Goal: Task Accomplishment & Management: Use online tool/utility

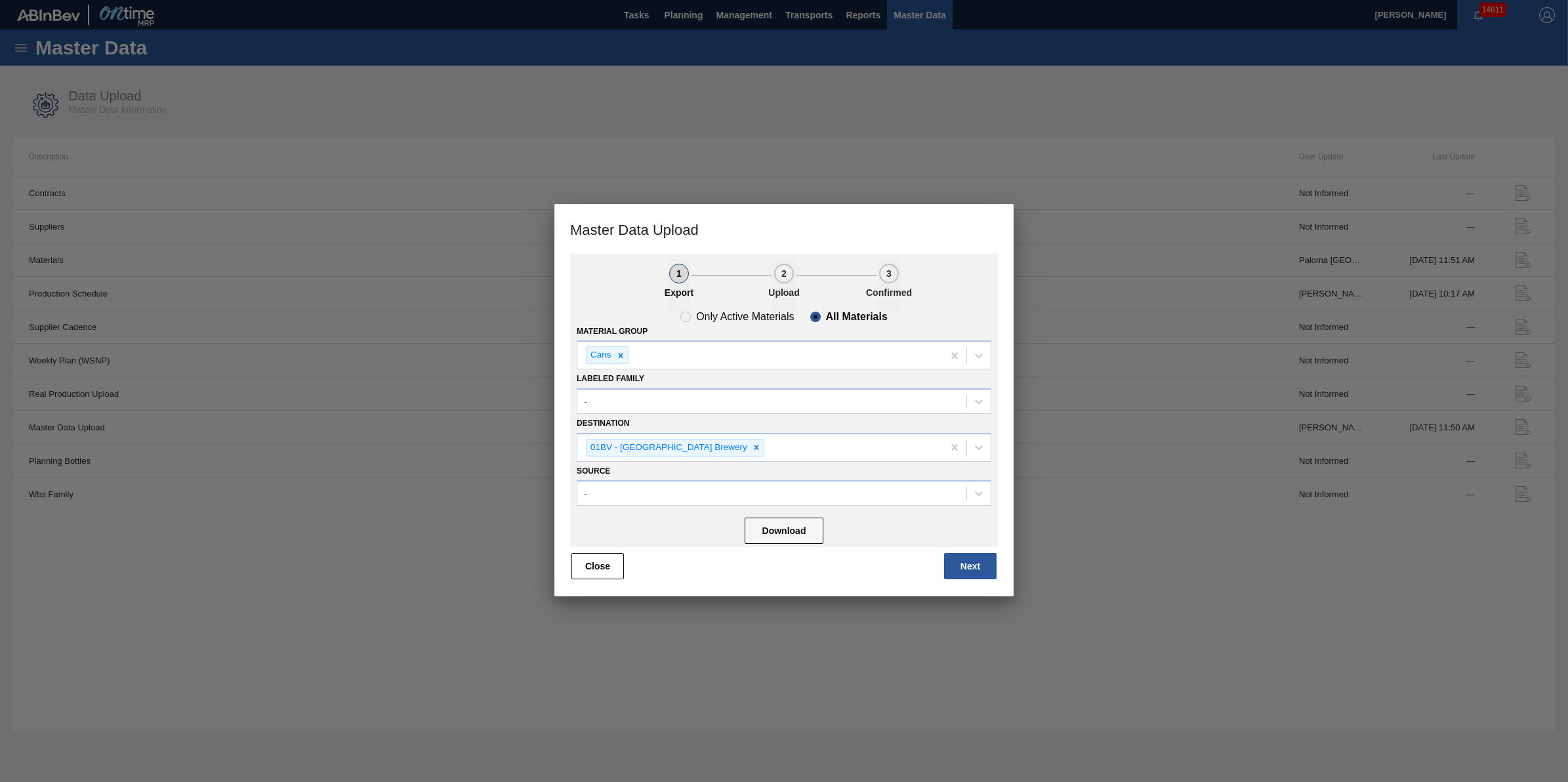
click at [830, 108] on div at bounding box center [784, 391] width 1568 height 782
click at [974, 568] on button "Next" at bounding box center [970, 565] width 52 height 26
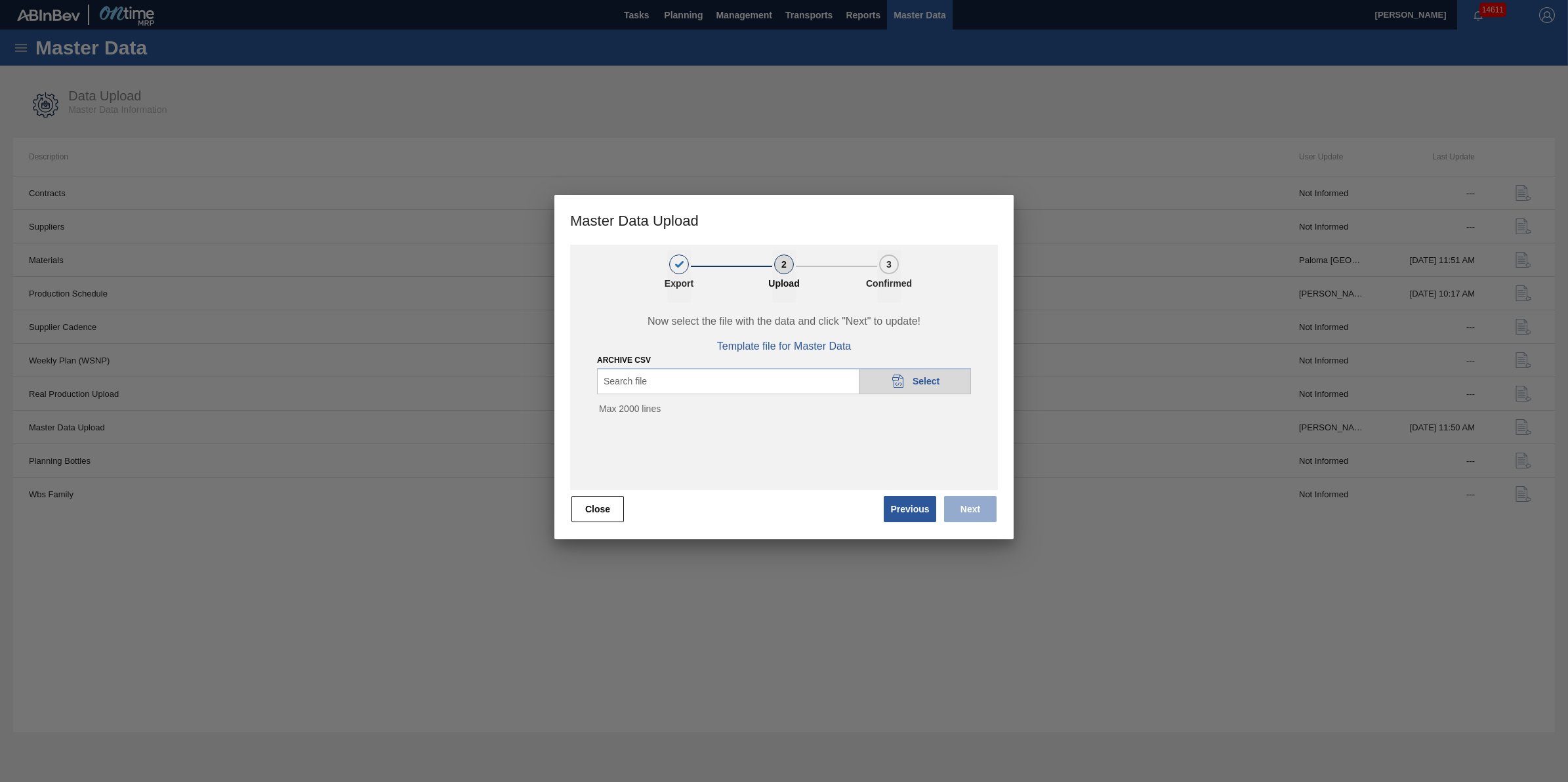
click at [920, 384] on span "Select" at bounding box center [926, 380] width 27 height 11
click at [923, 379] on span "Select" at bounding box center [926, 380] width 27 height 11
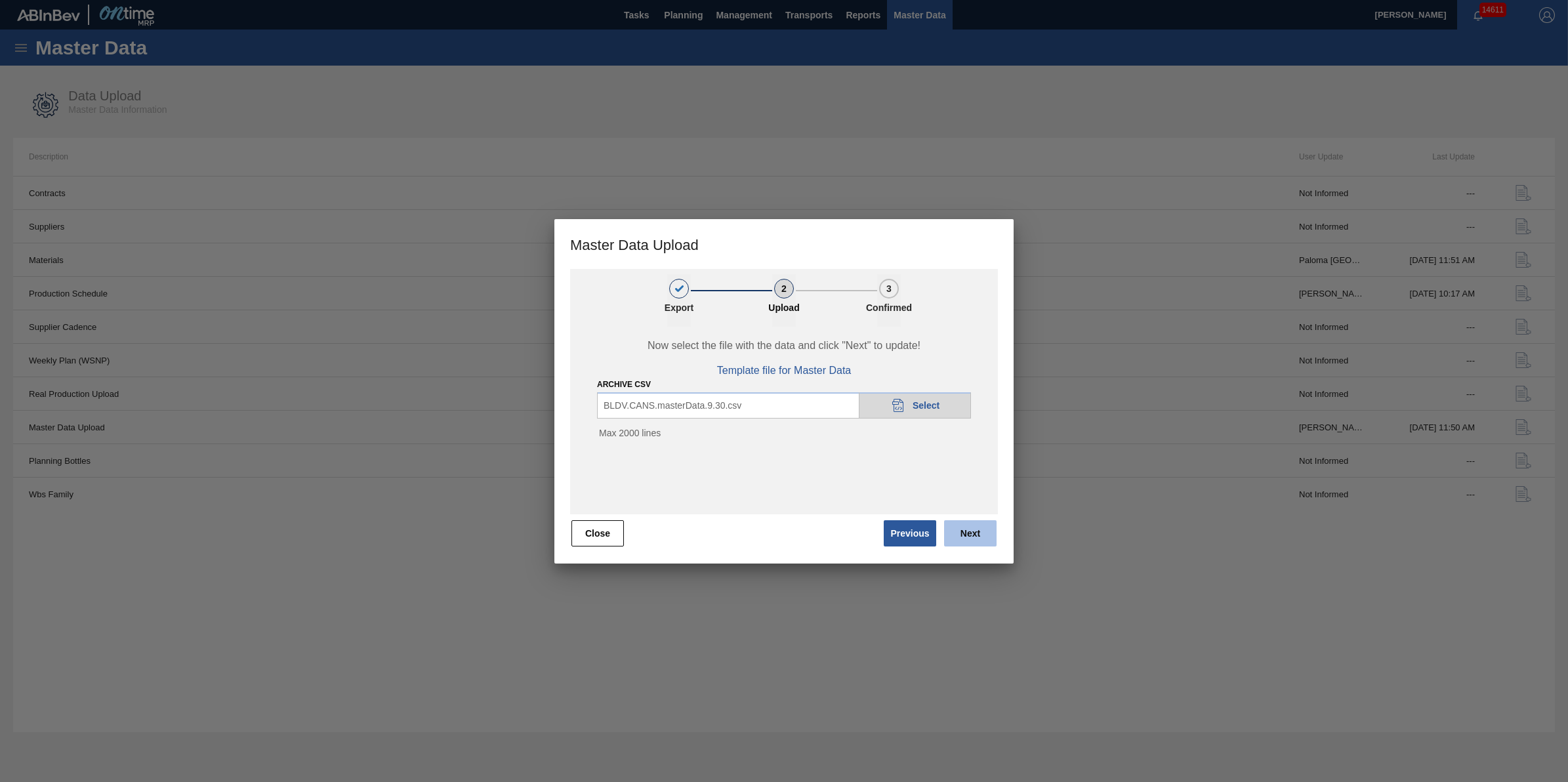
click at [974, 537] on button "Next" at bounding box center [970, 533] width 52 height 26
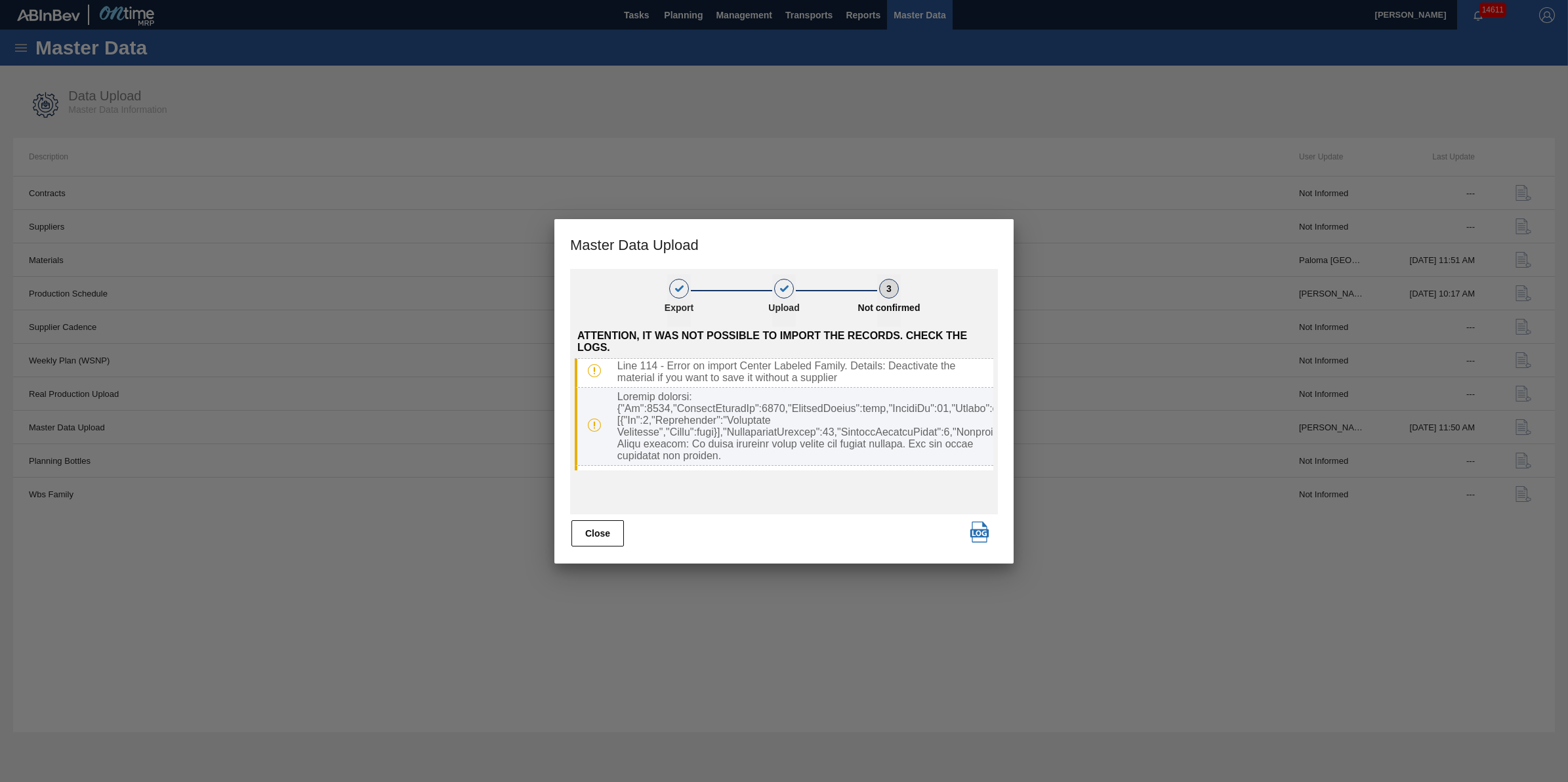
scroll to position [100, 0]
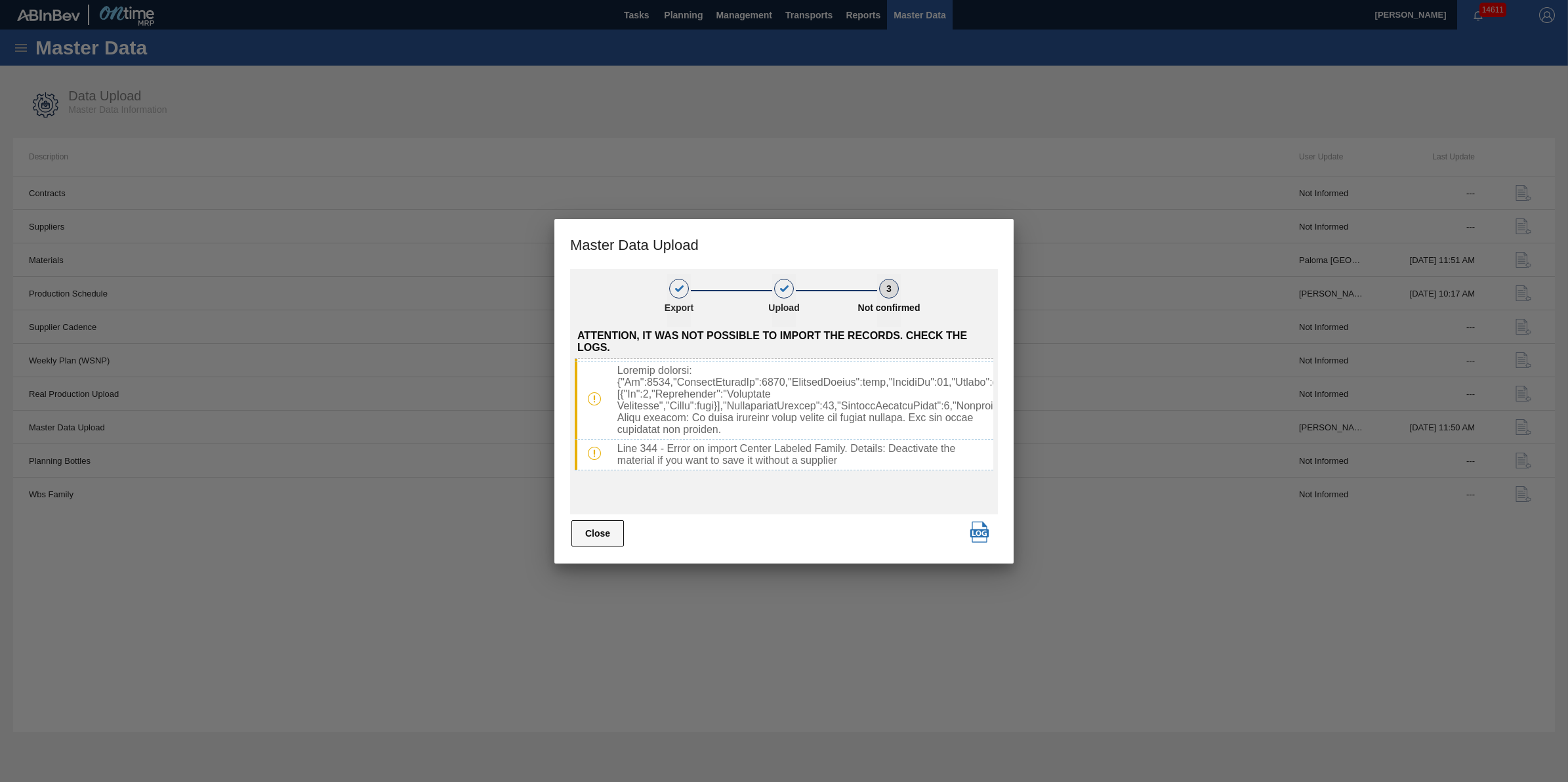
click at [609, 539] on button "Close" at bounding box center [597, 533] width 52 height 26
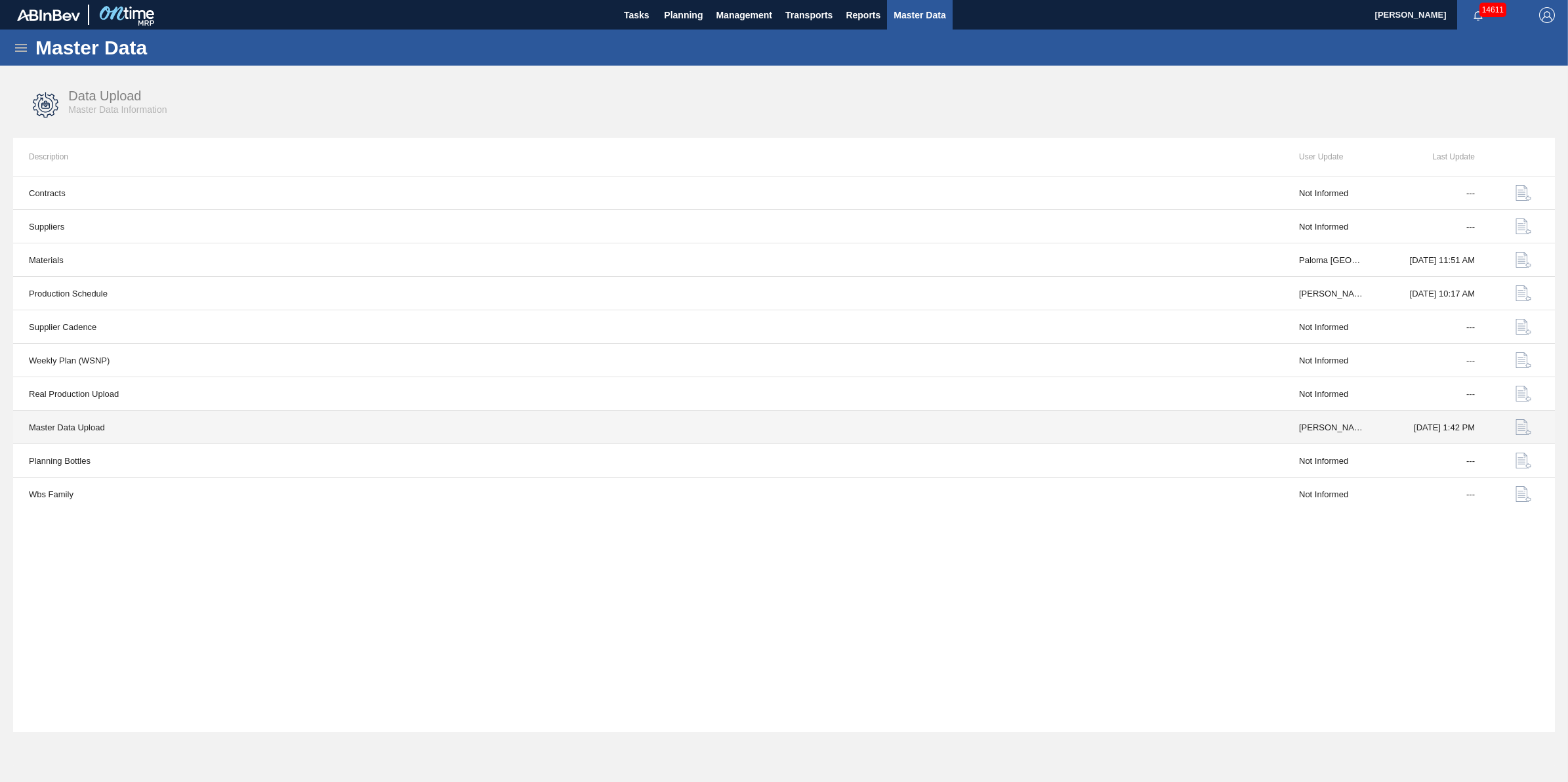
click at [1532, 427] on button "button" at bounding box center [1523, 427] width 32 height 32
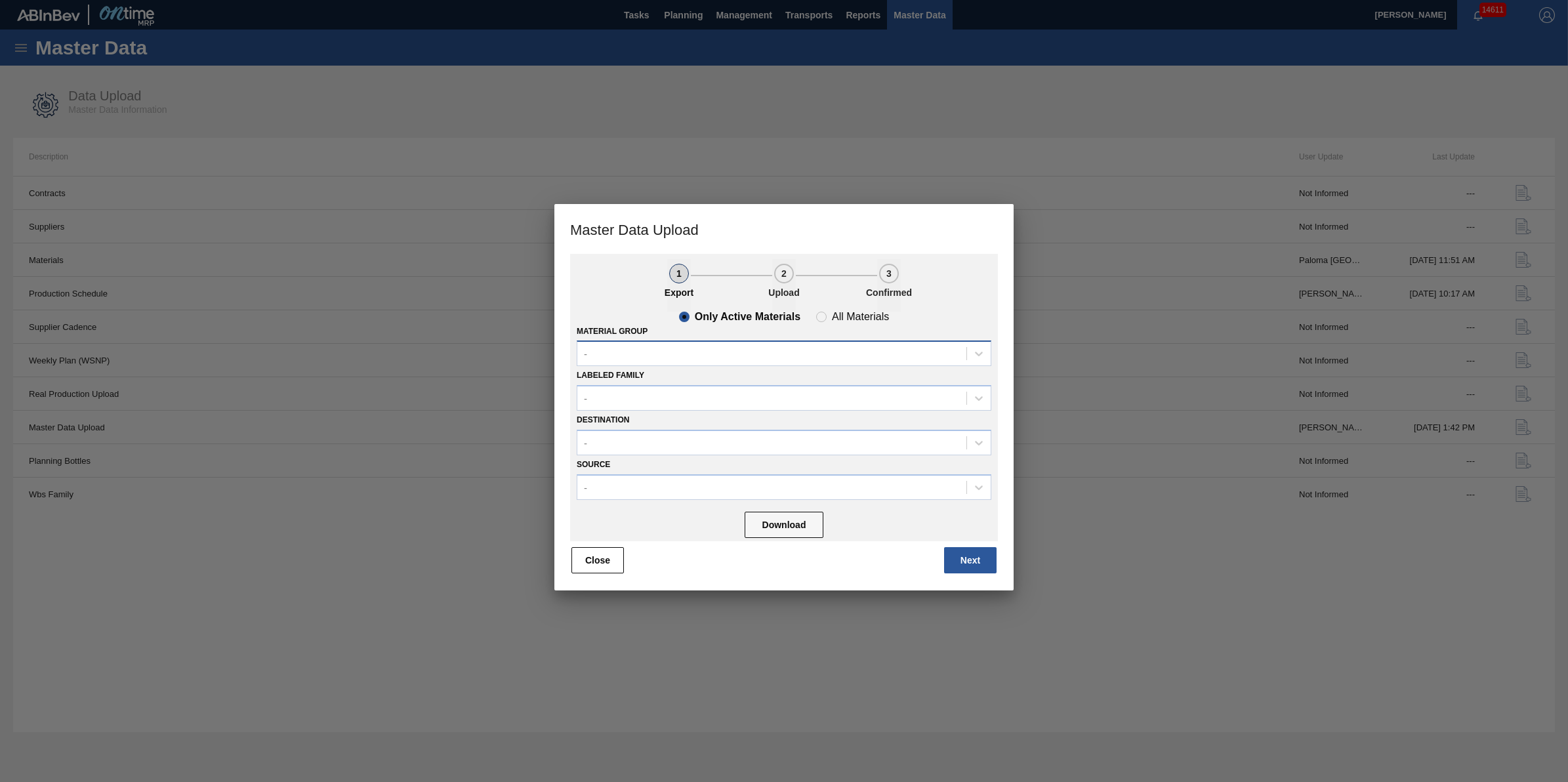
click at [902, 358] on div "-" at bounding box center [771, 354] width 389 height 19
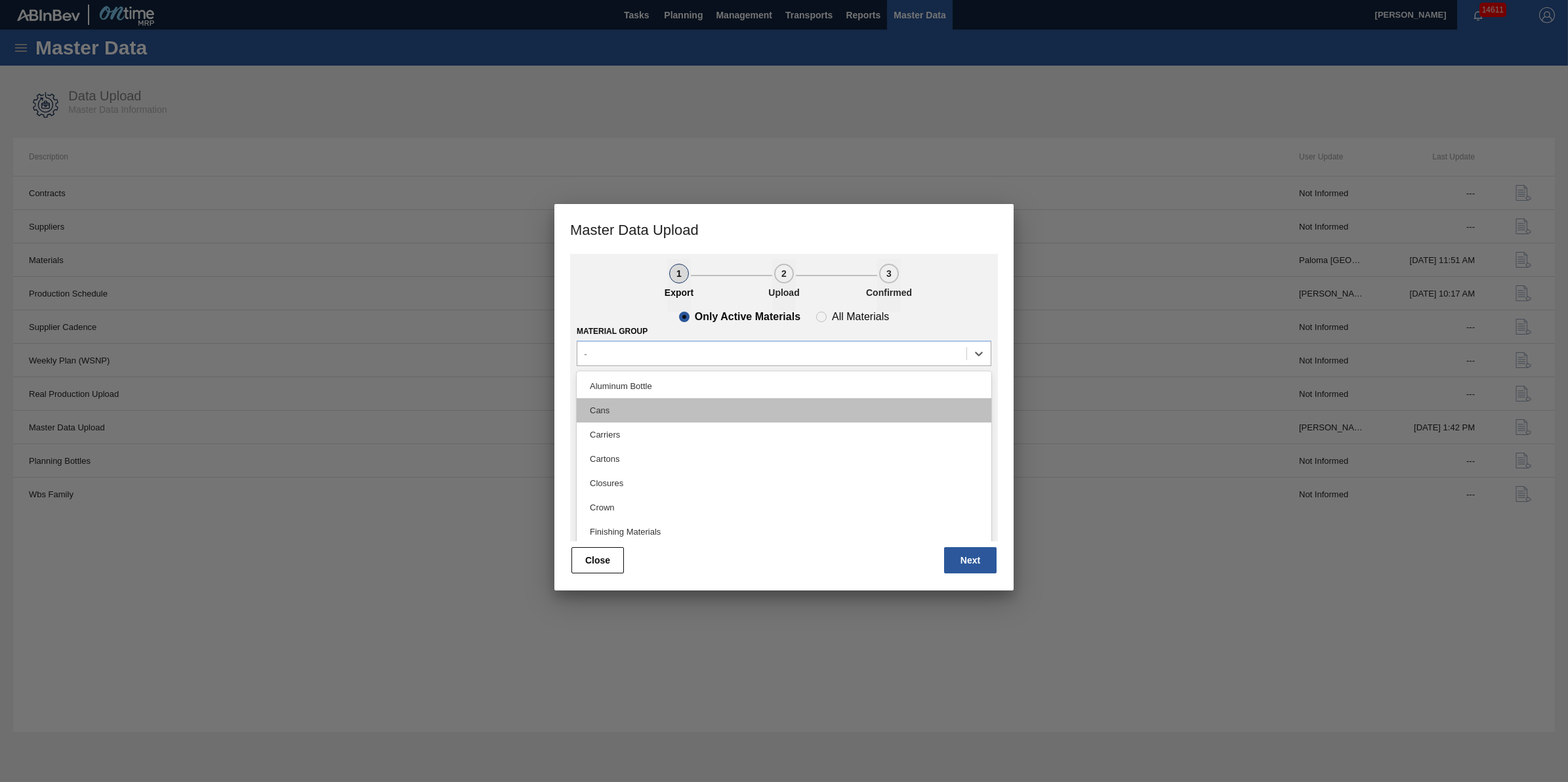
click at [841, 405] on div "Cans" at bounding box center [784, 409] width 414 height 24
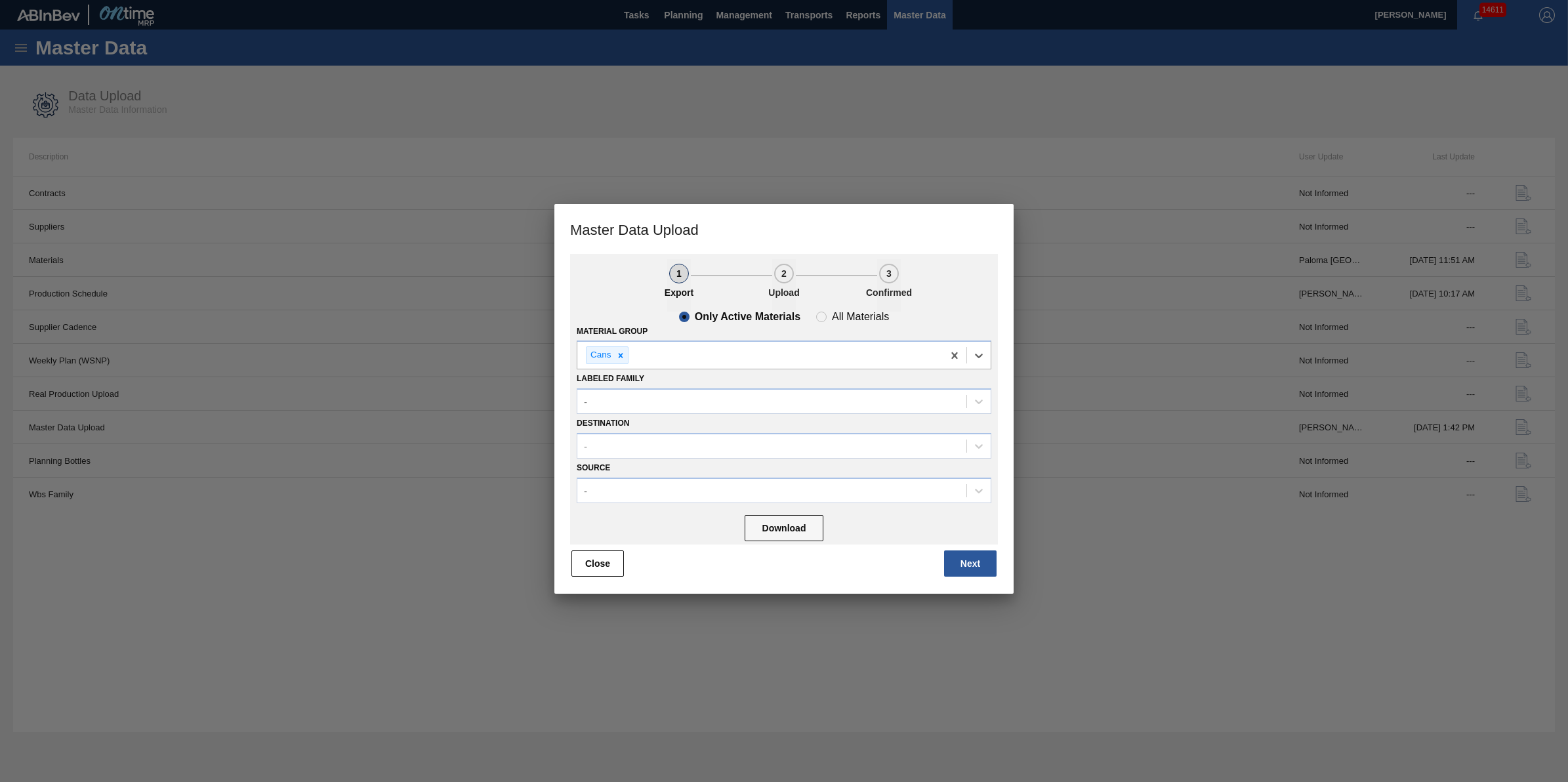
click at [810, 458] on div "Source -" at bounding box center [784, 481] width 414 height 44
click at [811, 450] on div "-" at bounding box center [771, 446] width 389 height 19
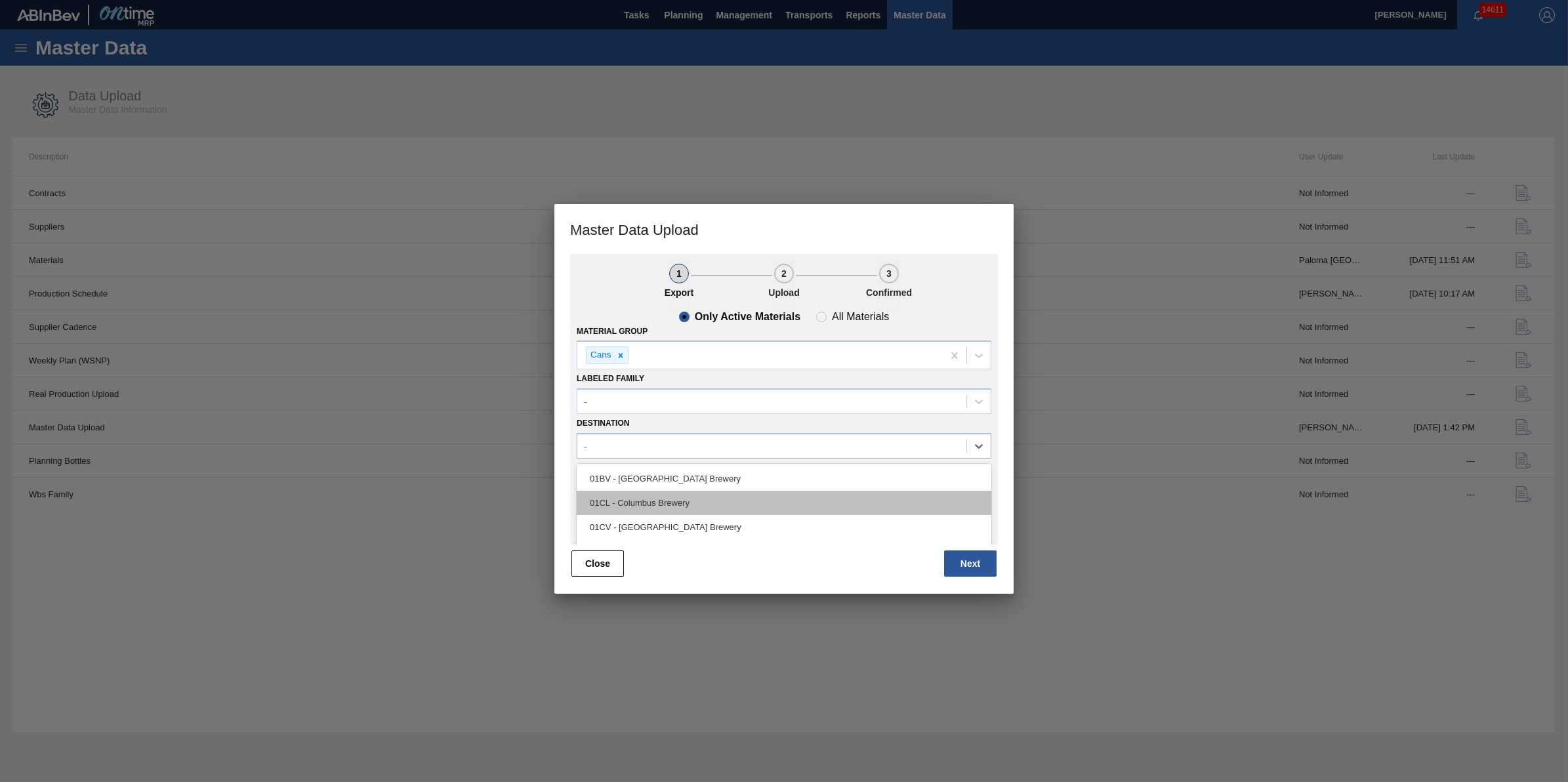
click at [795, 503] on div "01CL - Columbus Brewery" at bounding box center [784, 502] width 414 height 24
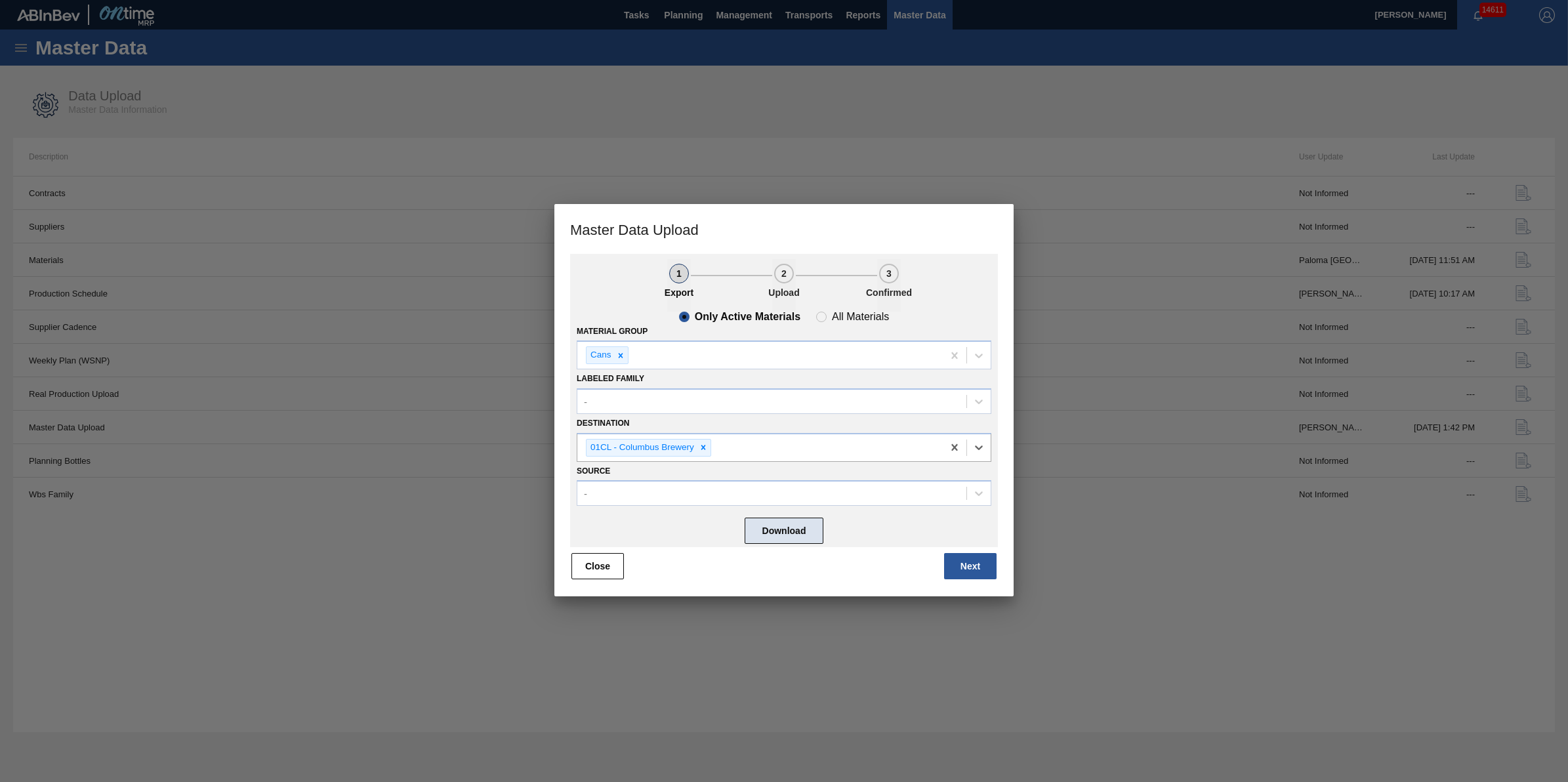
click at [804, 537] on button "Download" at bounding box center [784, 530] width 79 height 26
click at [823, 314] on span "All Materials" at bounding box center [852, 317] width 73 height 11
click at [823, 314] on input "All Materials" at bounding box center [822, 317] width 21 height 21
radio input "true"
radio input "false"
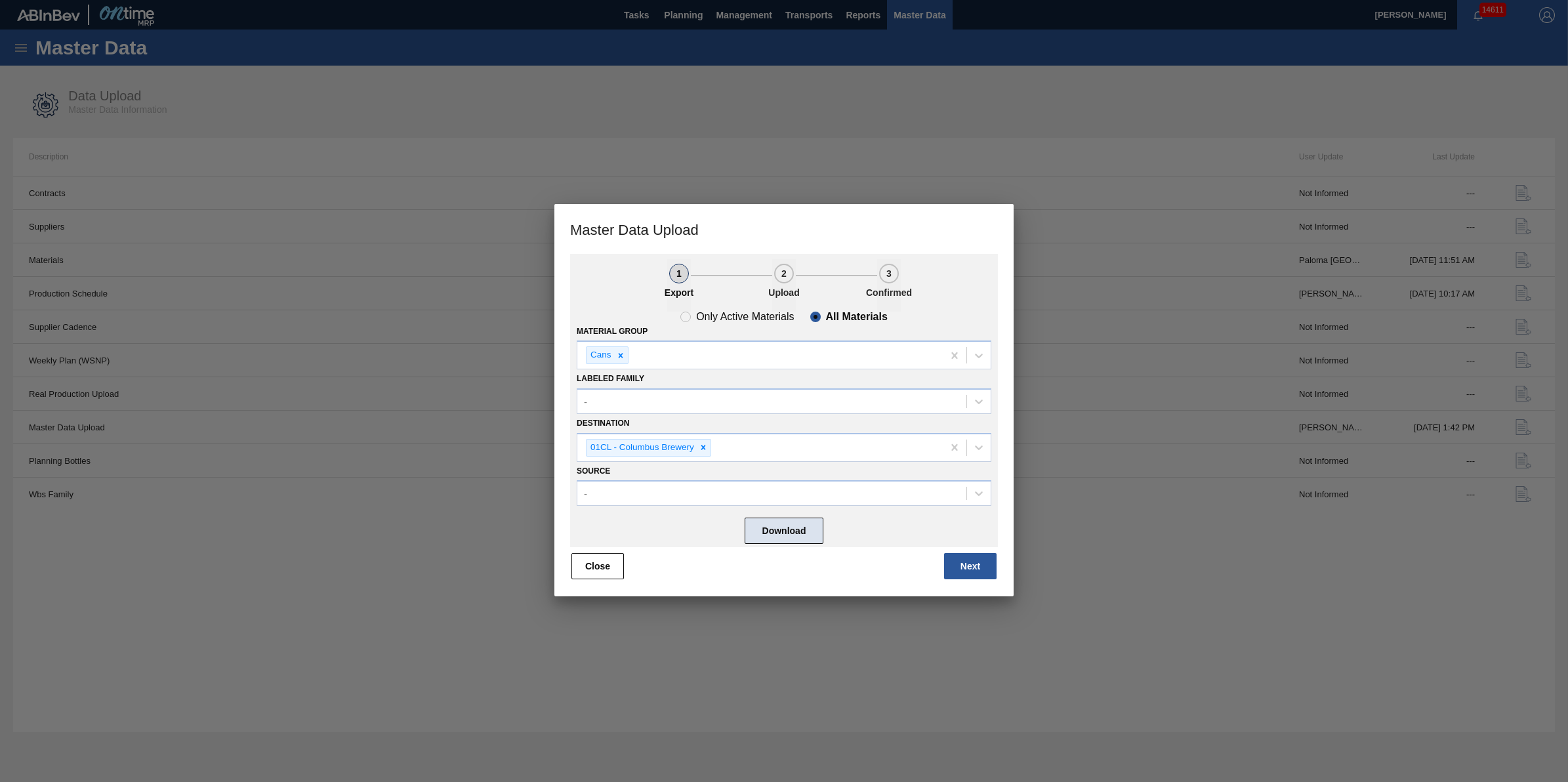
click at [800, 528] on button "Download" at bounding box center [784, 530] width 79 height 26
click at [955, 560] on button "Next" at bounding box center [970, 565] width 52 height 26
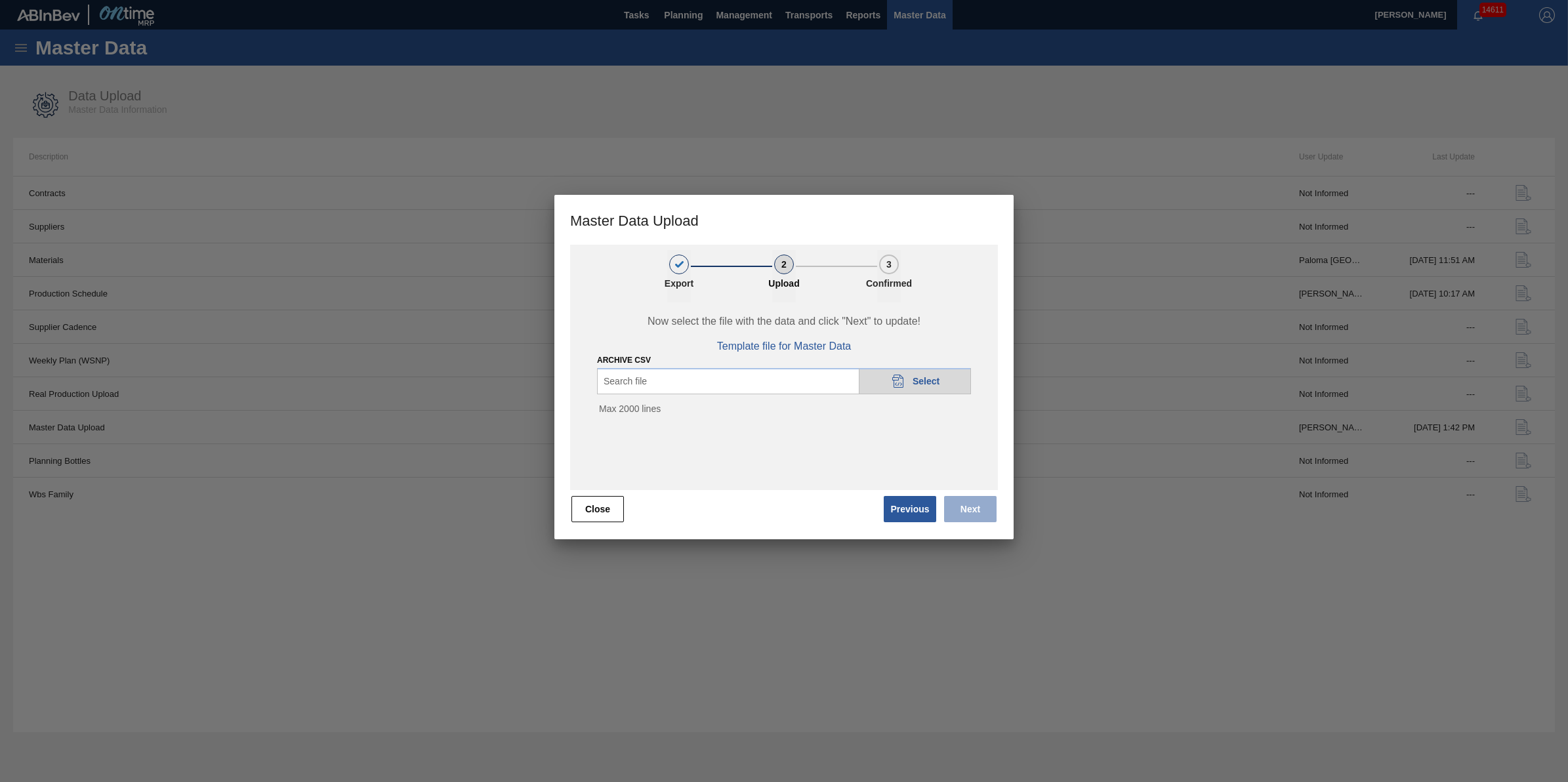
click at [844, 382] on div "Search file 20DAD902-3625-4257-8FDA-0C0CB19E2A3D Select" at bounding box center [784, 380] width 374 height 26
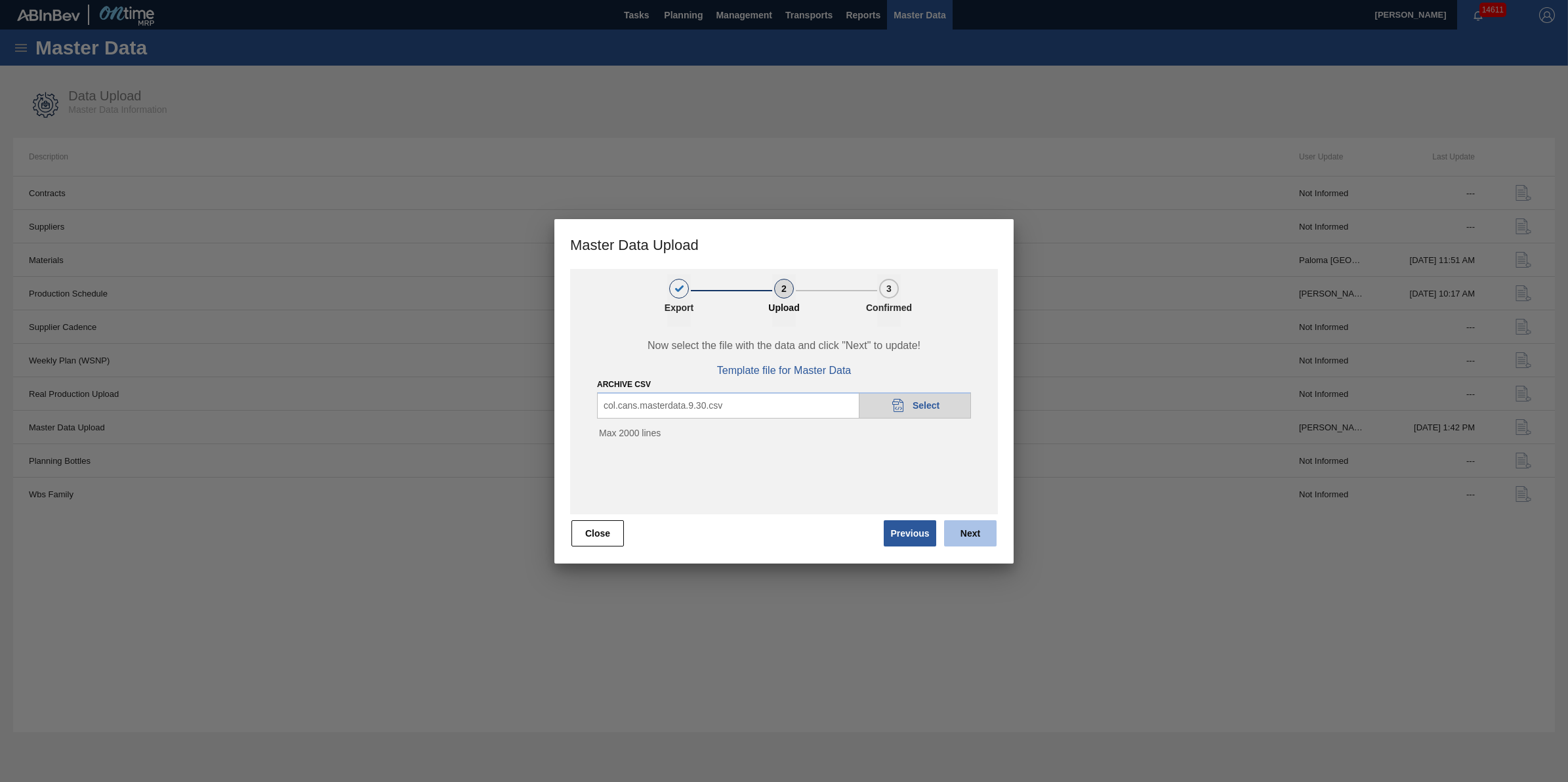
click at [966, 534] on button "Next" at bounding box center [970, 533] width 52 height 26
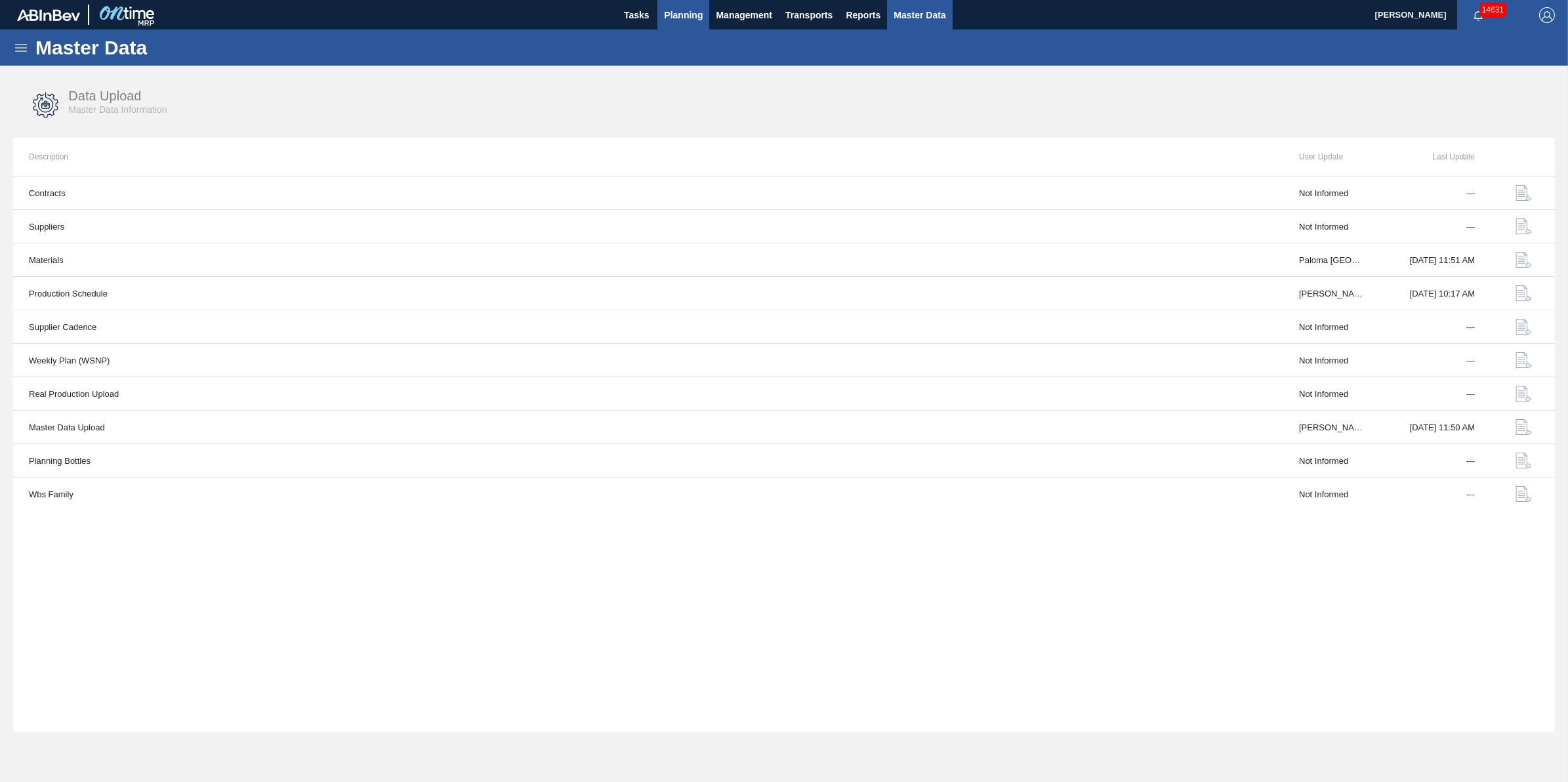
click at [673, 5] on button "Planning" at bounding box center [683, 14] width 52 height 30
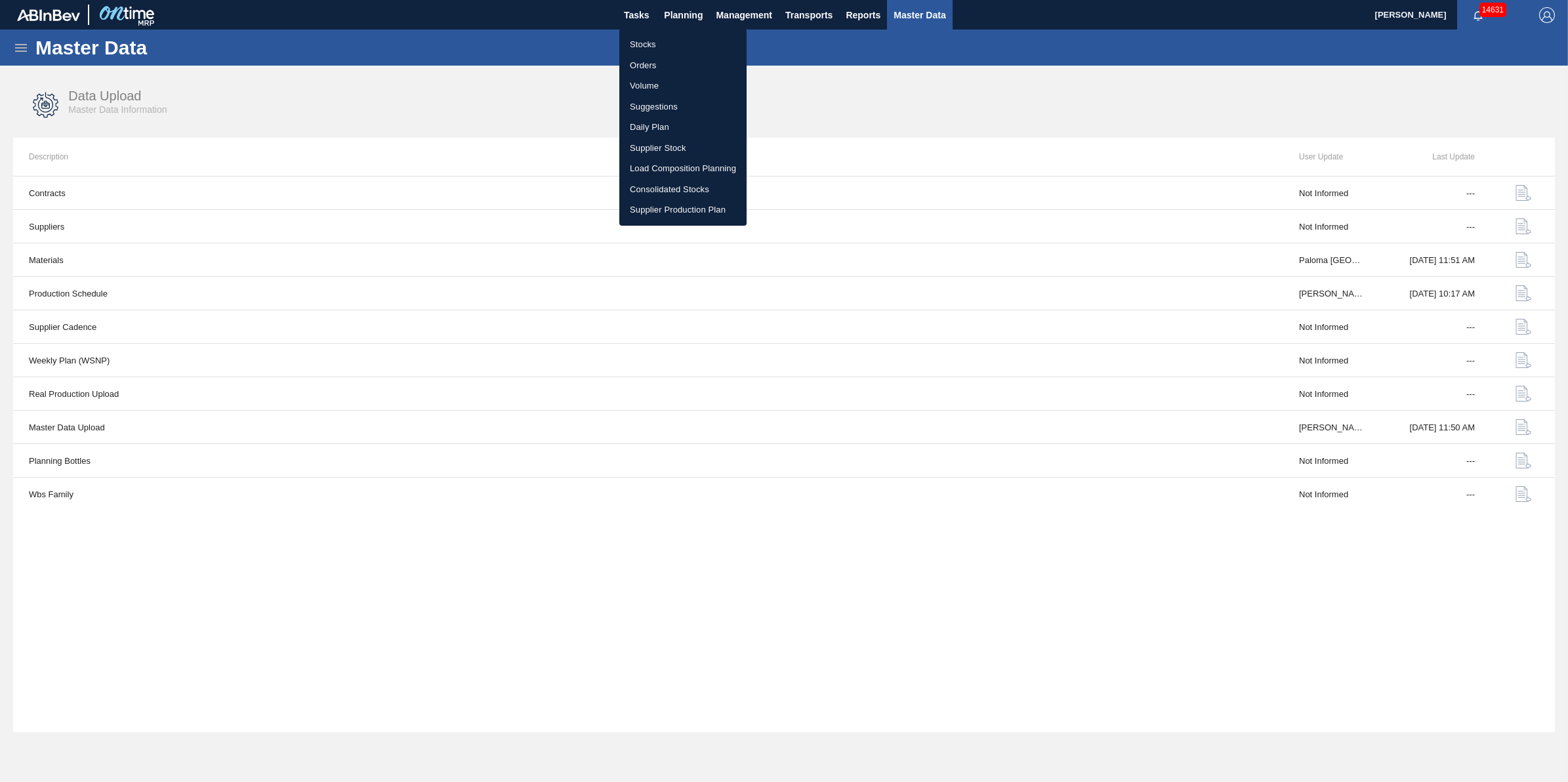
click at [674, 51] on li "Stocks" at bounding box center [683, 44] width 127 height 21
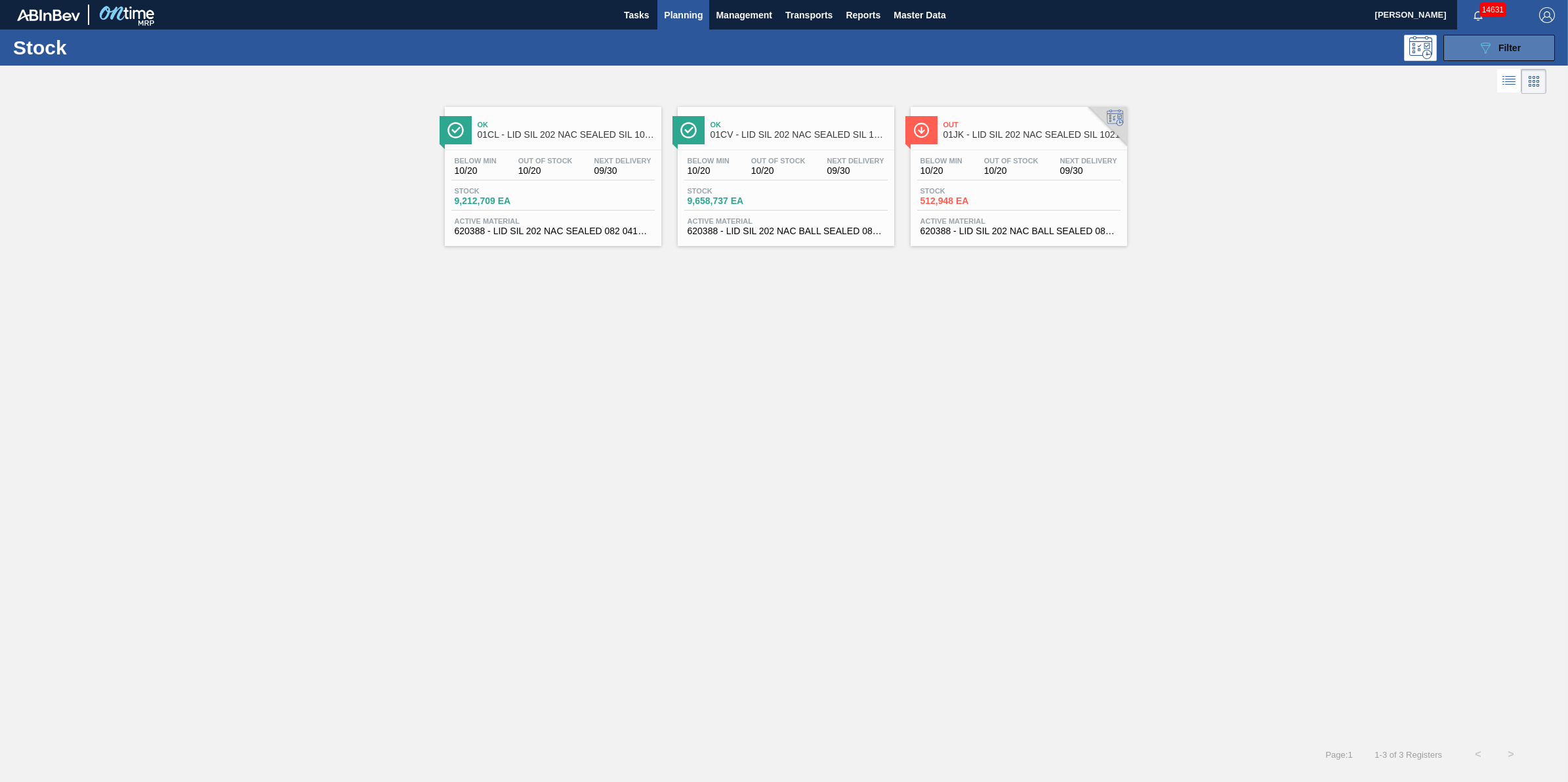
click at [1480, 48] on icon "089F7B8B-B2A5-4AFE-B5C0-19BA573D28AC" at bounding box center [1485, 48] width 15 height 15
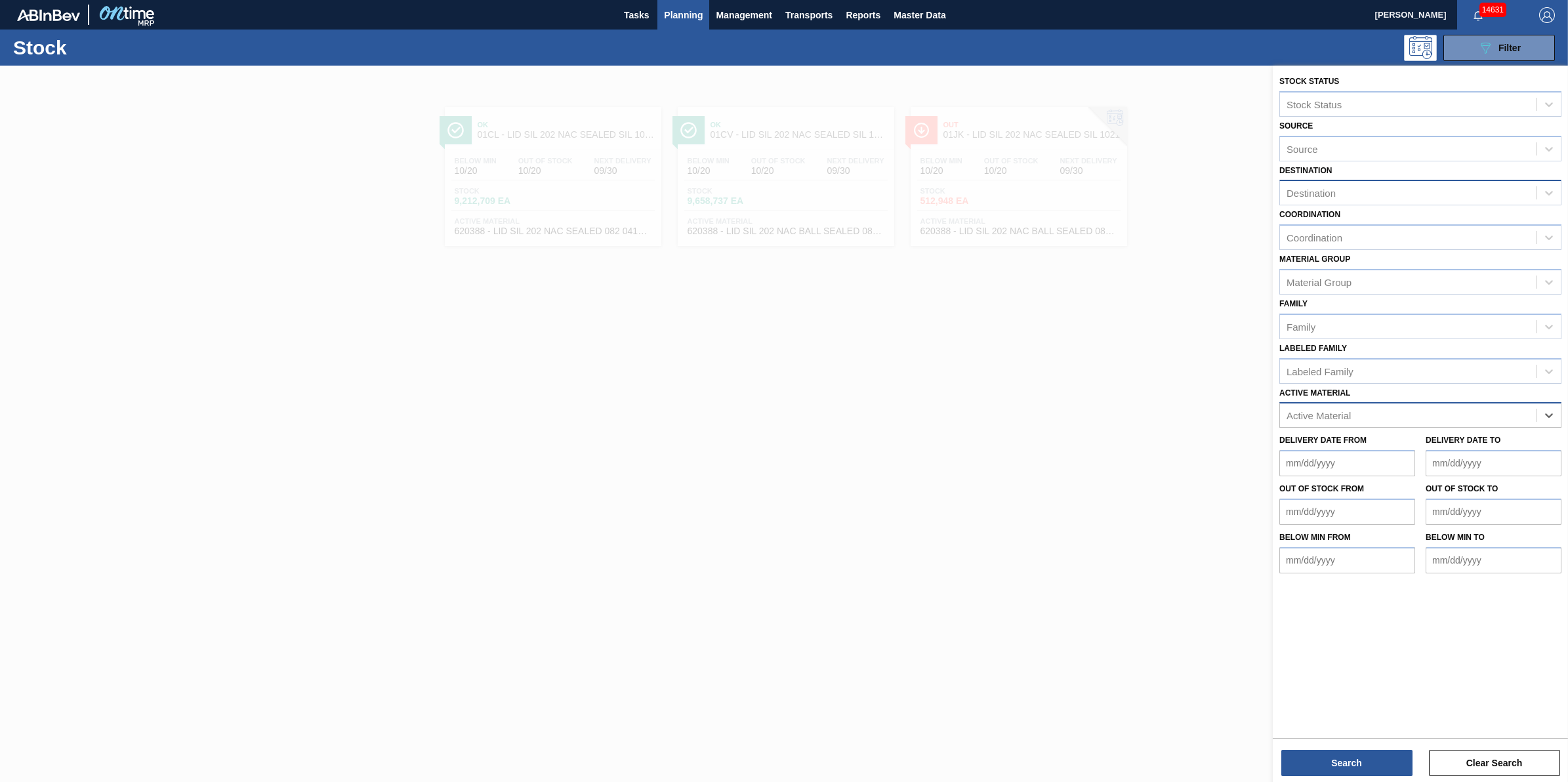
click at [1435, 193] on div "Destination" at bounding box center [1408, 194] width 256 height 19
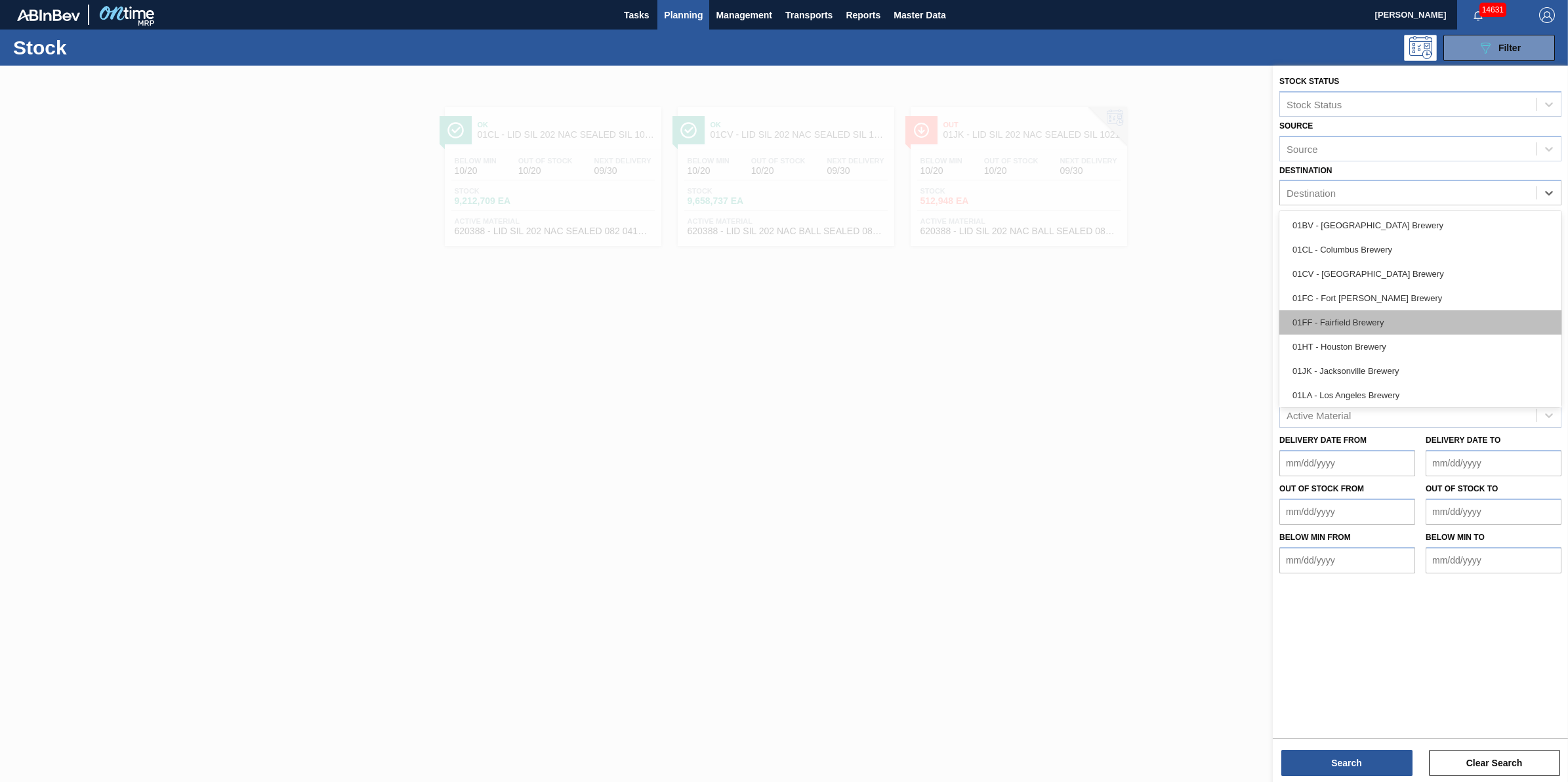
scroll to position [99, 0]
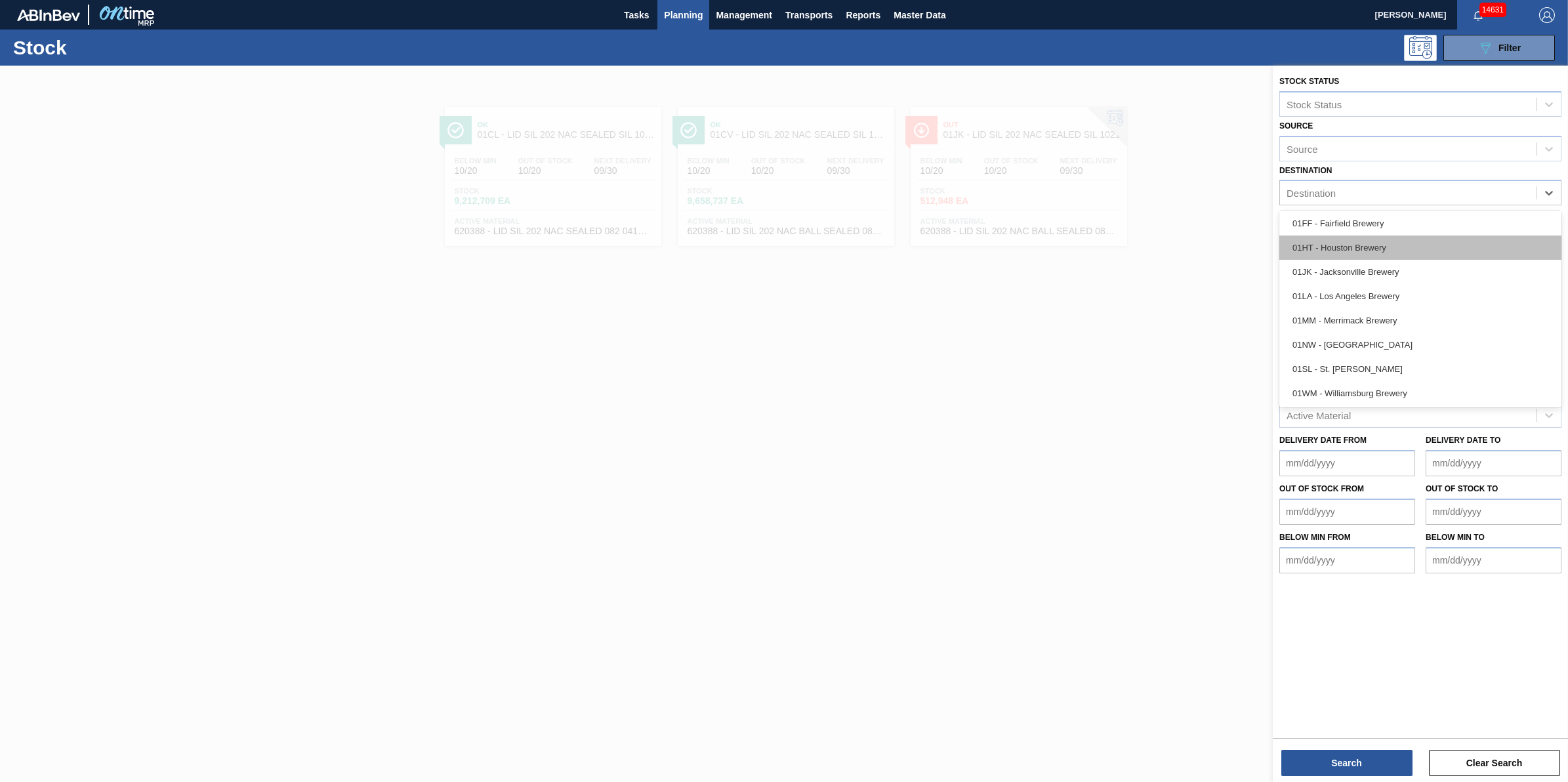
click at [1386, 251] on div "01HT - Houston Brewery" at bounding box center [1420, 248] width 282 height 24
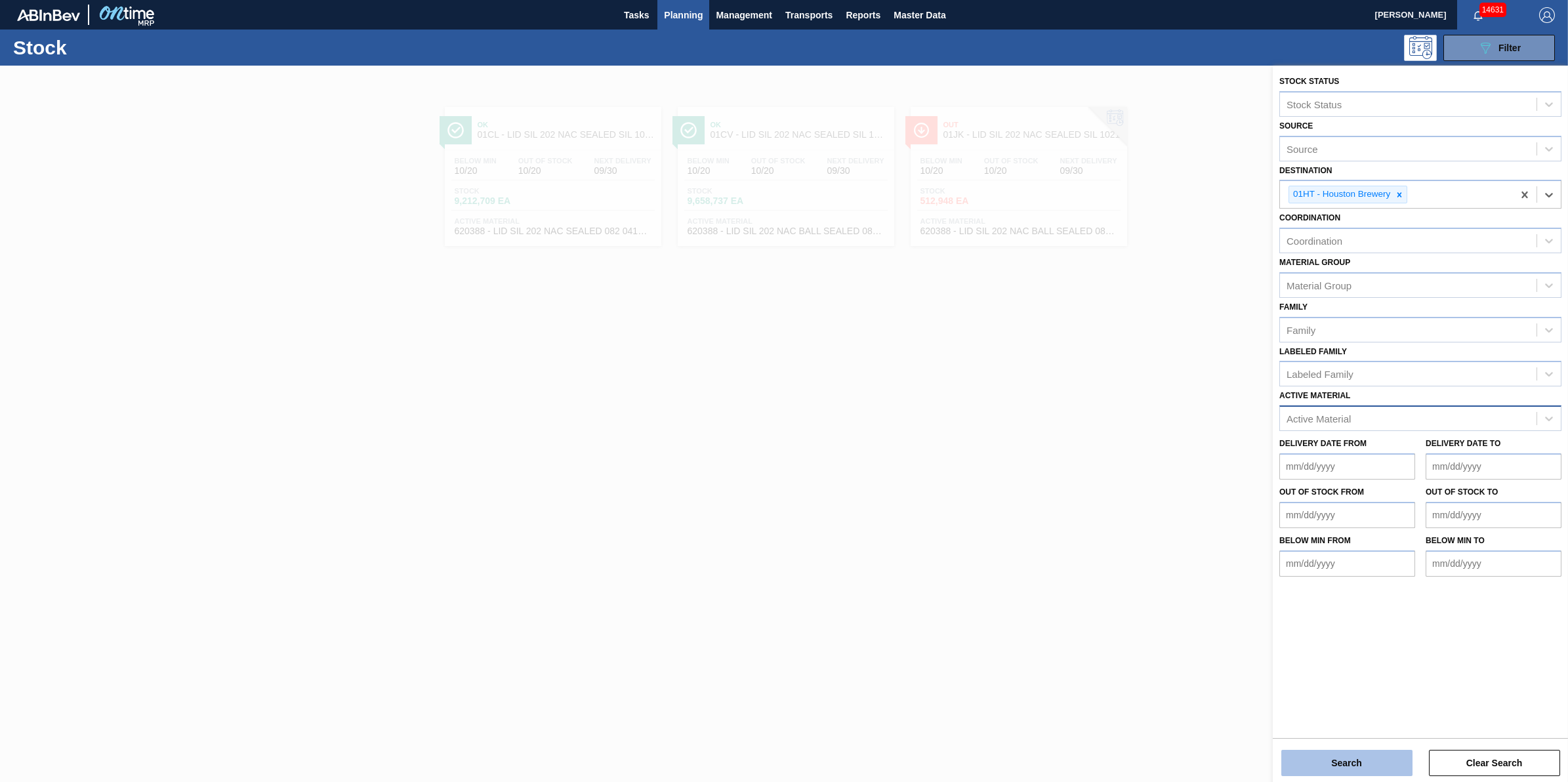
click at [1286, 758] on button "Search" at bounding box center [1346, 762] width 131 height 26
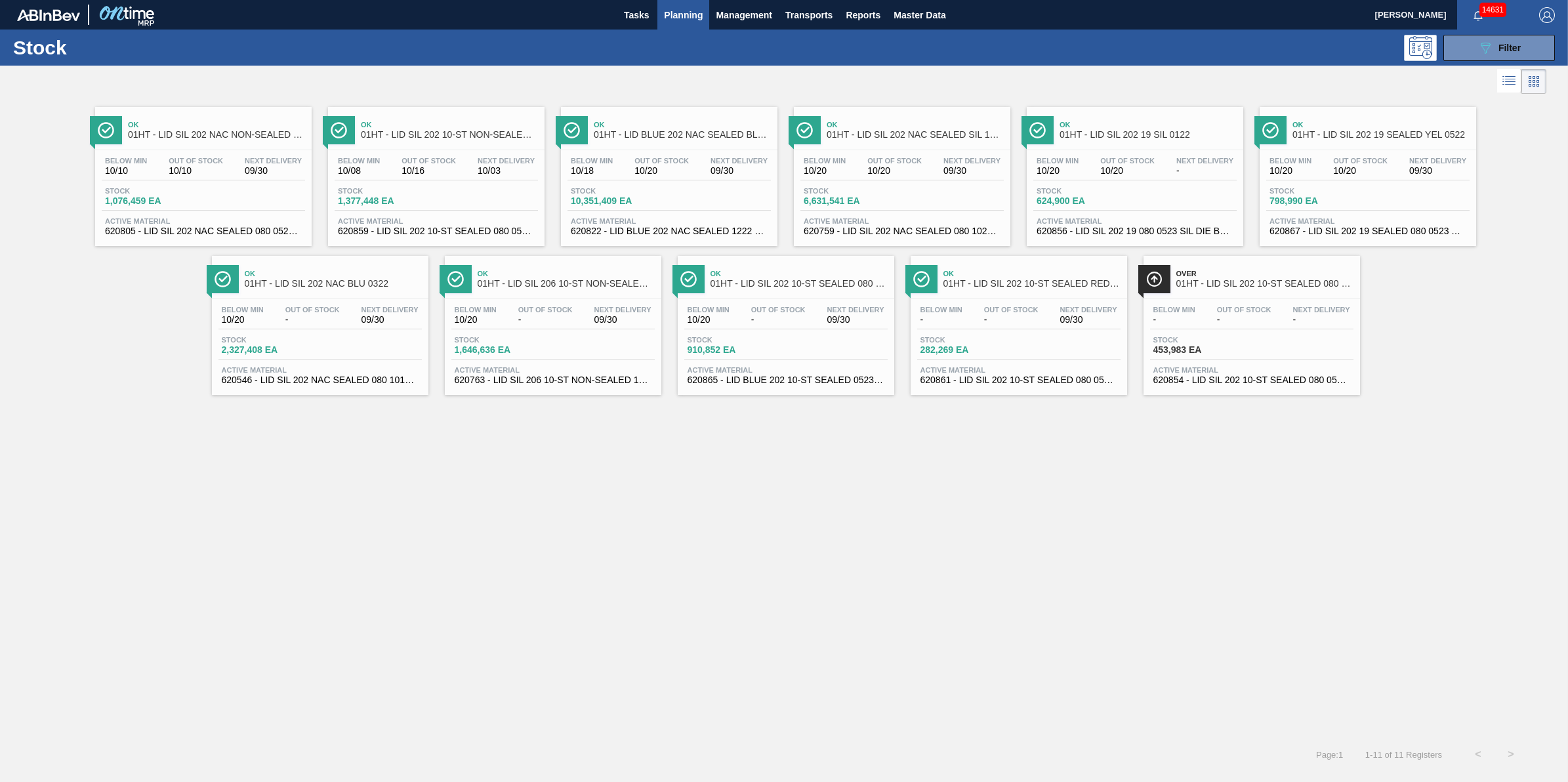
click at [185, 187] on span "Stock" at bounding box center [150, 191] width 91 height 8
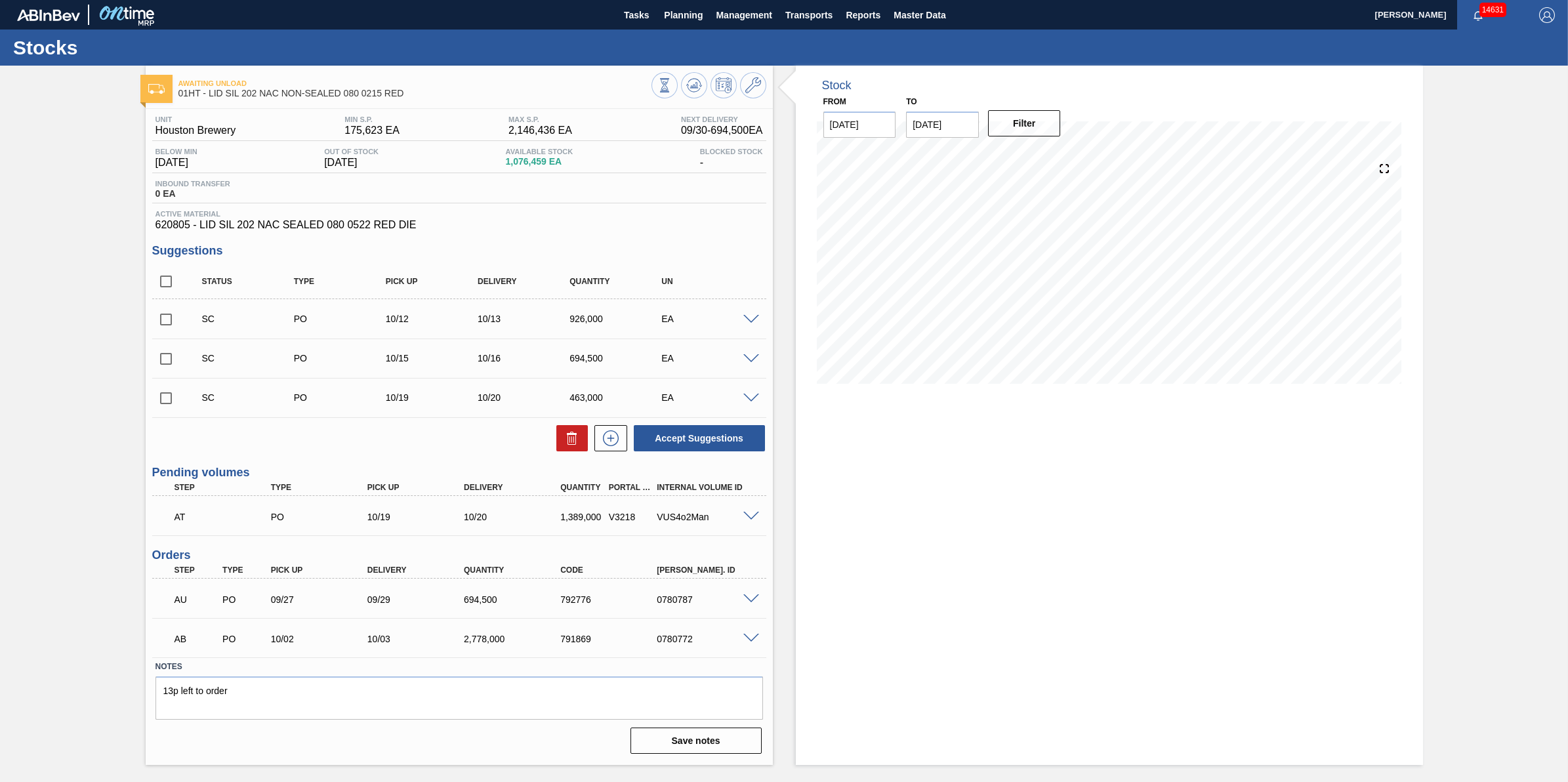
click at [742, 518] on div at bounding box center [752, 515] width 26 height 10
click at [745, 521] on span at bounding box center [751, 516] width 15 height 10
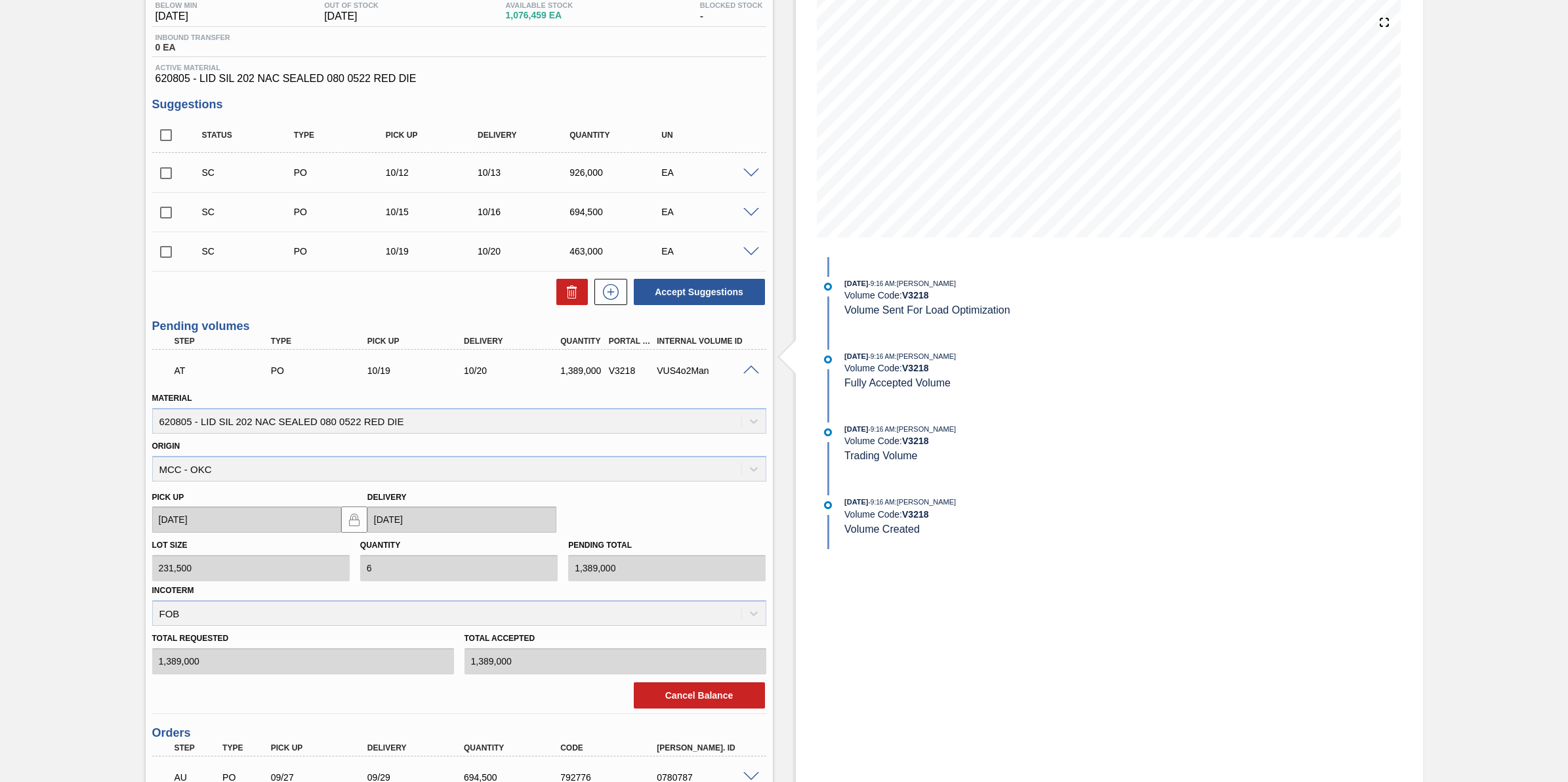
scroll to position [306, 0]
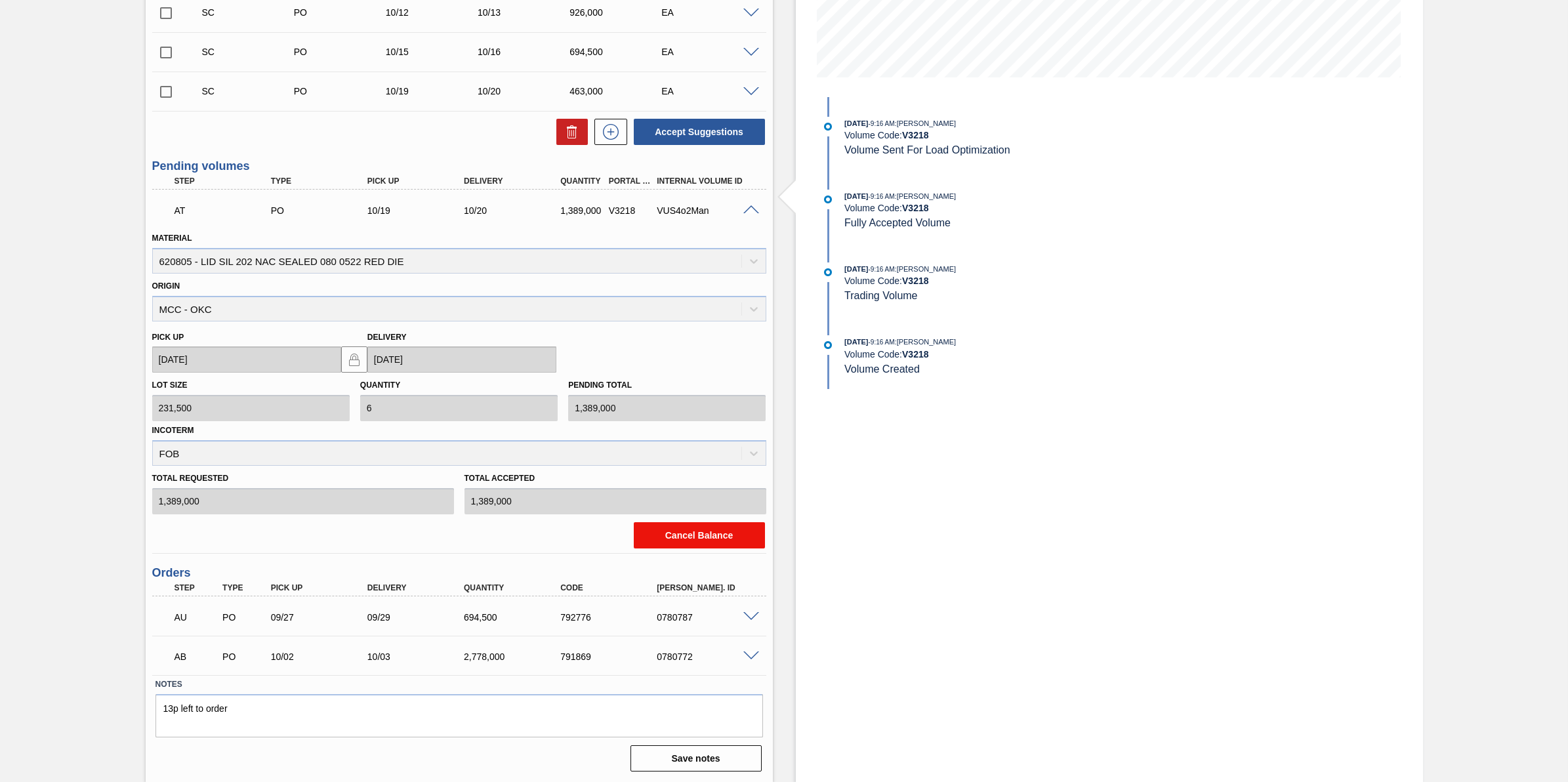
click at [696, 537] on button "Cancel Balance" at bounding box center [699, 534] width 131 height 26
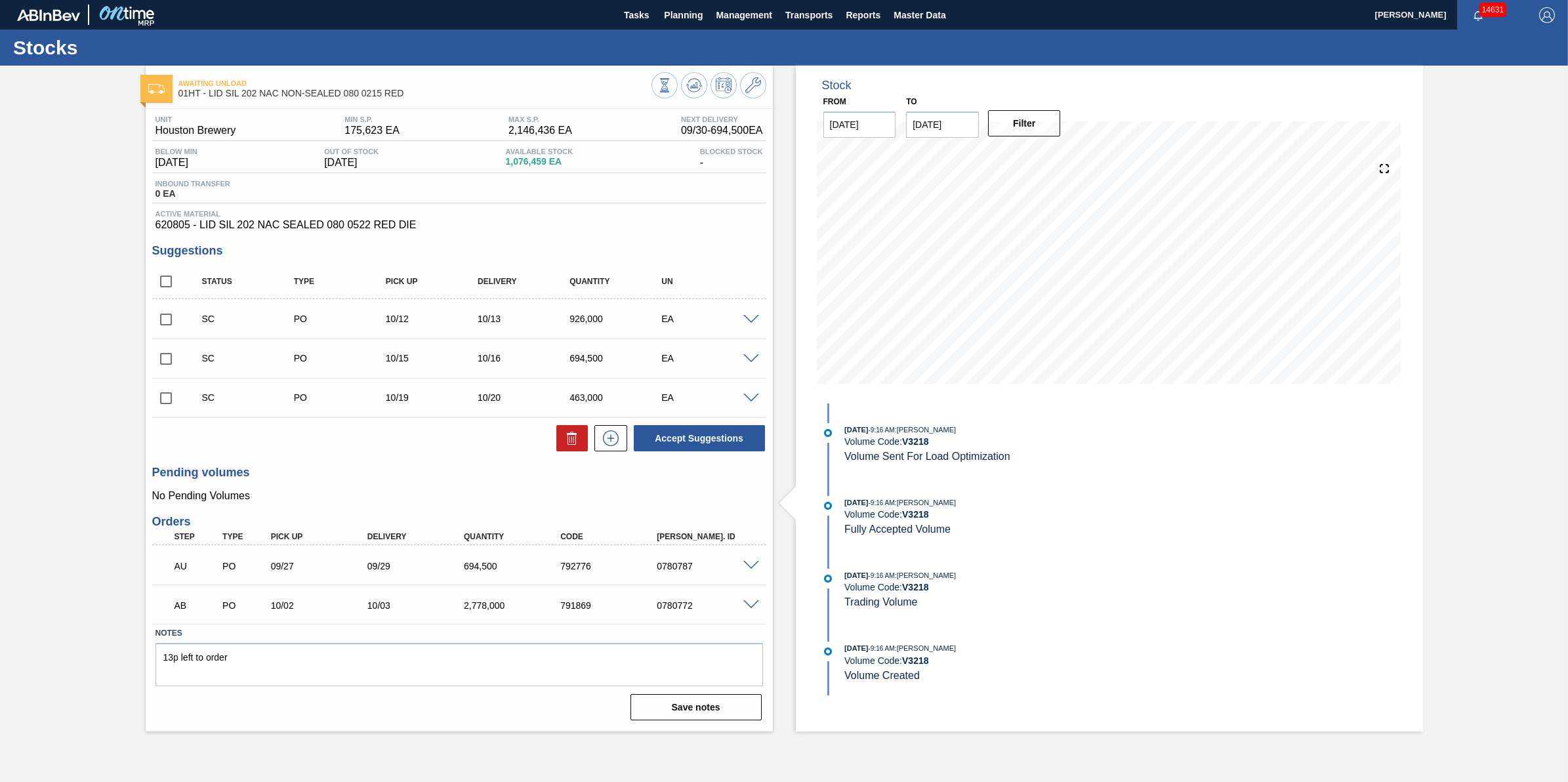
scroll to position [0, 0]
click at [686, 84] on icon at bounding box center [693, 85] width 15 height 15
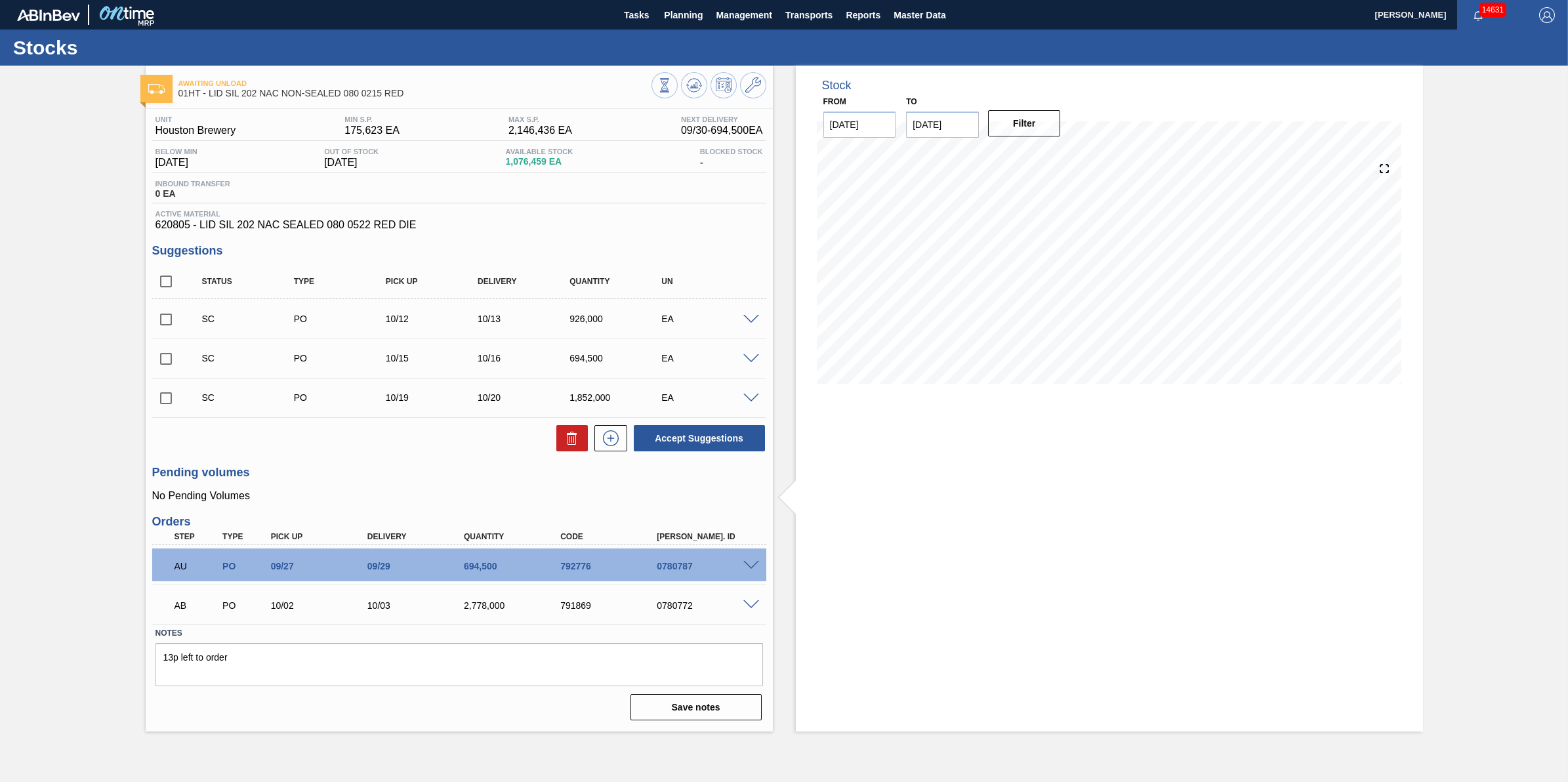
click at [754, 568] on span at bounding box center [751, 565] width 15 height 10
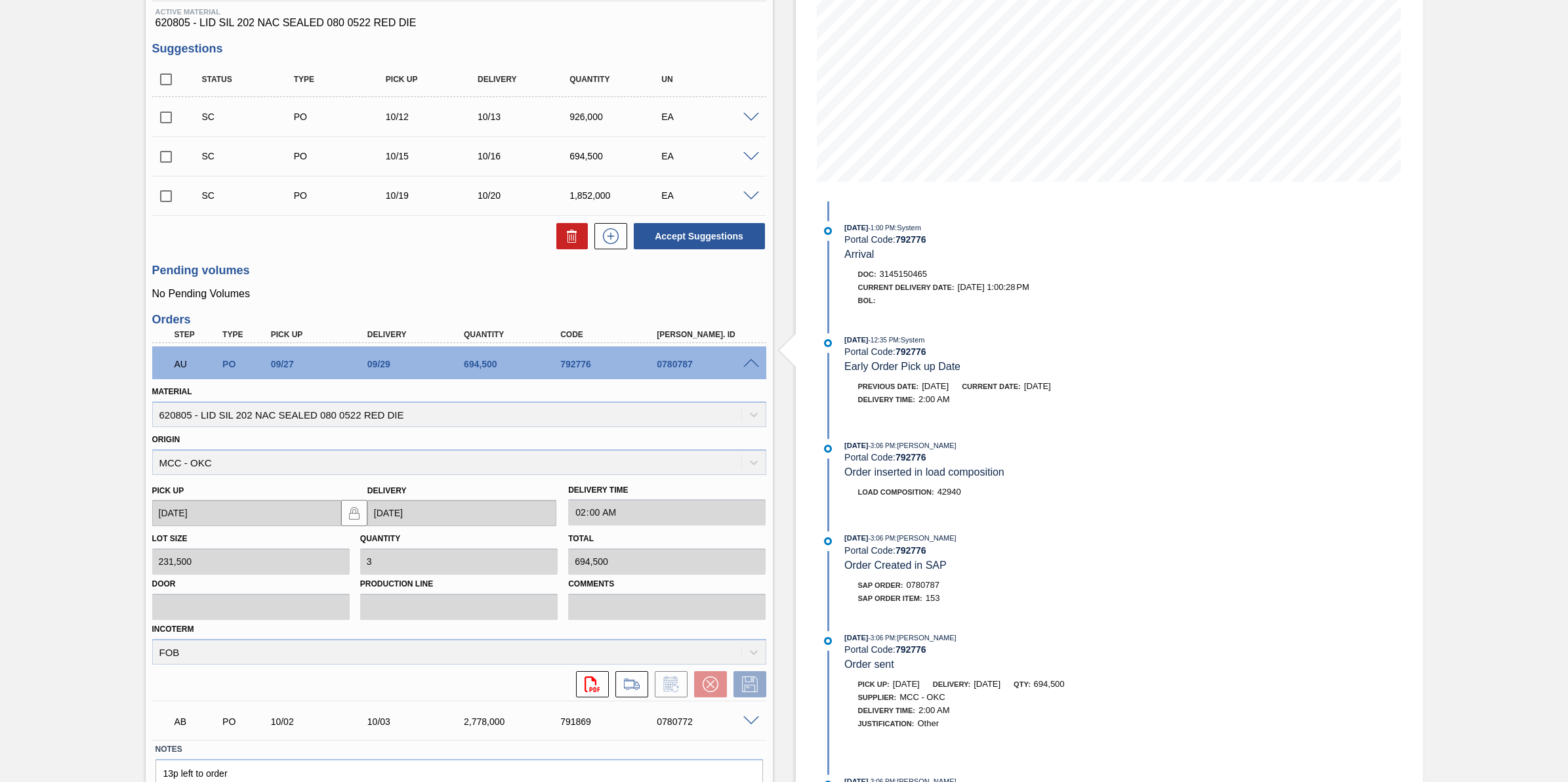
scroll to position [268, 0]
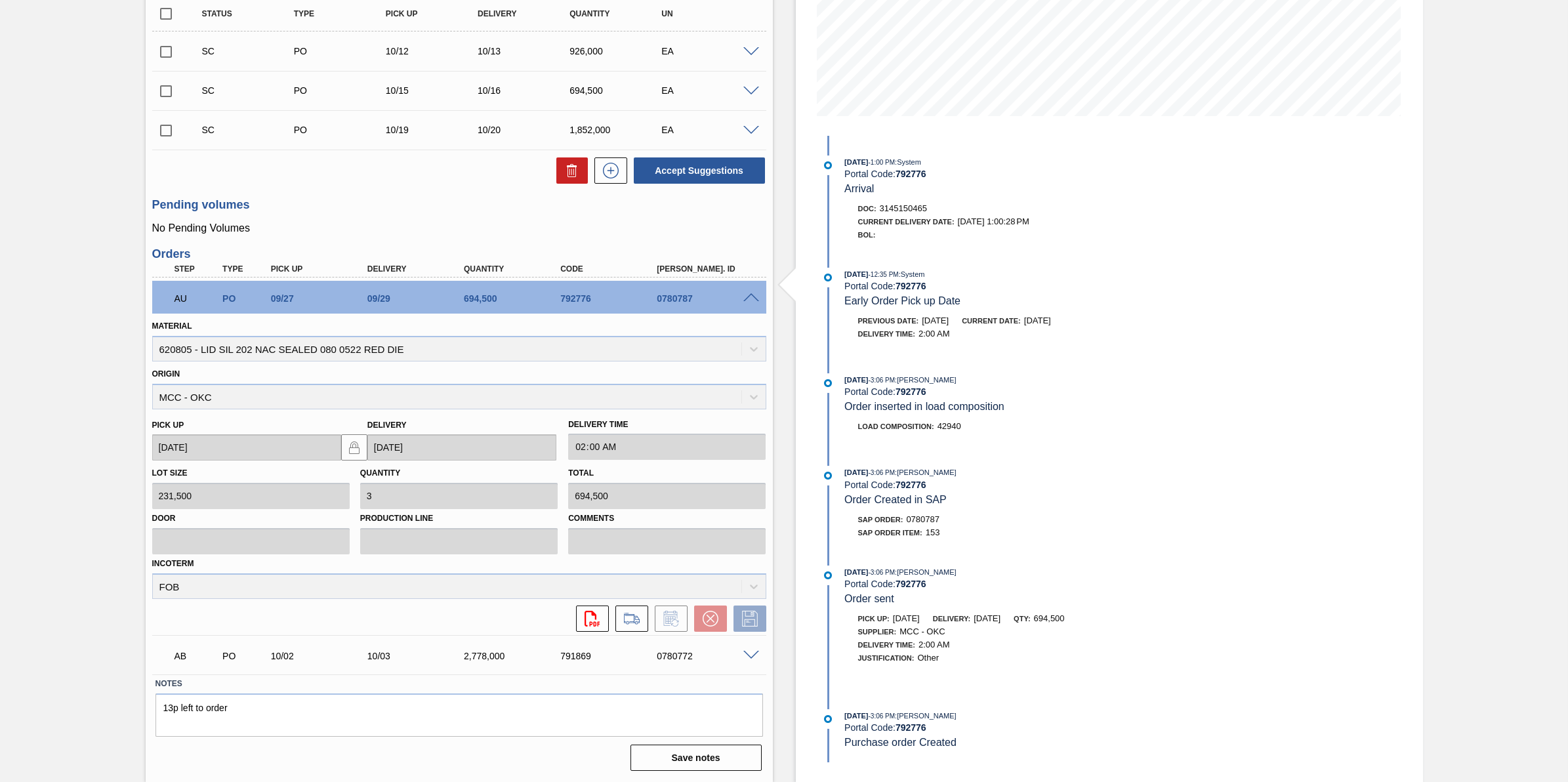
click at [745, 301] on span at bounding box center [751, 298] width 15 height 10
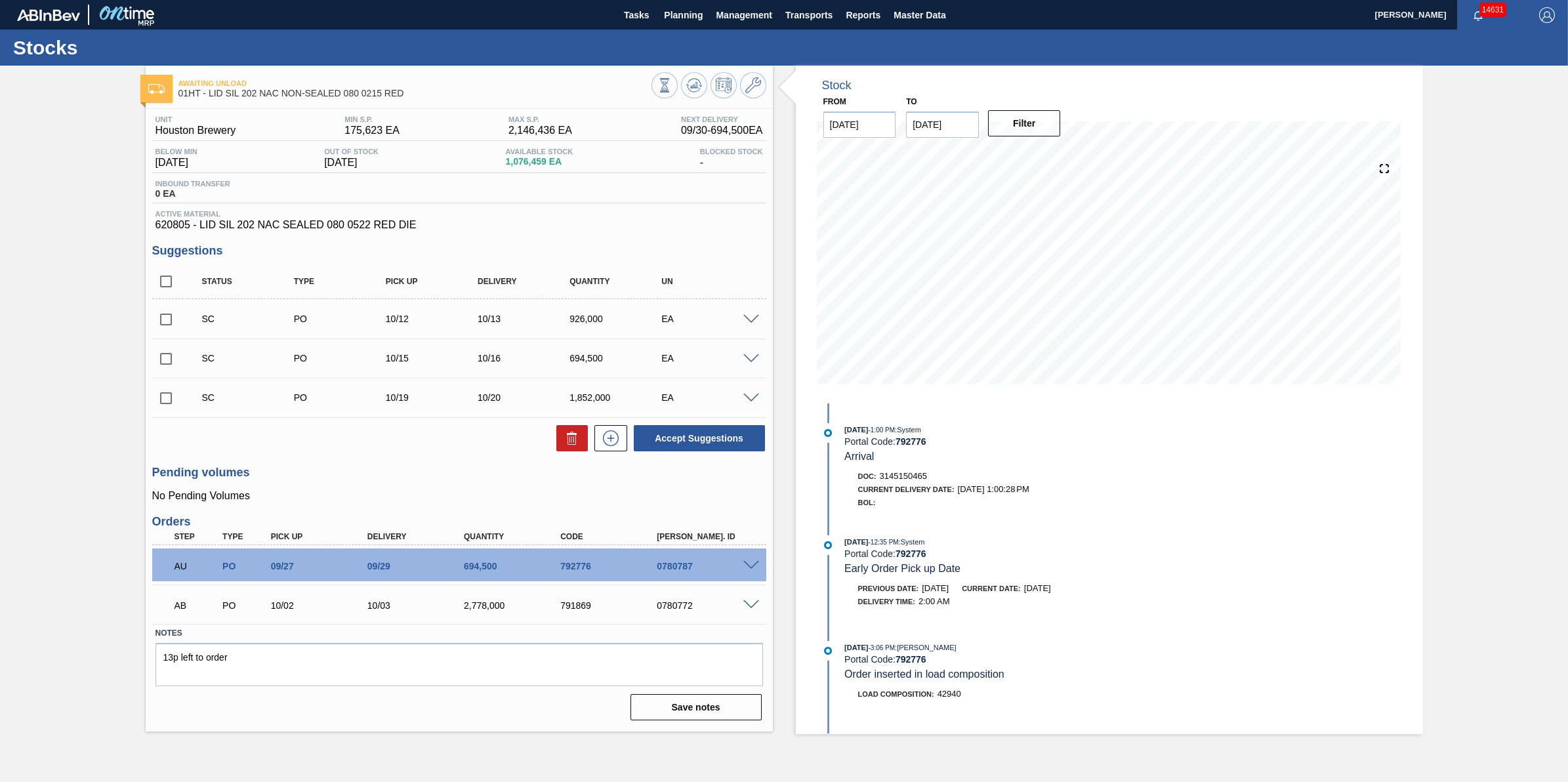
scroll to position [0, 0]
click at [669, 21] on span "Planning" at bounding box center [683, 14] width 39 height 15
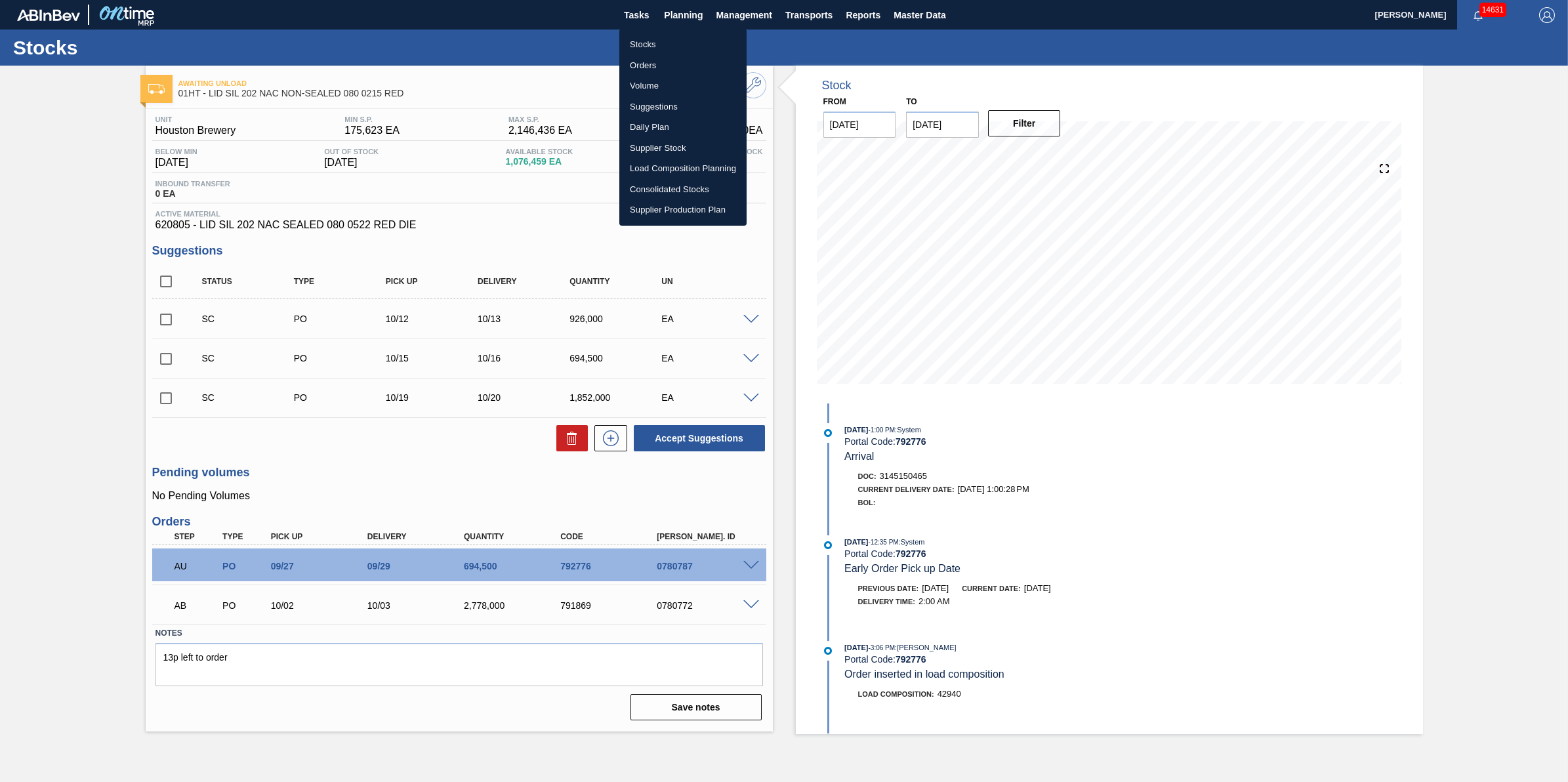
click at [665, 104] on li "Suggestions" at bounding box center [683, 107] width 127 height 21
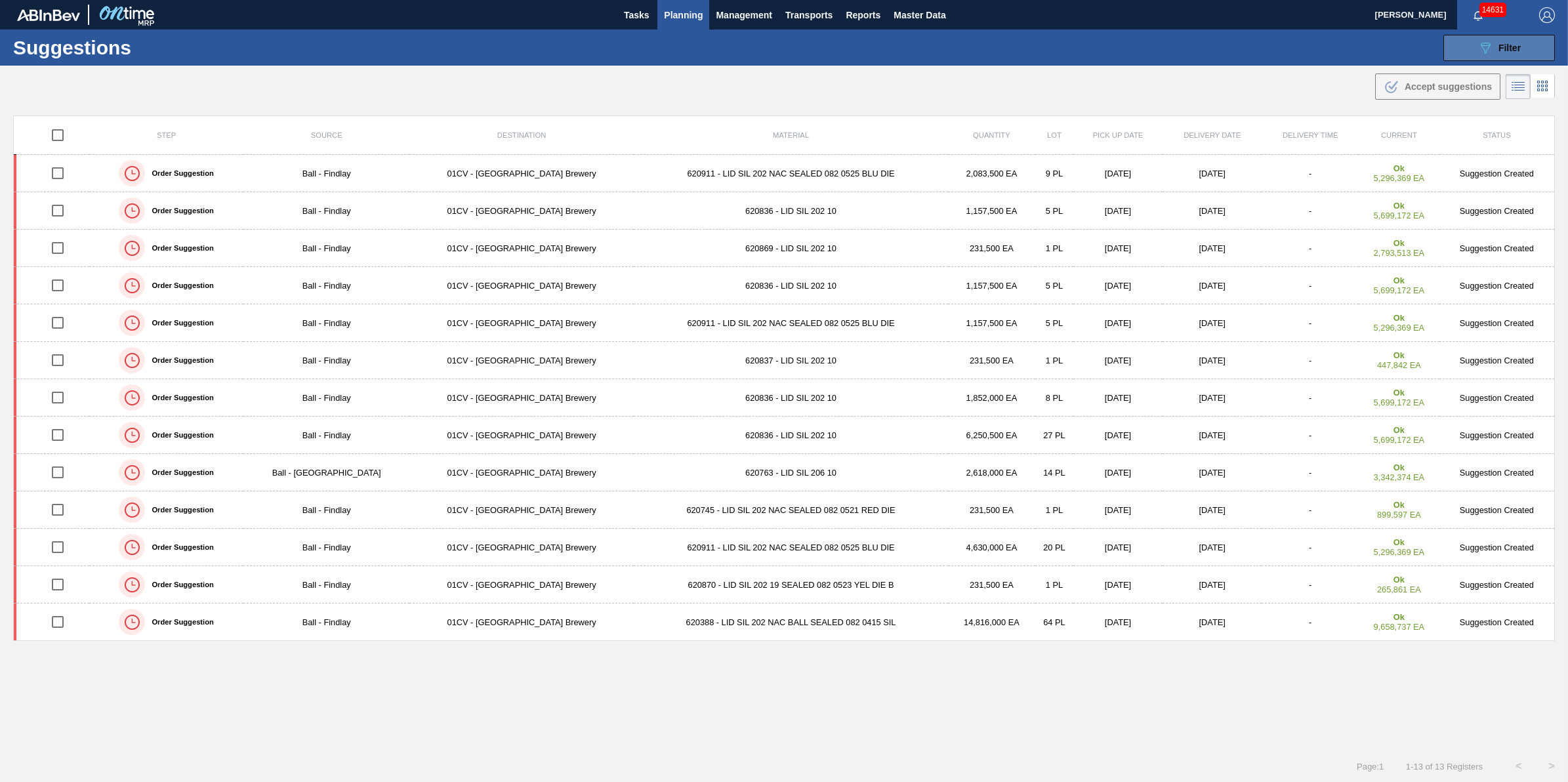
click at [1482, 54] on icon "089F7B8B-B2A5-4AFE-B5C0-19BA573D28AC" at bounding box center [1485, 48] width 15 height 15
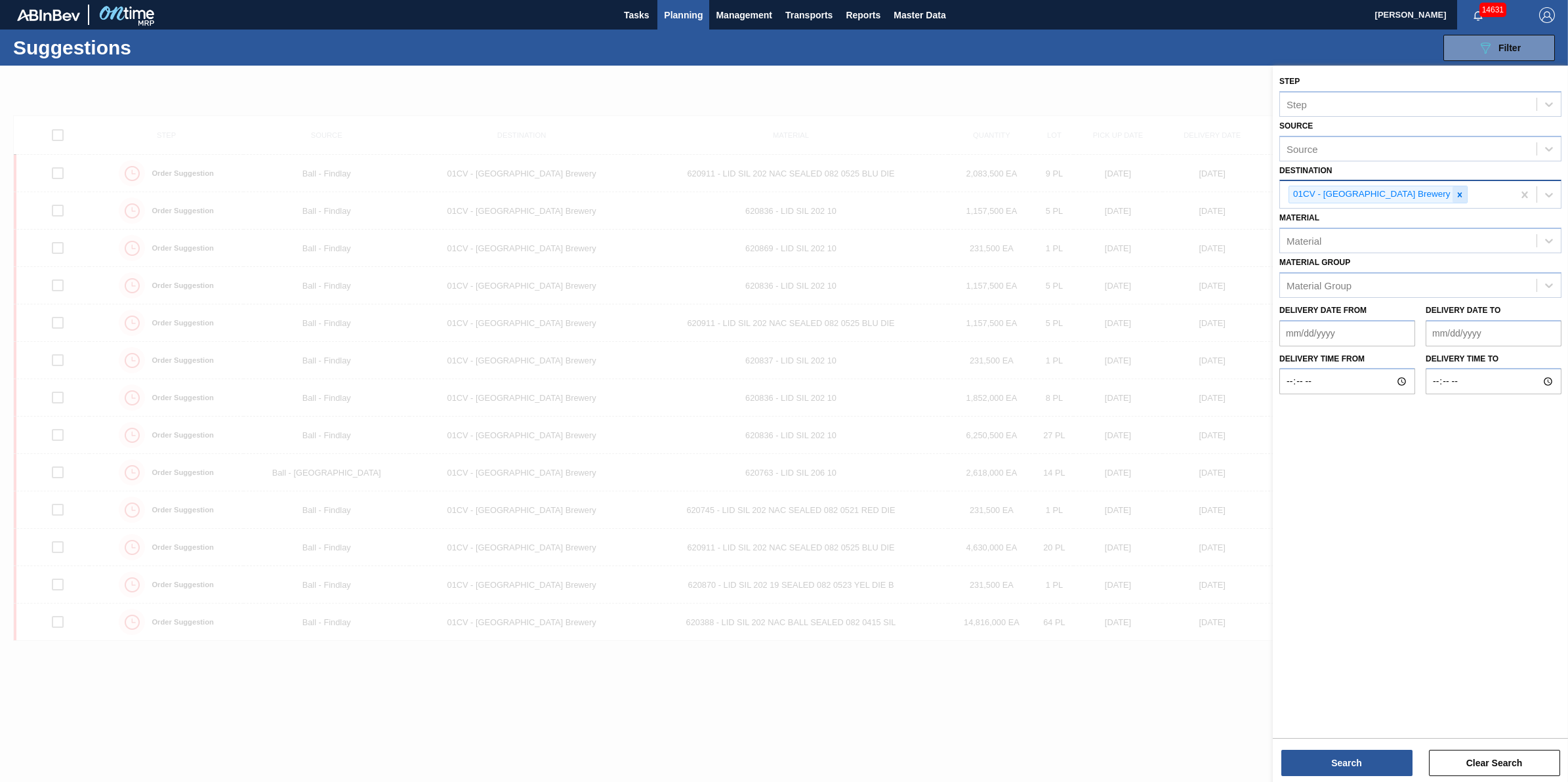
click at [1455, 191] on icon at bounding box center [1460, 196] width 10 height 10
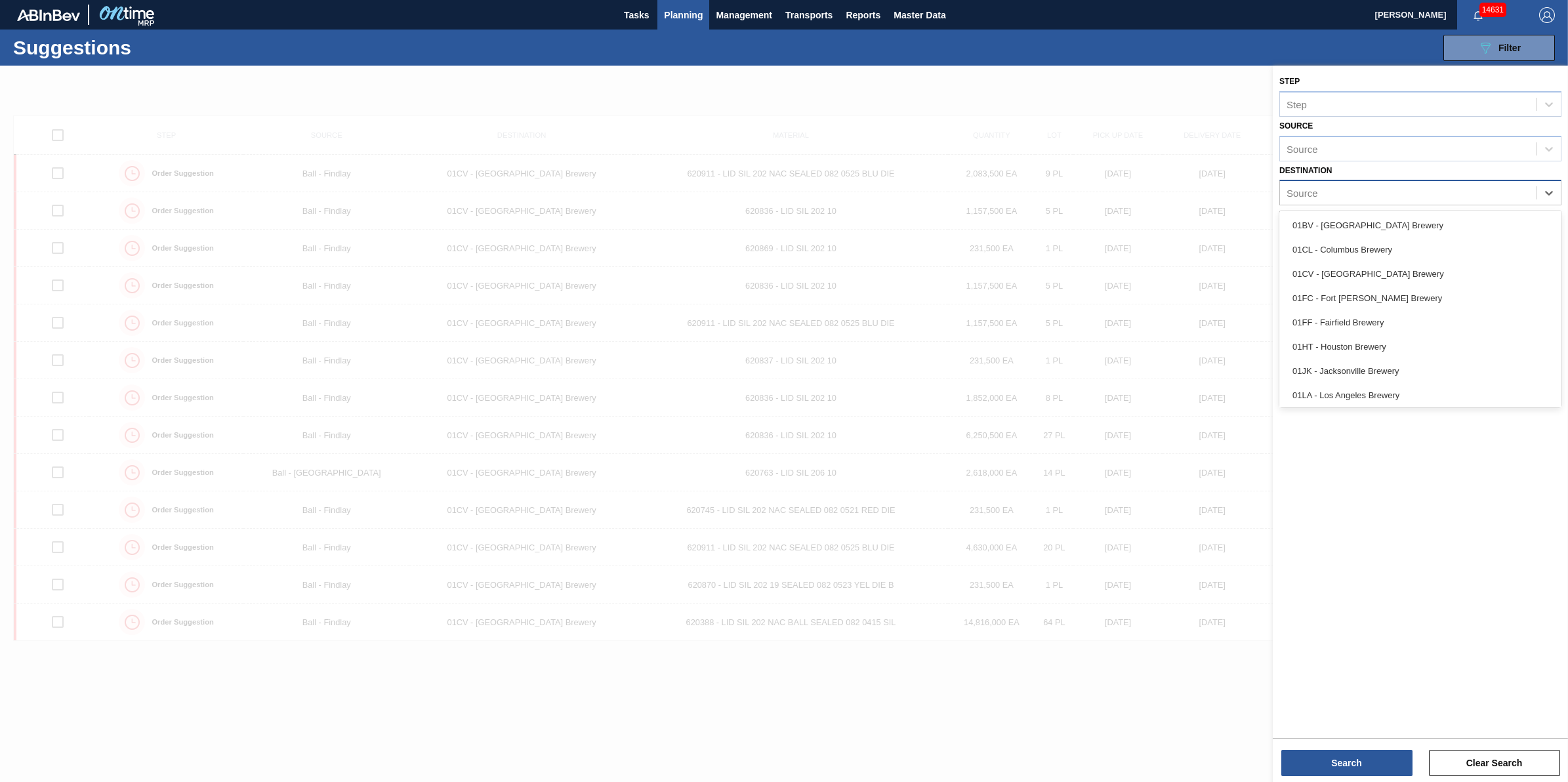
click at [1408, 191] on div "Source" at bounding box center [1408, 194] width 256 height 19
click at [1404, 249] on div "01HT - Houston Brewery" at bounding box center [1420, 248] width 282 height 24
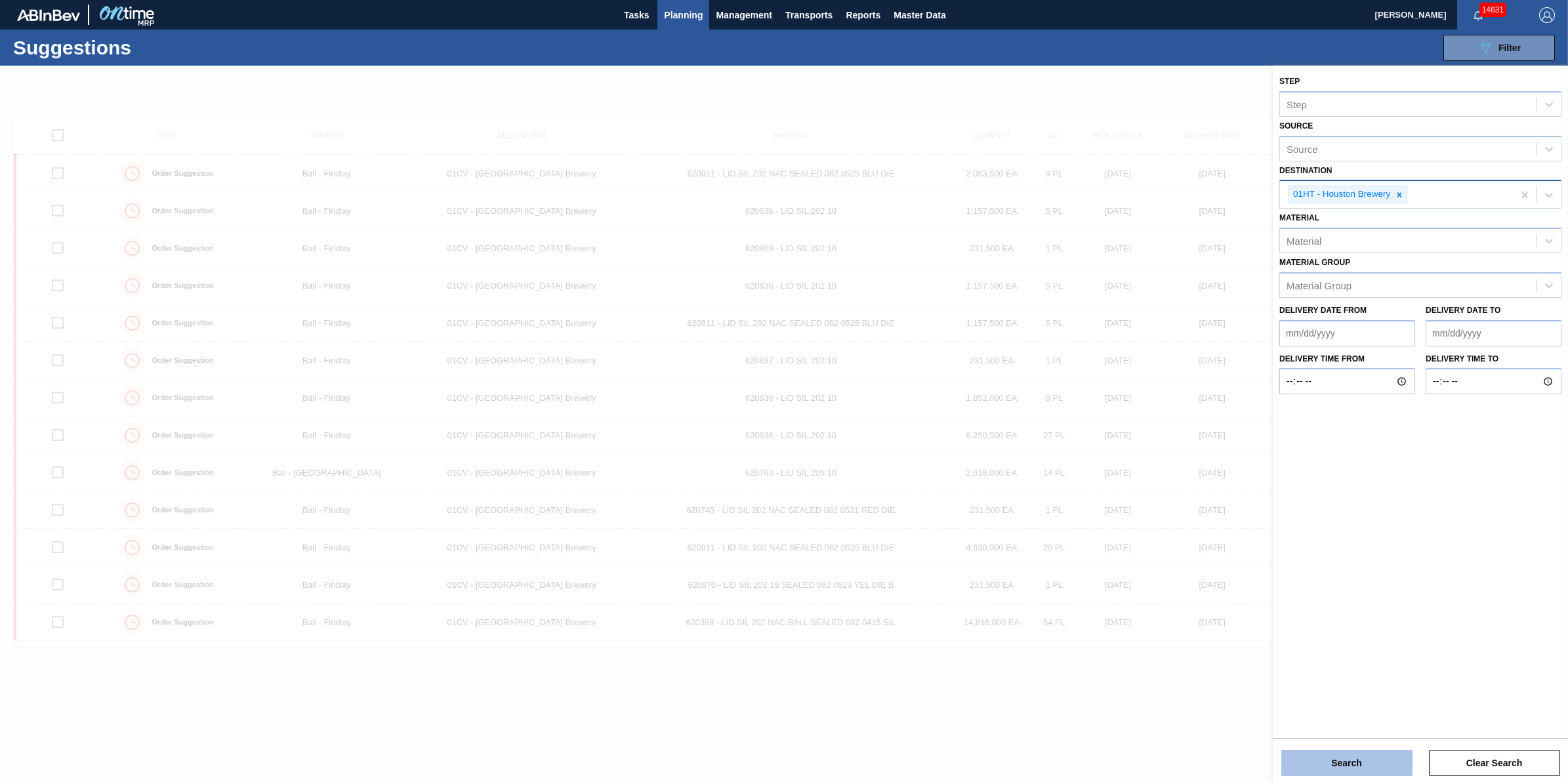
click at [1349, 759] on button "Search" at bounding box center [1346, 762] width 131 height 26
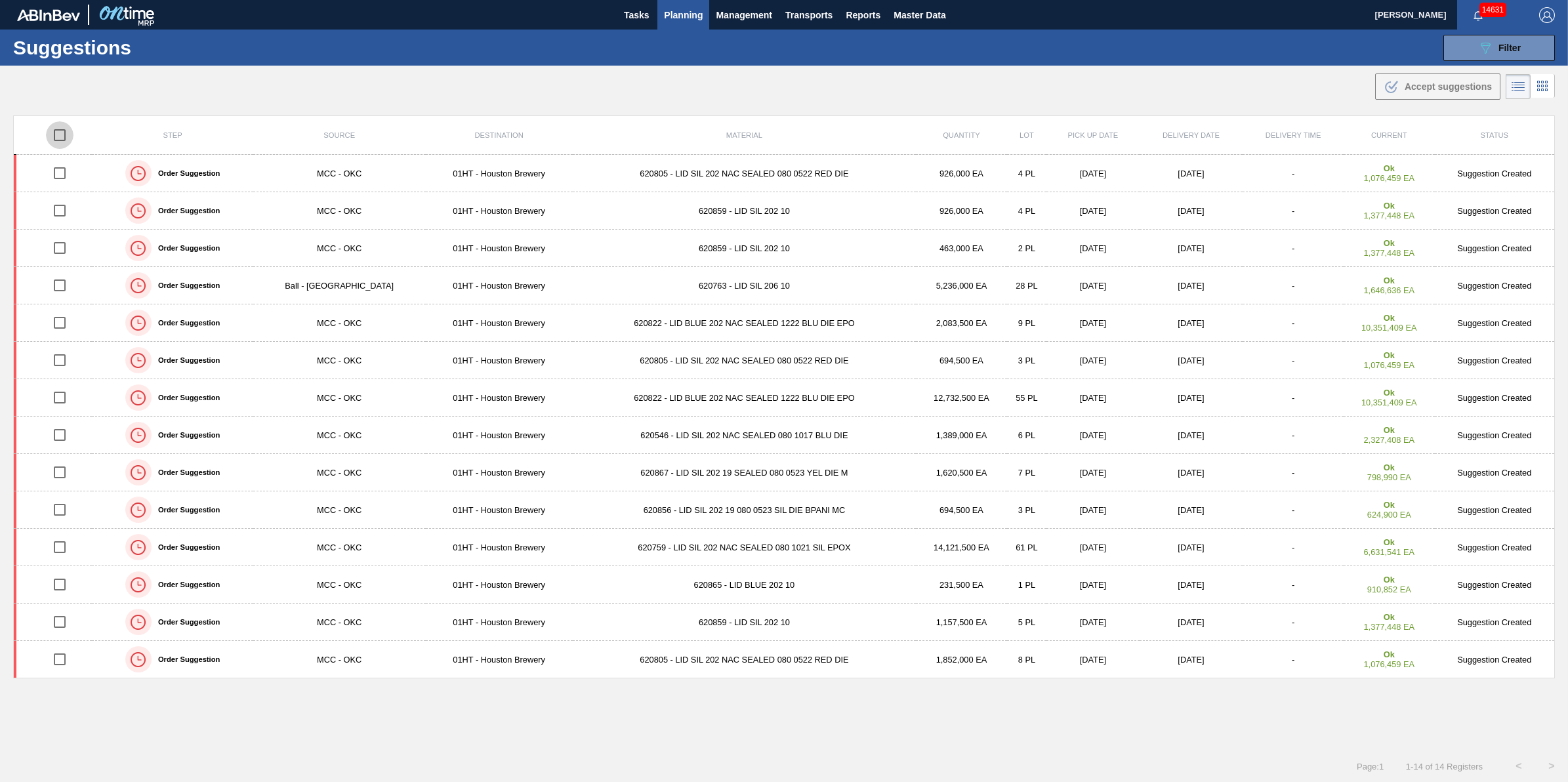
click at [60, 133] on input "checkbox" at bounding box center [60, 135] width 28 height 28
checkbox input "true"
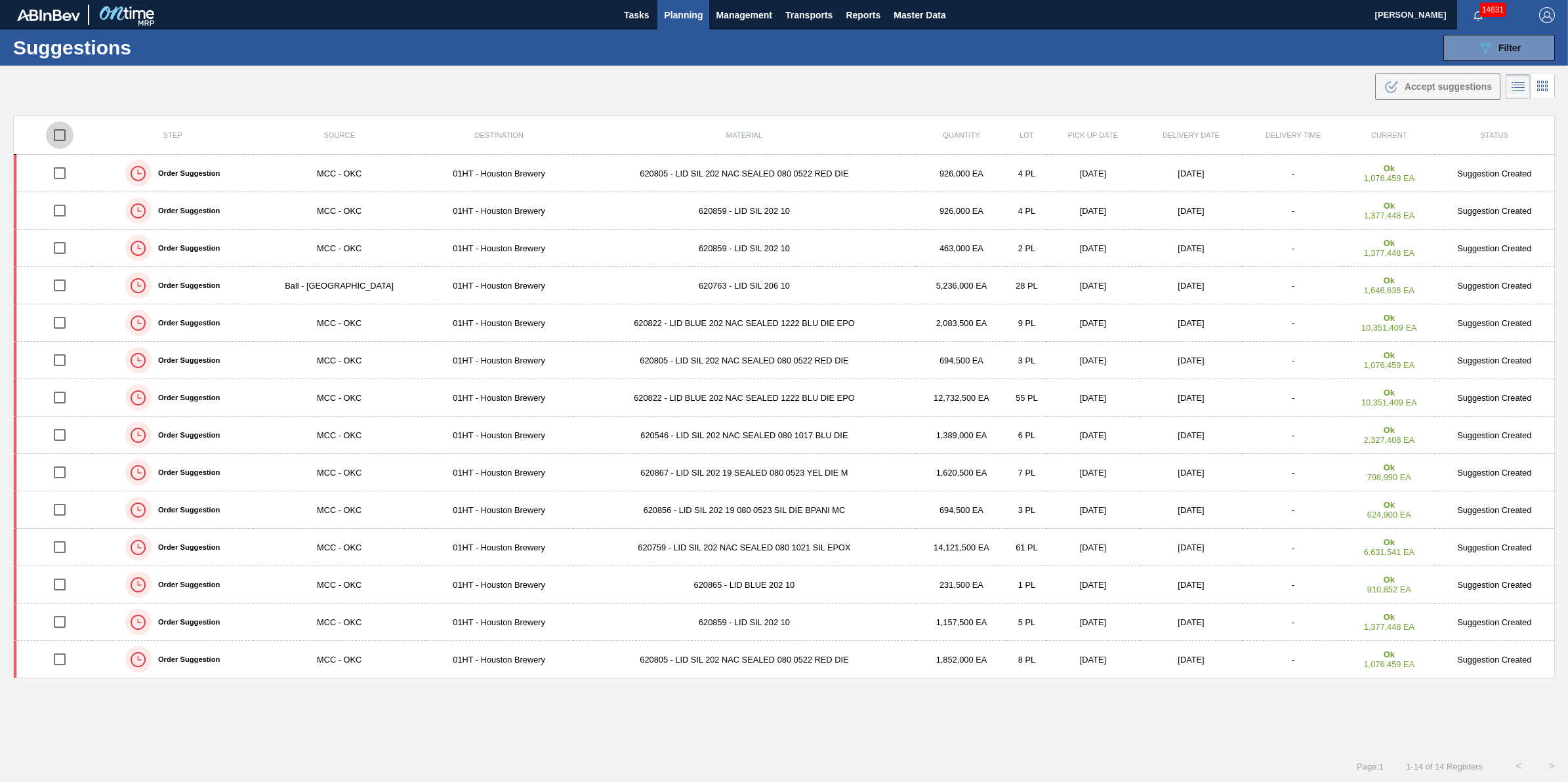
checkbox input "true"
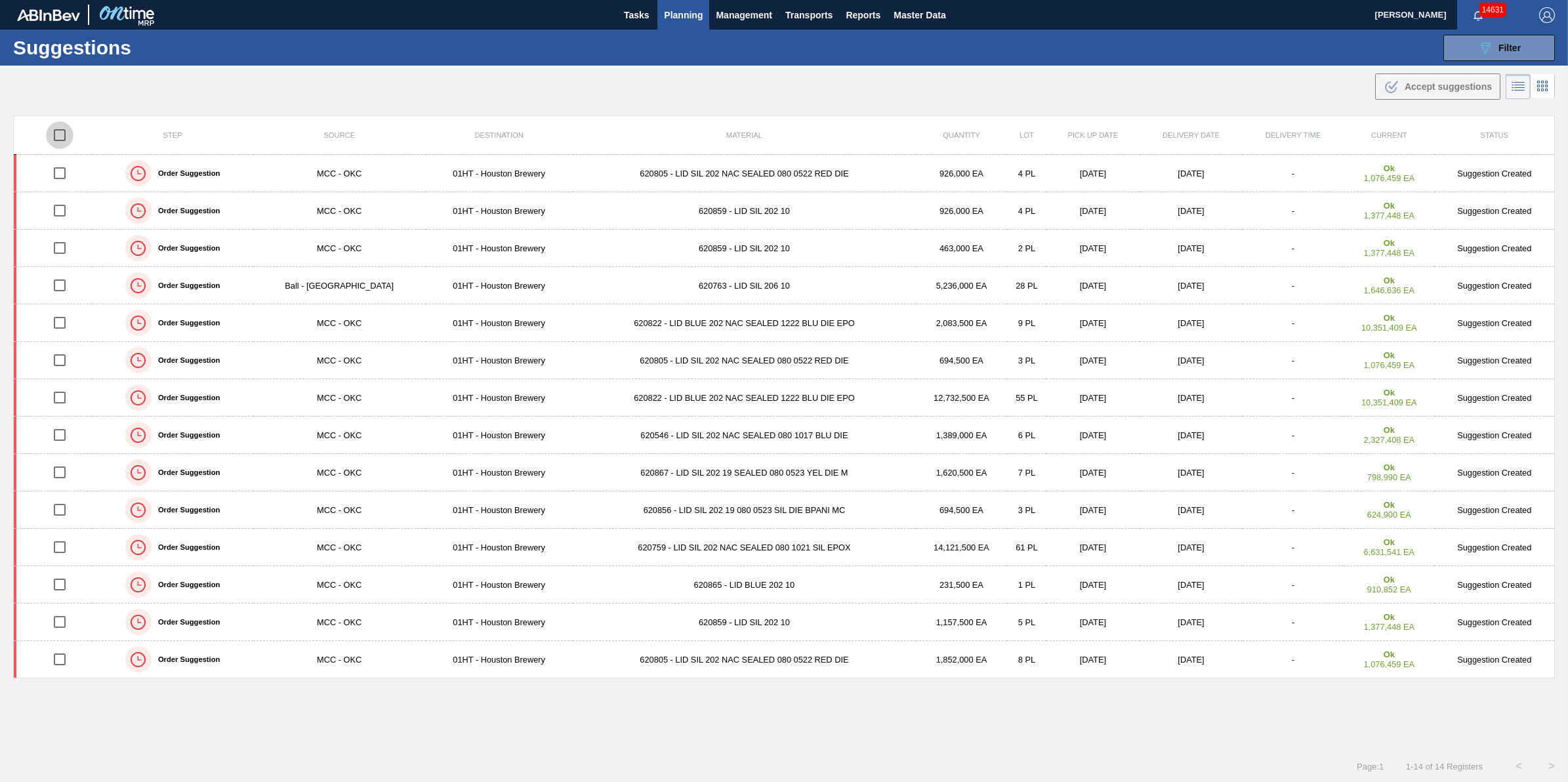
checkbox input "true"
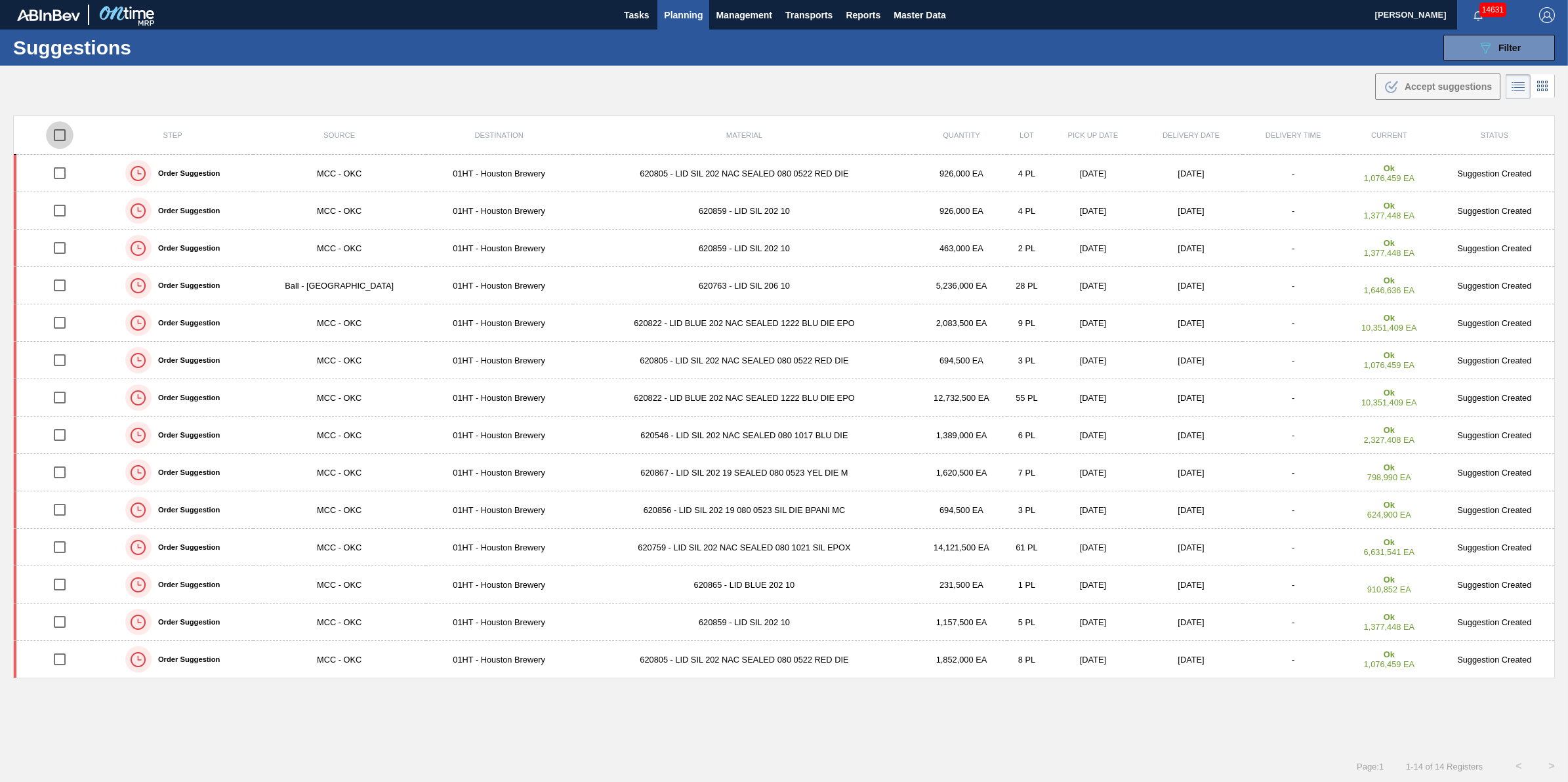
checkbox input "true"
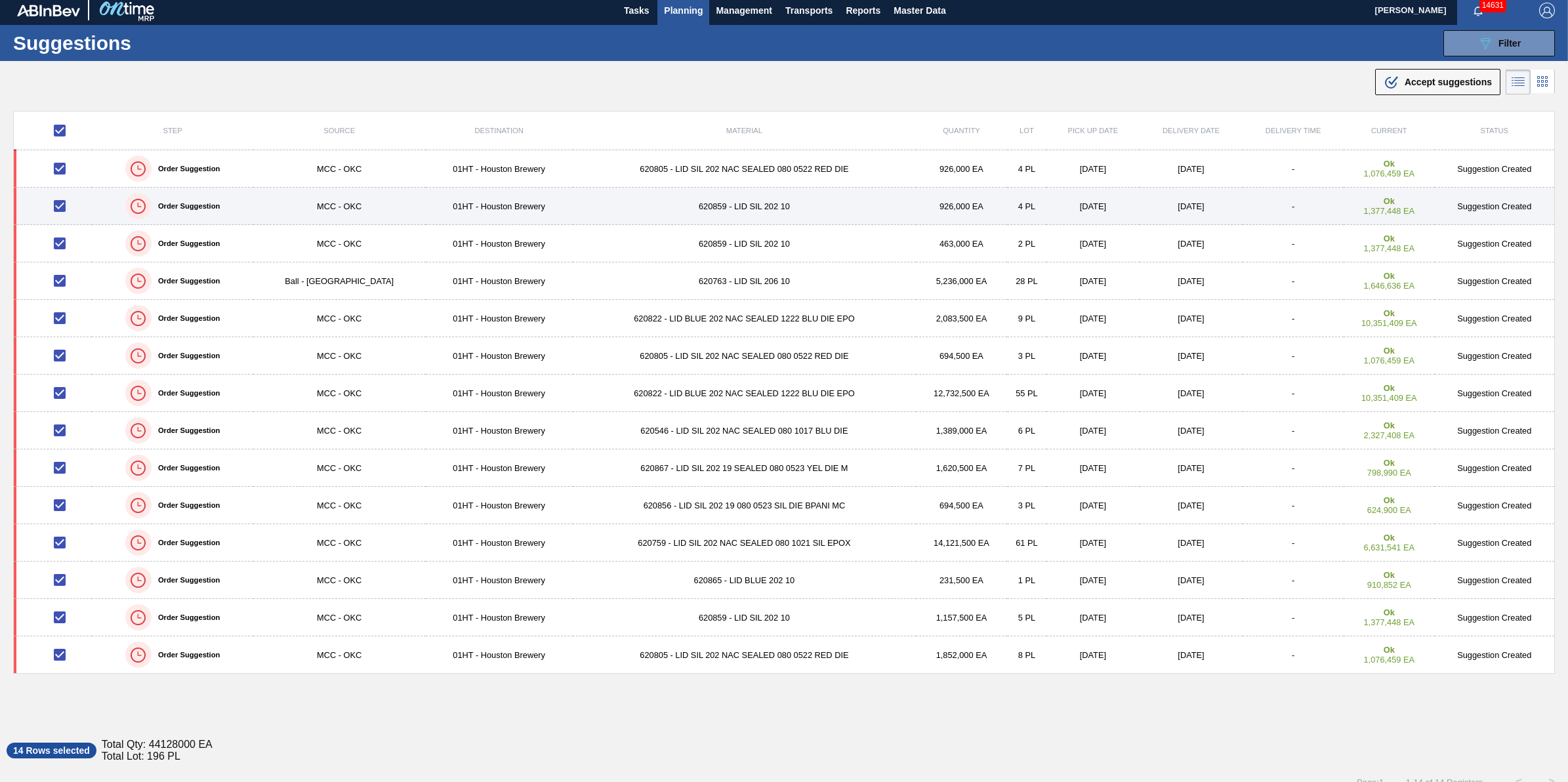
scroll to position [0, 0]
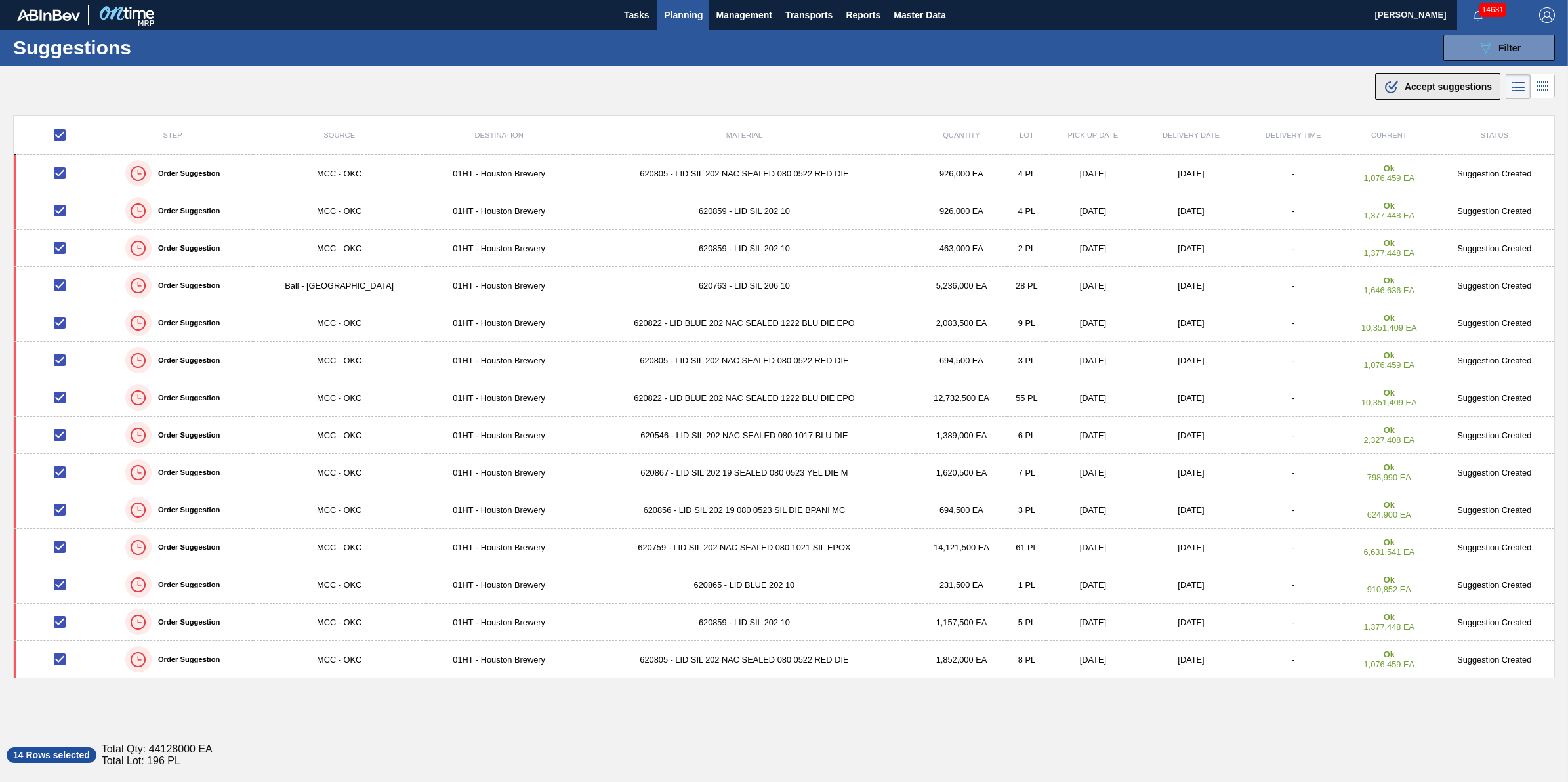
click at [1448, 83] on span "Accept suggestions" at bounding box center [1448, 86] width 88 height 11
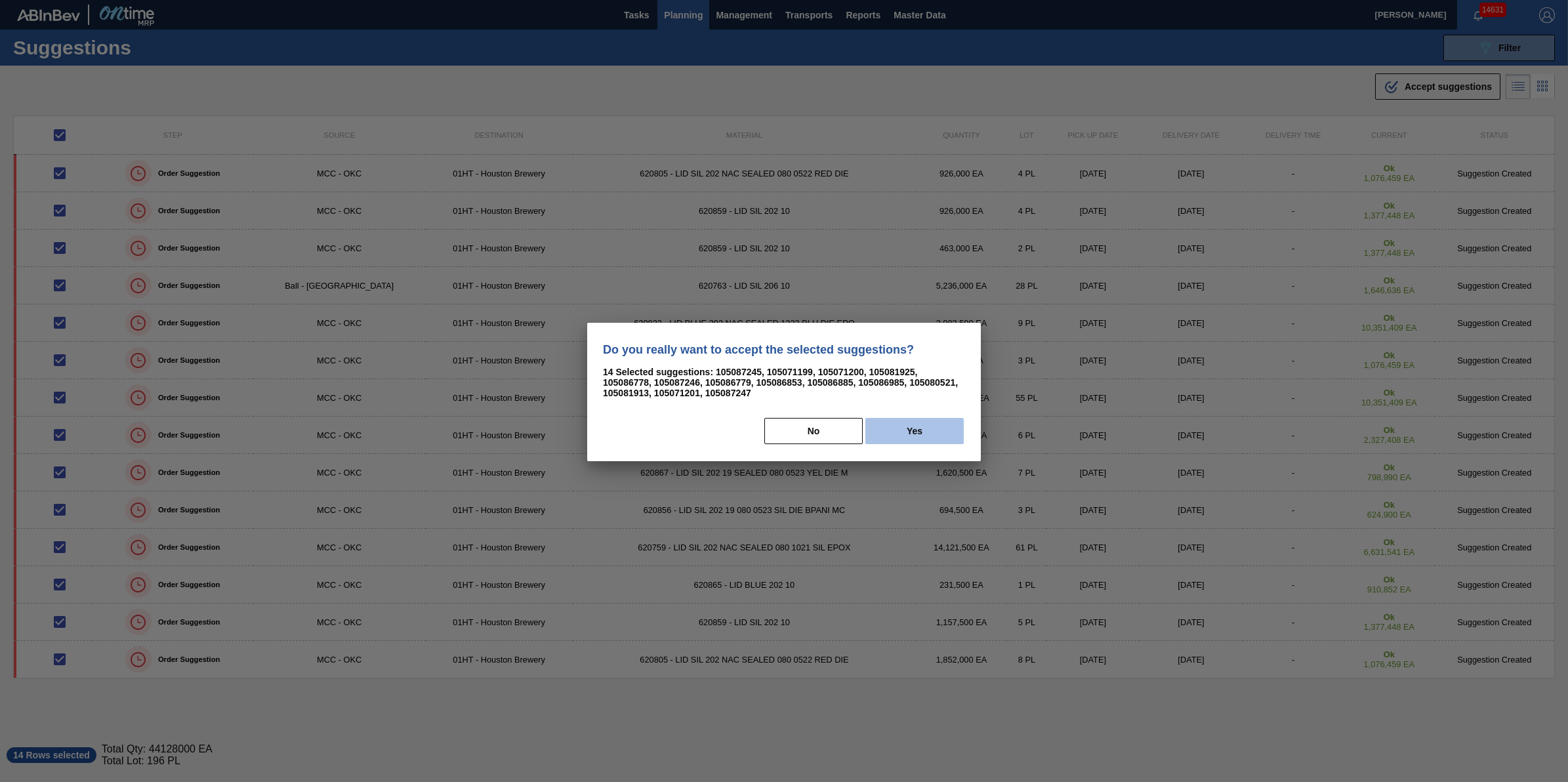
click at [935, 433] on button "Yes" at bounding box center [914, 430] width 98 height 26
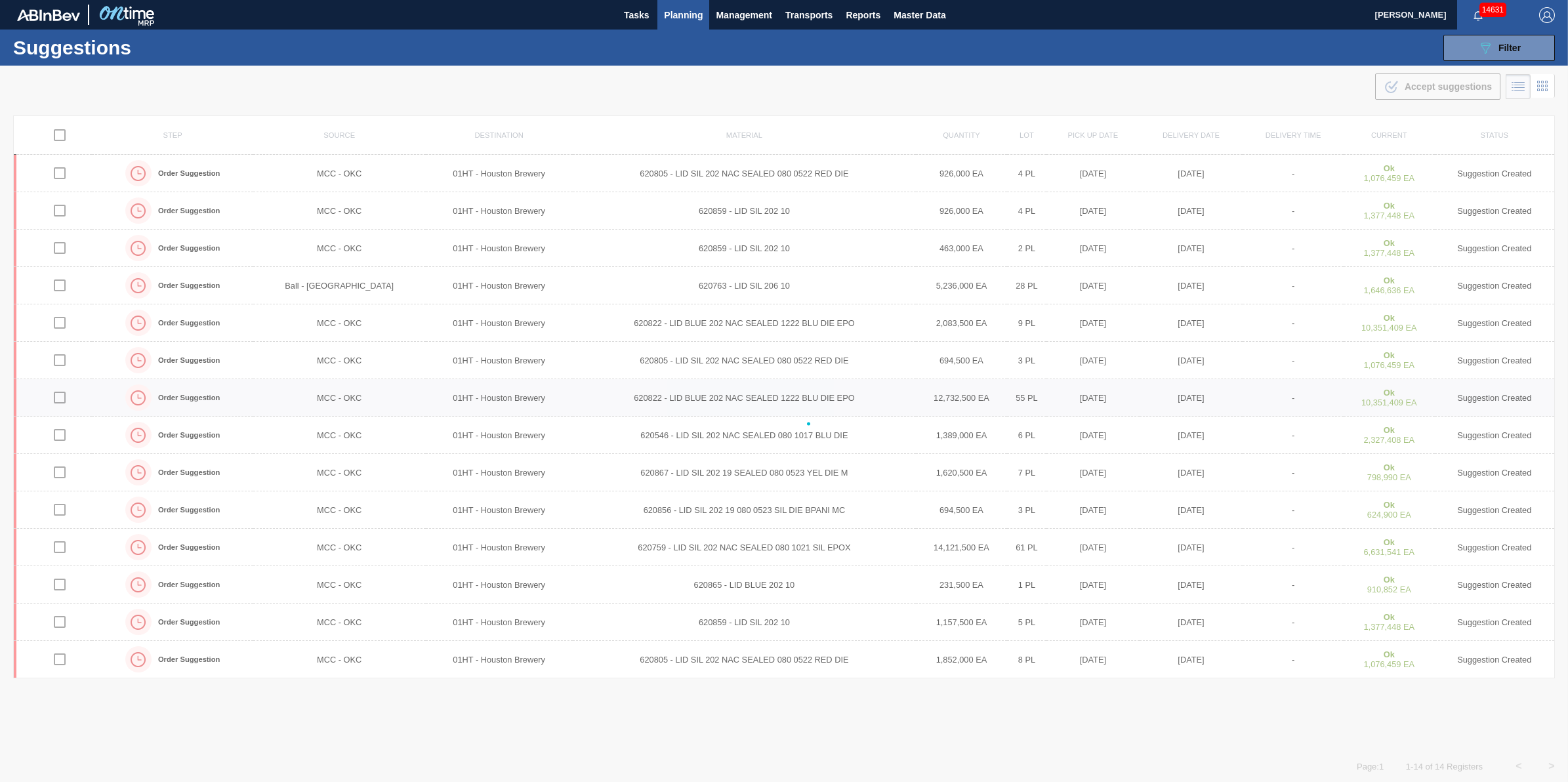
checkbox input "false"
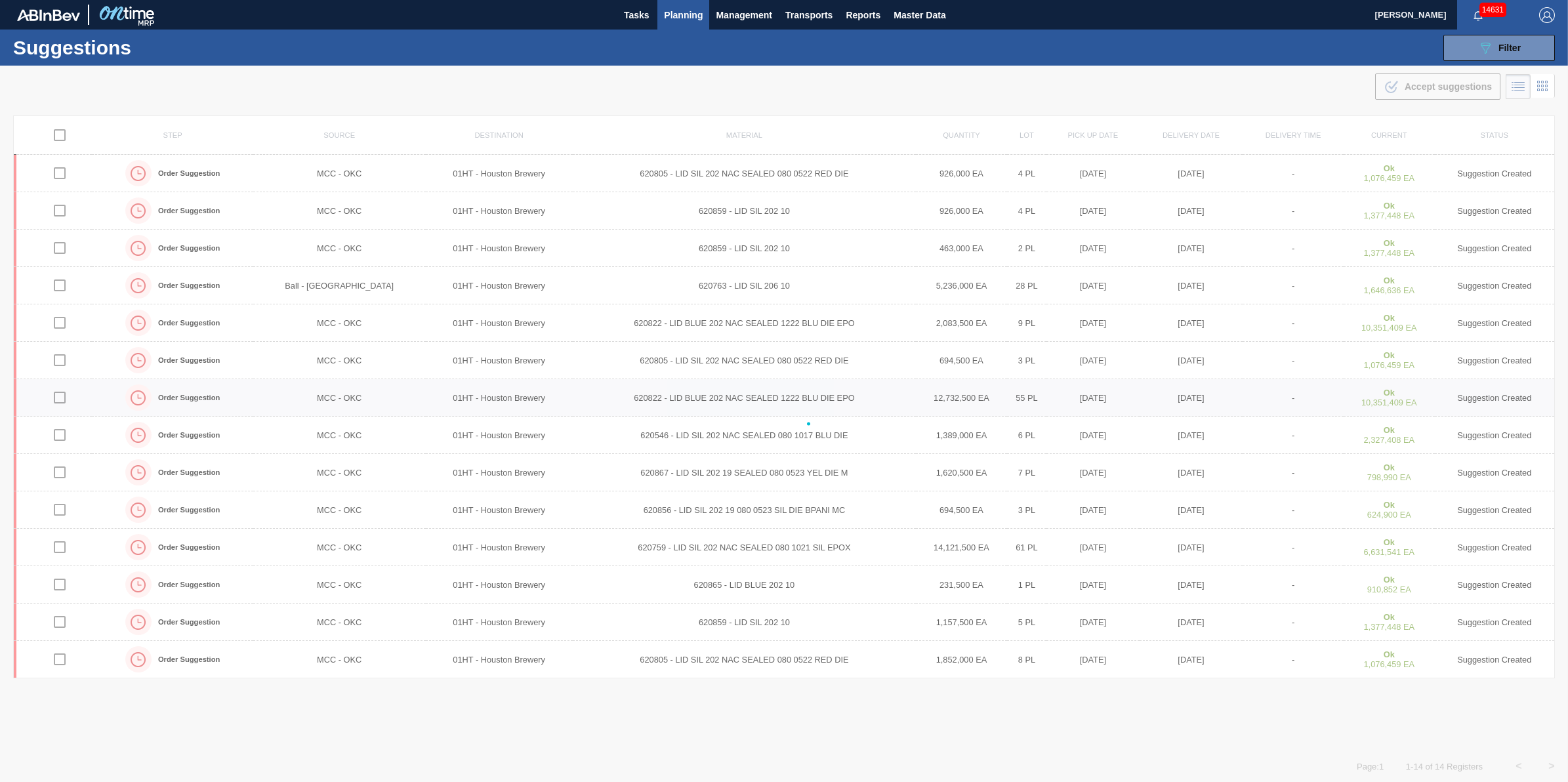
checkbox input "false"
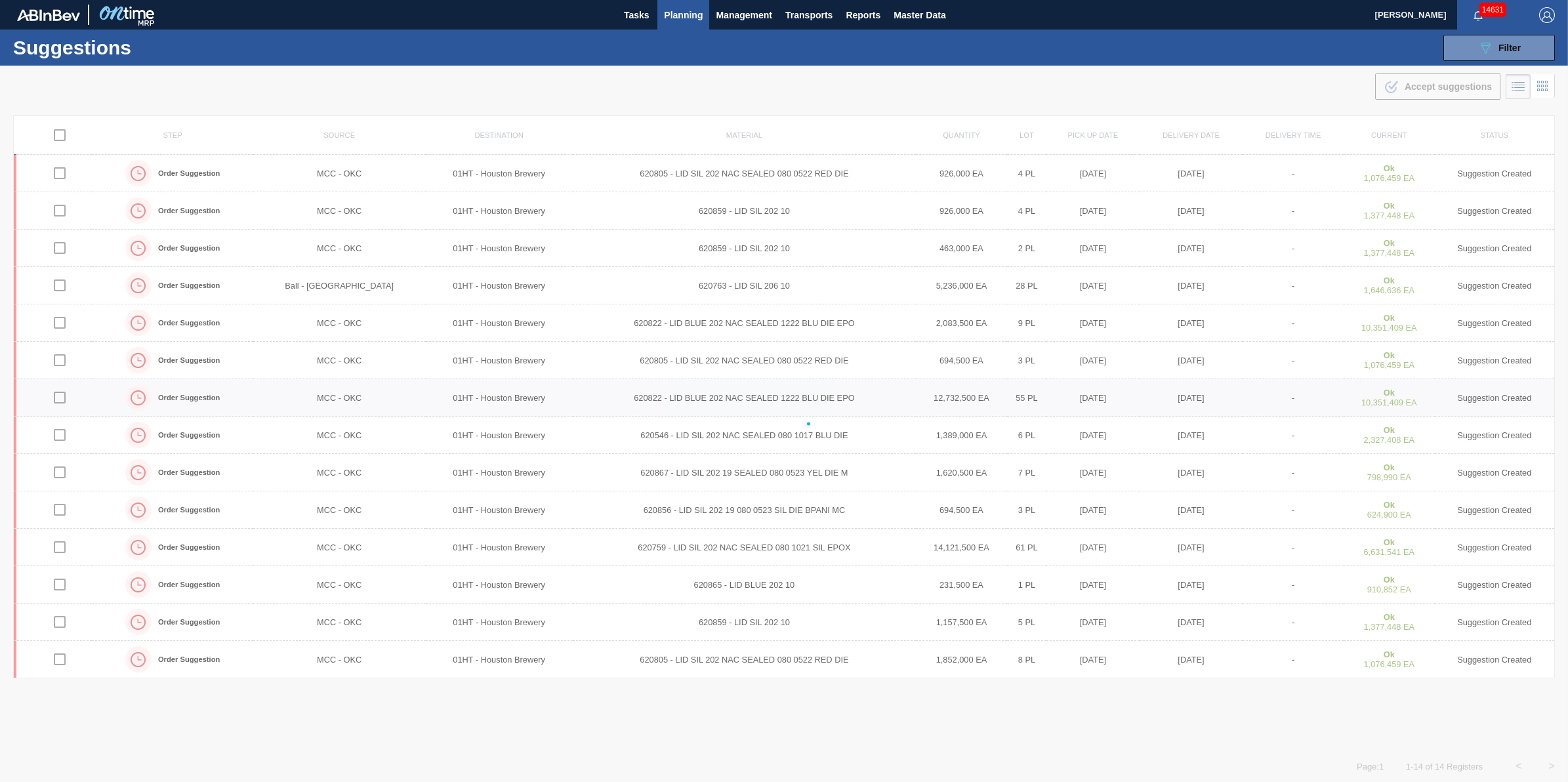
checkbox input "false"
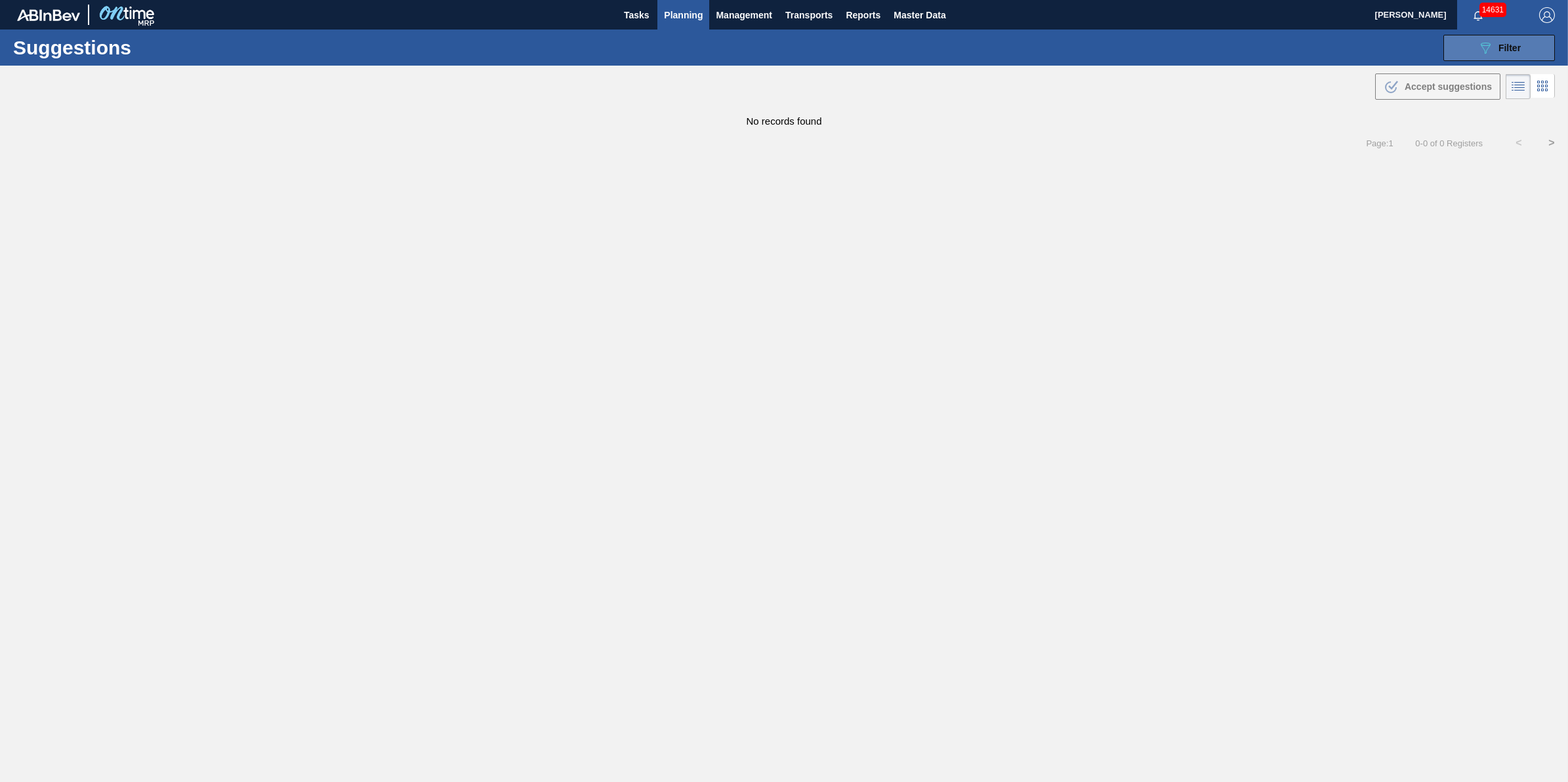
click at [1484, 50] on icon at bounding box center [1485, 48] width 10 height 12
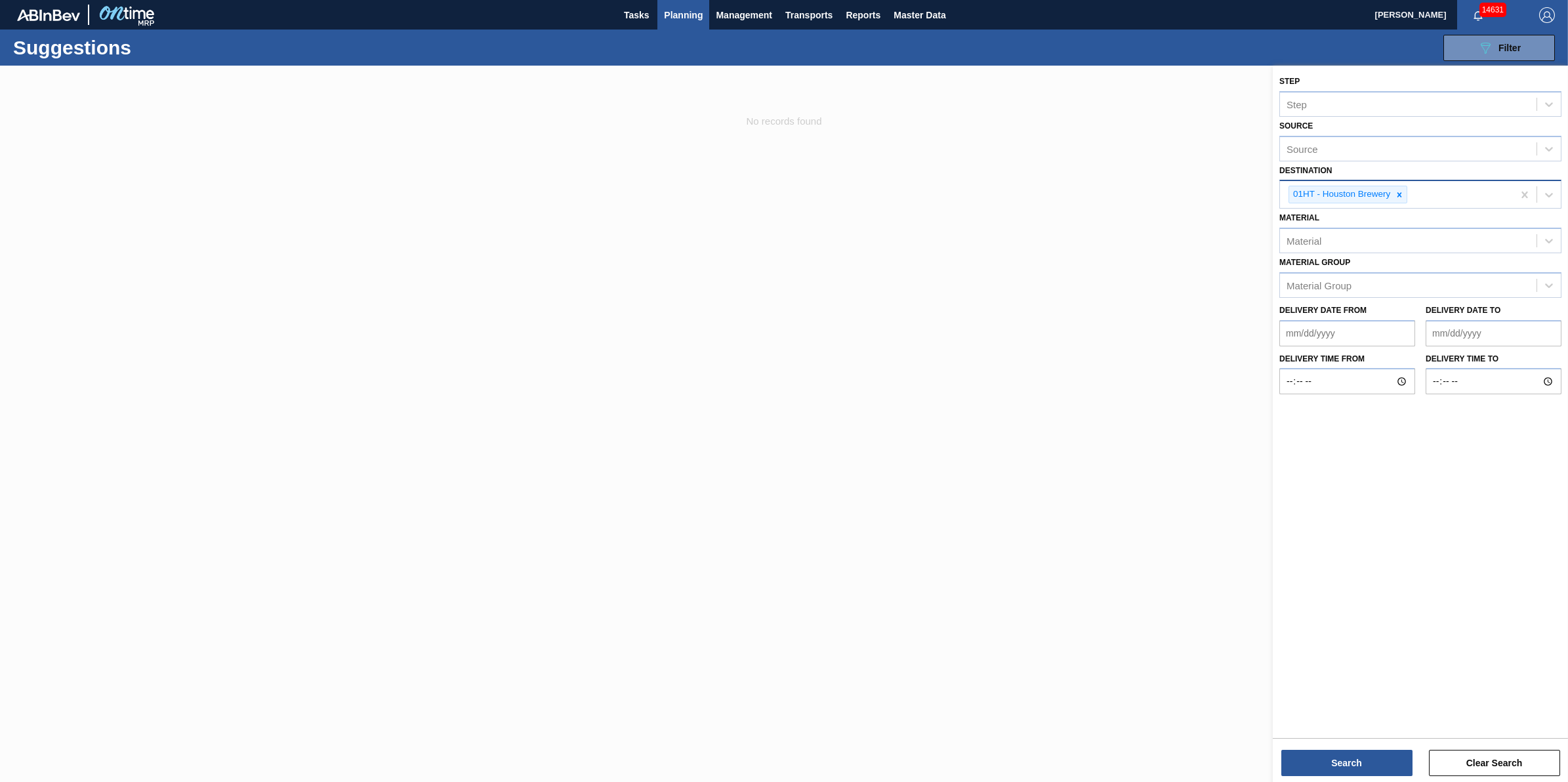
click at [1113, 243] on div at bounding box center [784, 456] width 1568 height 782
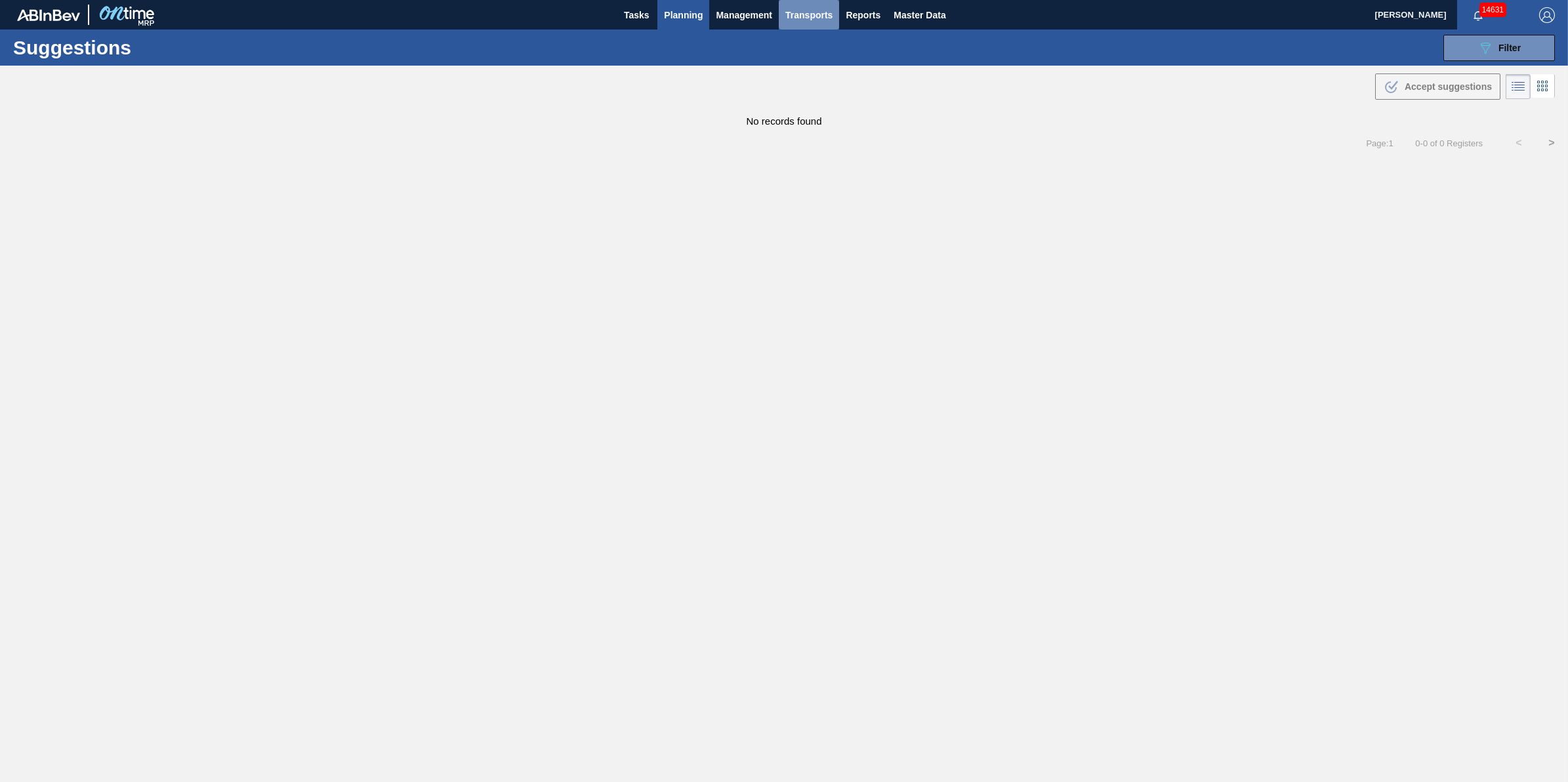
click at [811, 10] on span "Transports" at bounding box center [808, 14] width 47 height 15
click at [826, 64] on li "[GEOGRAPHIC_DATA]" at bounding box center [818, 65] width 111 height 21
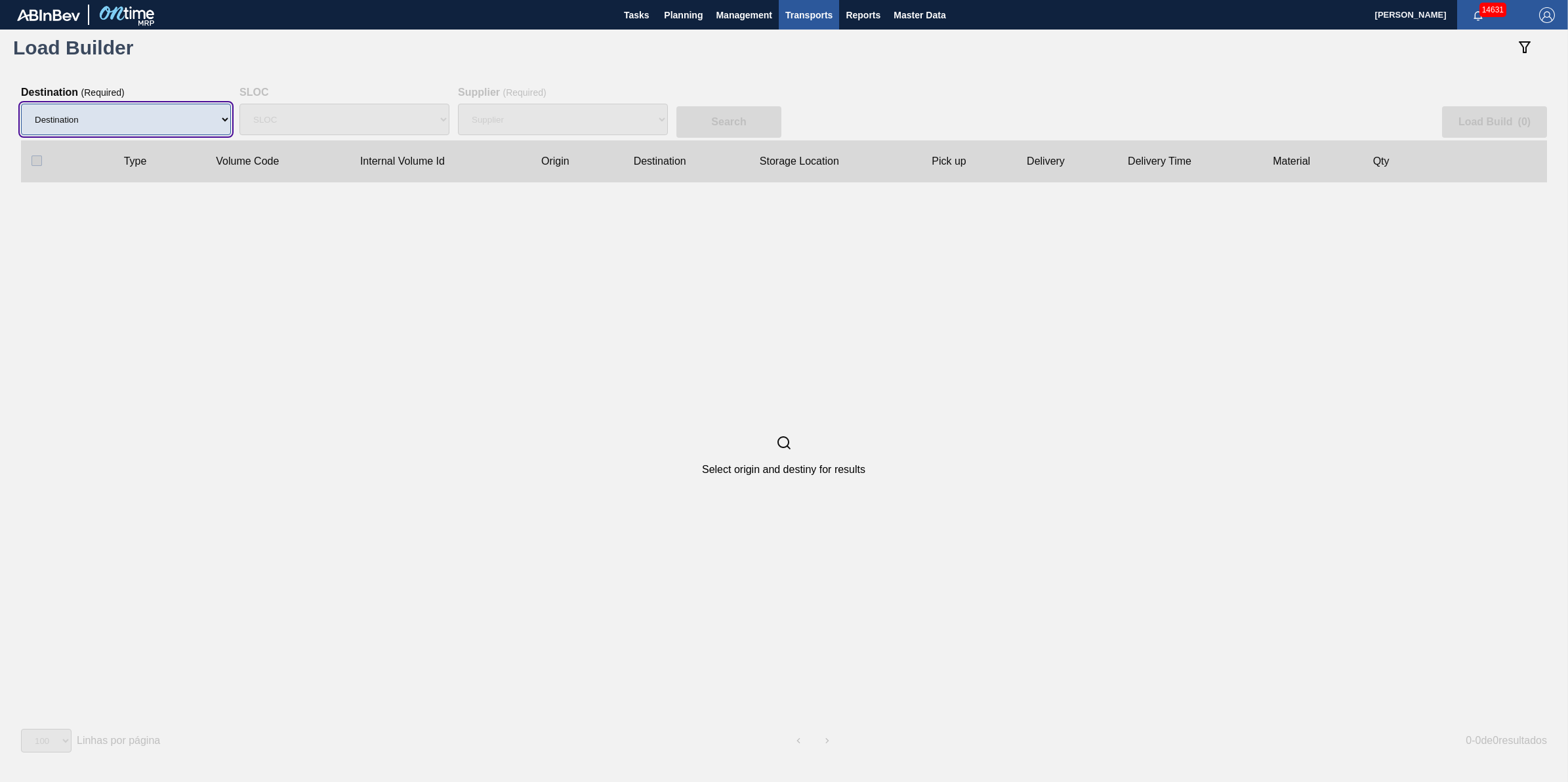
click at [143, 126] on select "Destination 01BV - [GEOGRAPHIC_DATA] 01CL - [GEOGRAPHIC_DATA] 01CV - [GEOGRAPHI…" at bounding box center [126, 119] width 210 height 32
select select "9"
click at [21, 104] on select "Destination 01BV - [GEOGRAPHIC_DATA] 01CL - [GEOGRAPHIC_DATA] 01CV - [GEOGRAPHI…" at bounding box center [126, 119] width 210 height 32
select select
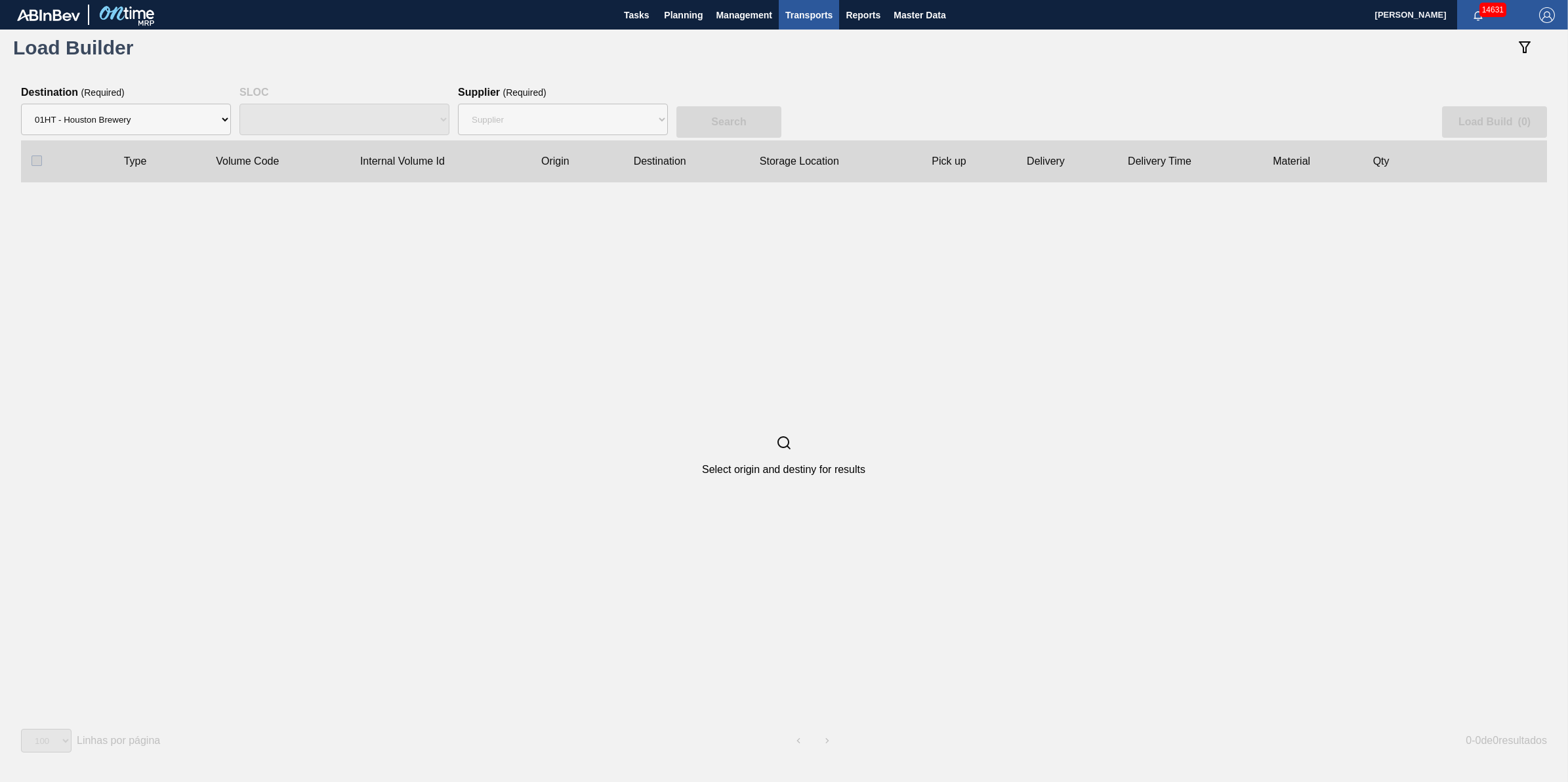
click at [343, 108] on div "SLOC" at bounding box center [345, 119] width 210 height 42
click at [341, 108] on div "SLOC" at bounding box center [345, 119] width 210 height 42
click at [483, 113] on select "Supplier 8221649 - BALL METAL CONTAINER GROUP 8342641 - BALL METAL CONTAINER GR…" at bounding box center [562, 119] width 210 height 32
select select "13"
click at [457, 104] on select "Supplier 8221649 - BALL METAL CONTAINER GROUP 8342641 - BALL METAL CONTAINER GR…" at bounding box center [562, 119] width 210 height 32
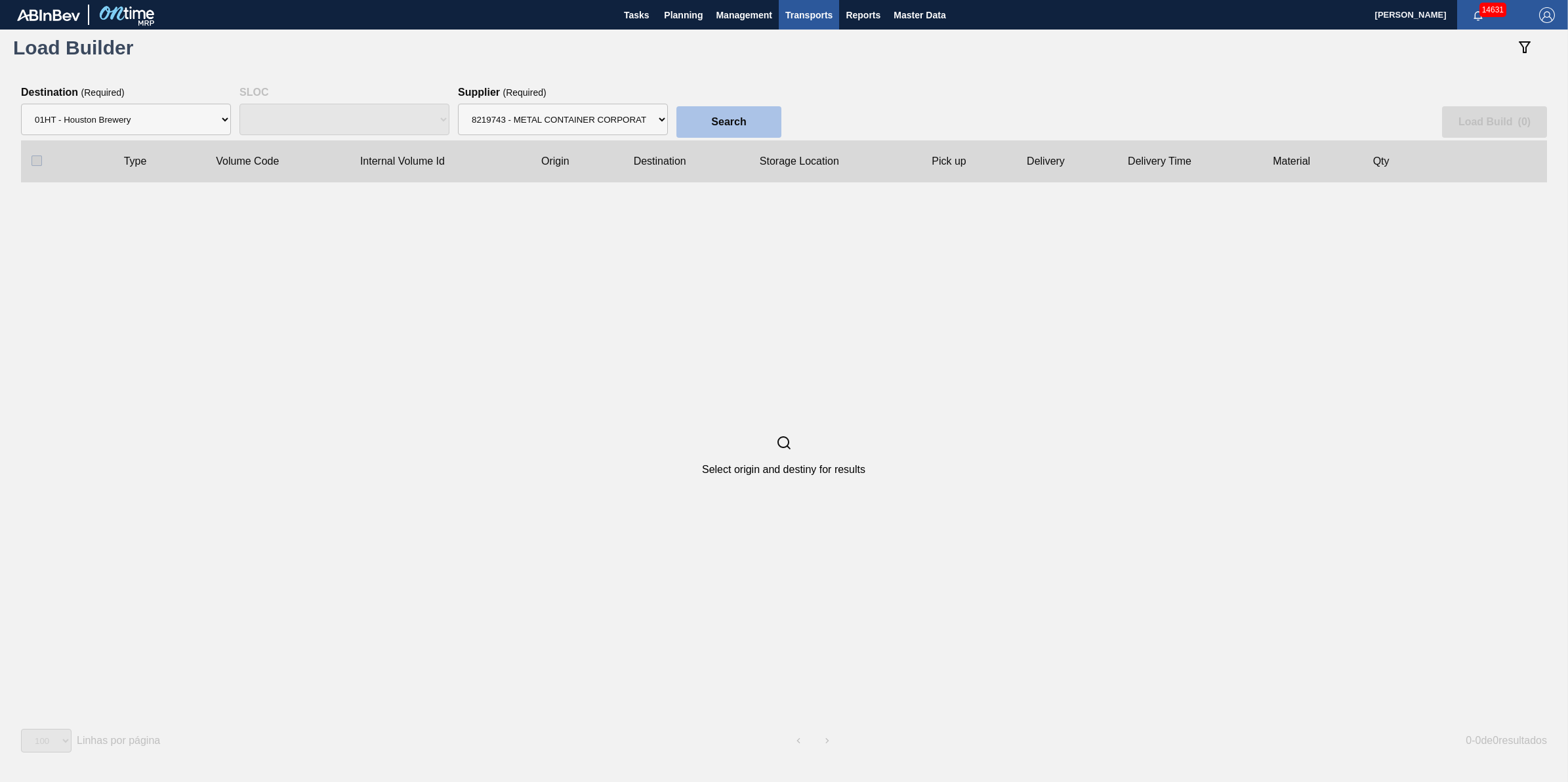
click at [753, 130] on button "Search" at bounding box center [728, 121] width 105 height 32
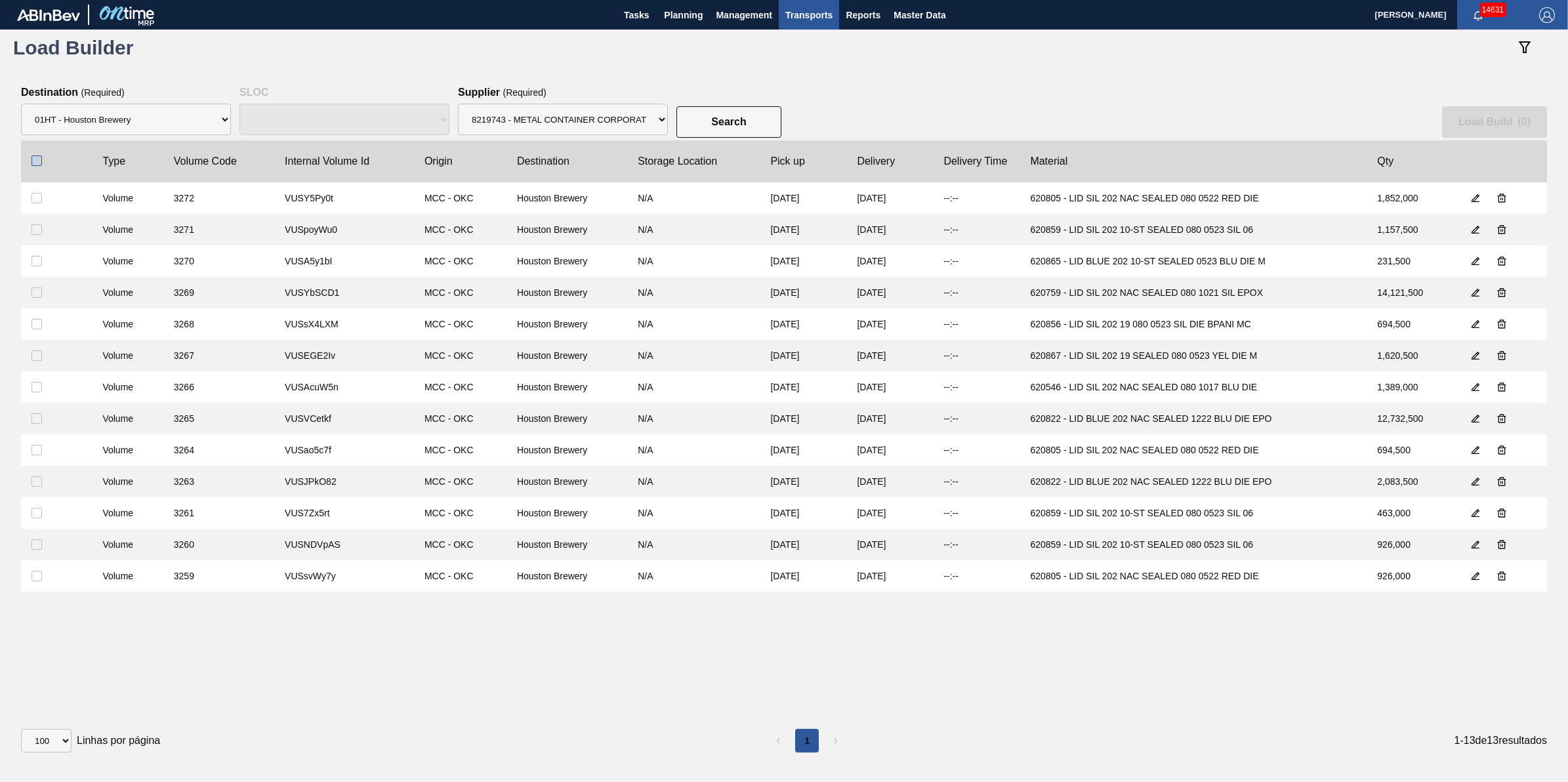
click at [41, 165] on label at bounding box center [37, 160] width 11 height 11
click at [41, 165] on input "checkbox" at bounding box center [37, 160] width 11 height 11
checkbox input "true"
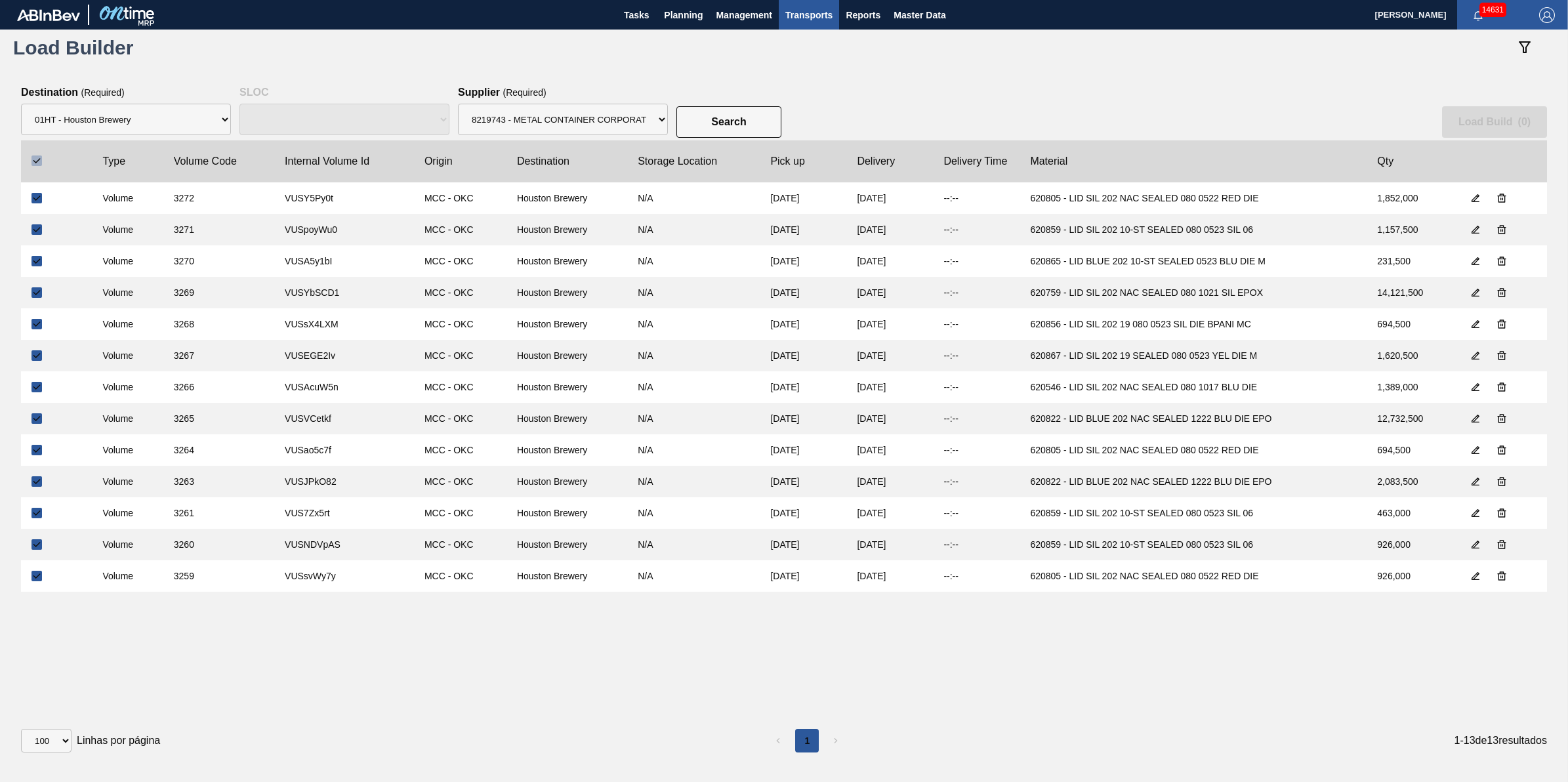
checkbox input "true"
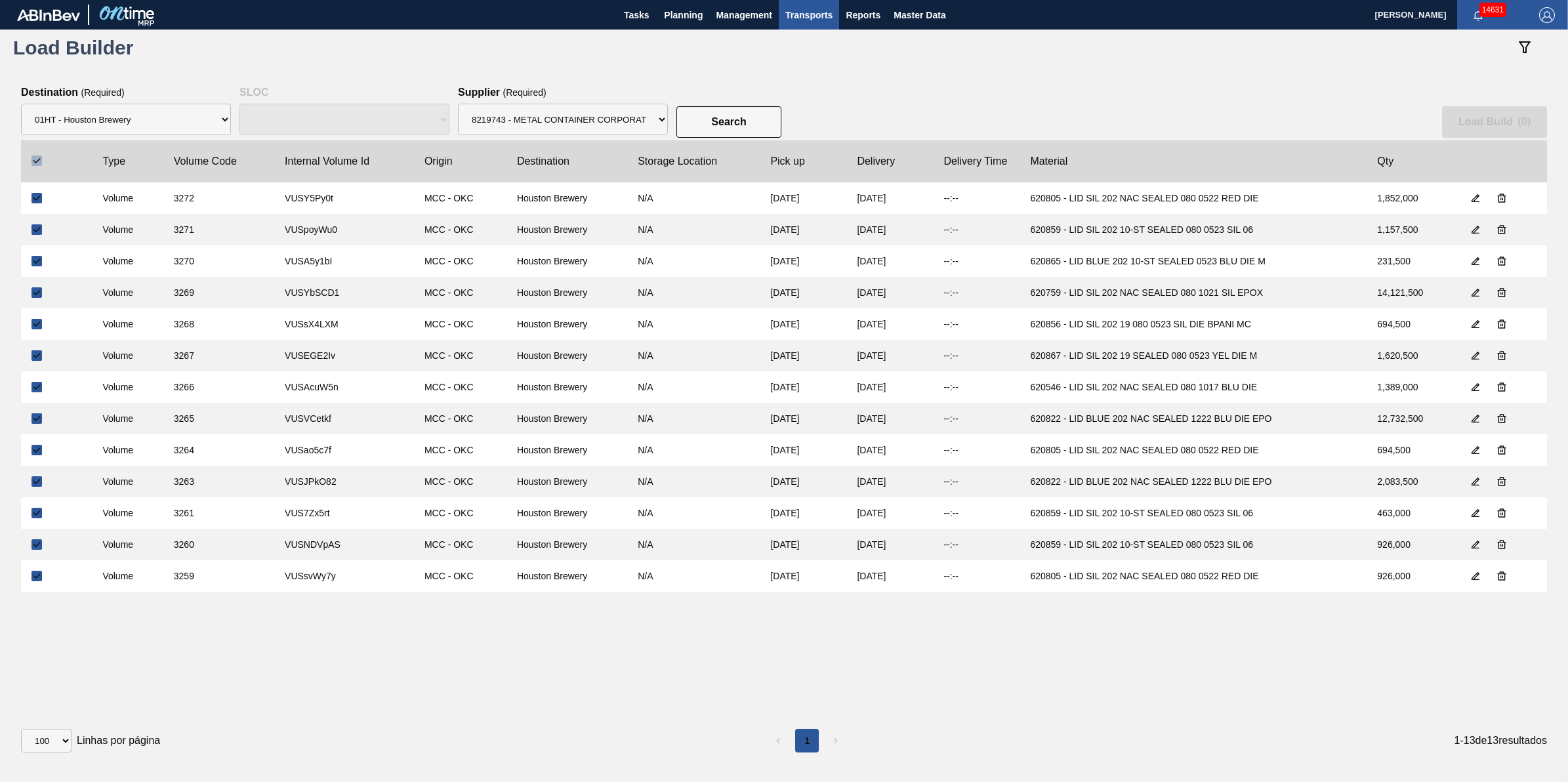
checkbox input "true"
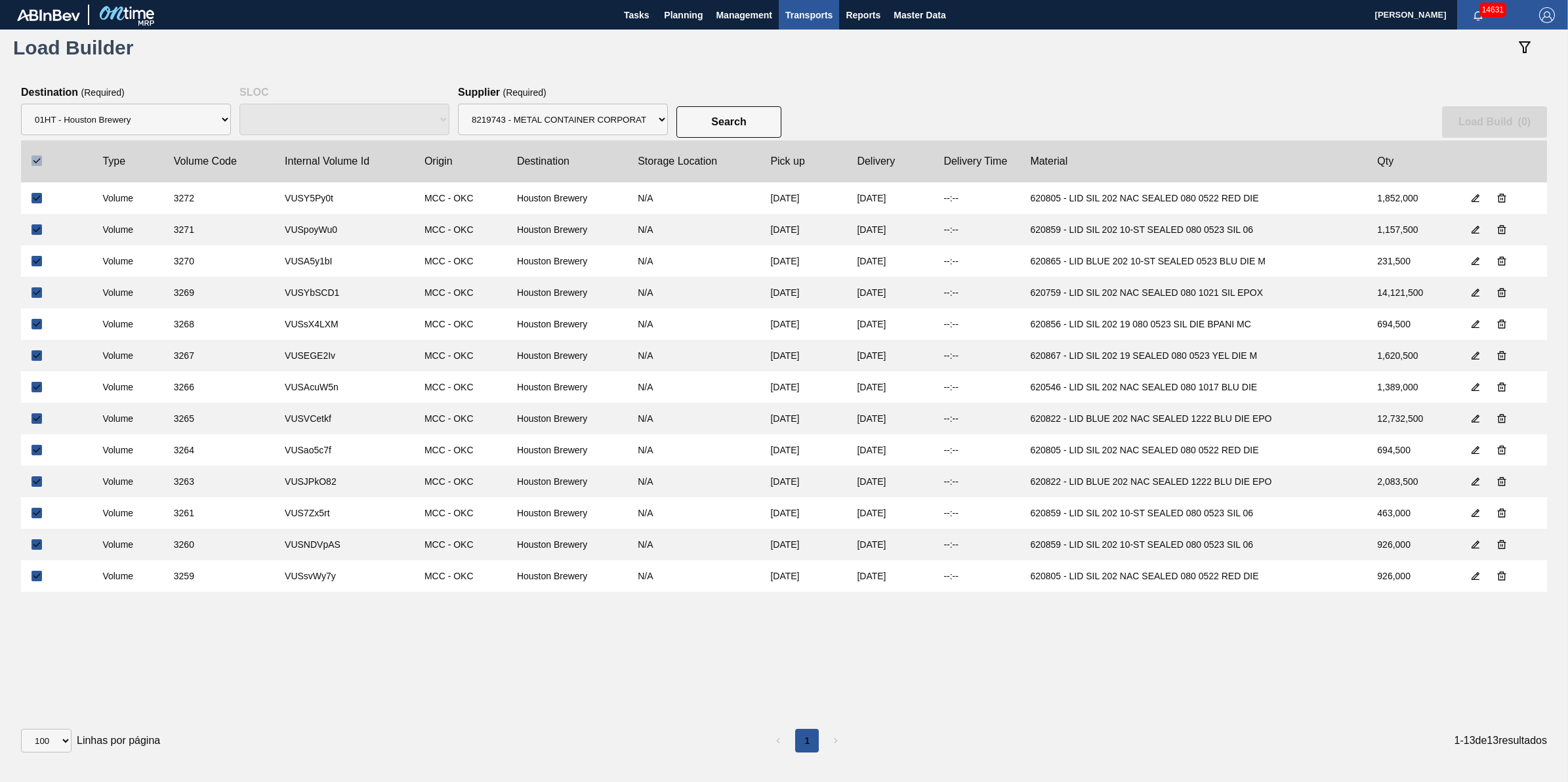
checkbox input "true"
click at [0, 0] on slot "Load Build ( 13 )" at bounding box center [0, 0] width 0 height 0
select select "Undefined"
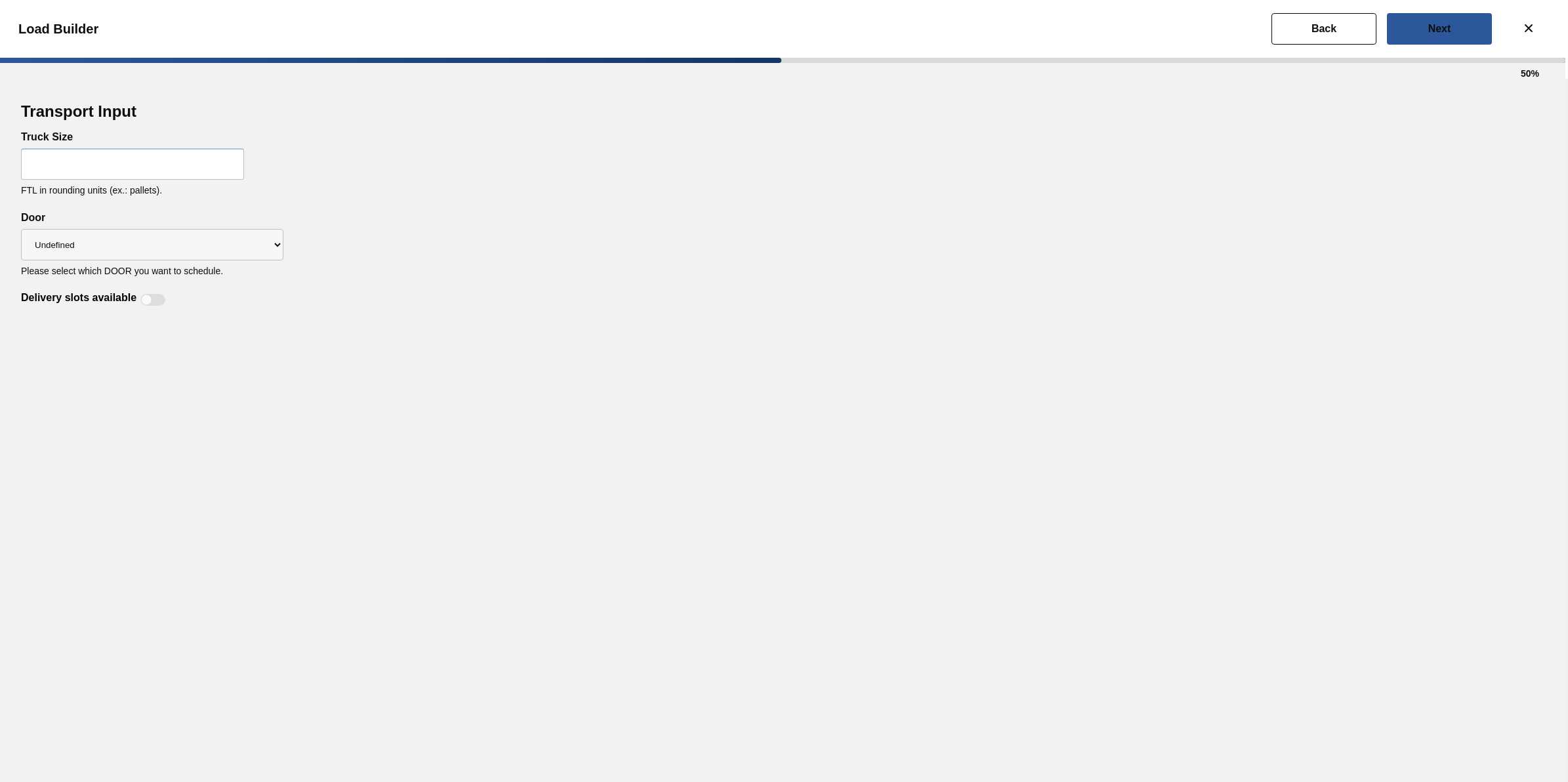
click at [116, 148] on input "text" at bounding box center [133, 164] width 223 height 32
type input "32"
drag, startPoint x: 640, startPoint y: 273, endPoint x: 534, endPoint y: 277, distance: 106.1
click at [640, 273] on div "Transport Input Truck Size 32 FTL in rounding units (ex.: pallets). Delivery sl…" at bounding box center [784, 204] width 1526 height 208
click at [182, 248] on select "Undefined IP" at bounding box center [152, 245] width 262 height 32
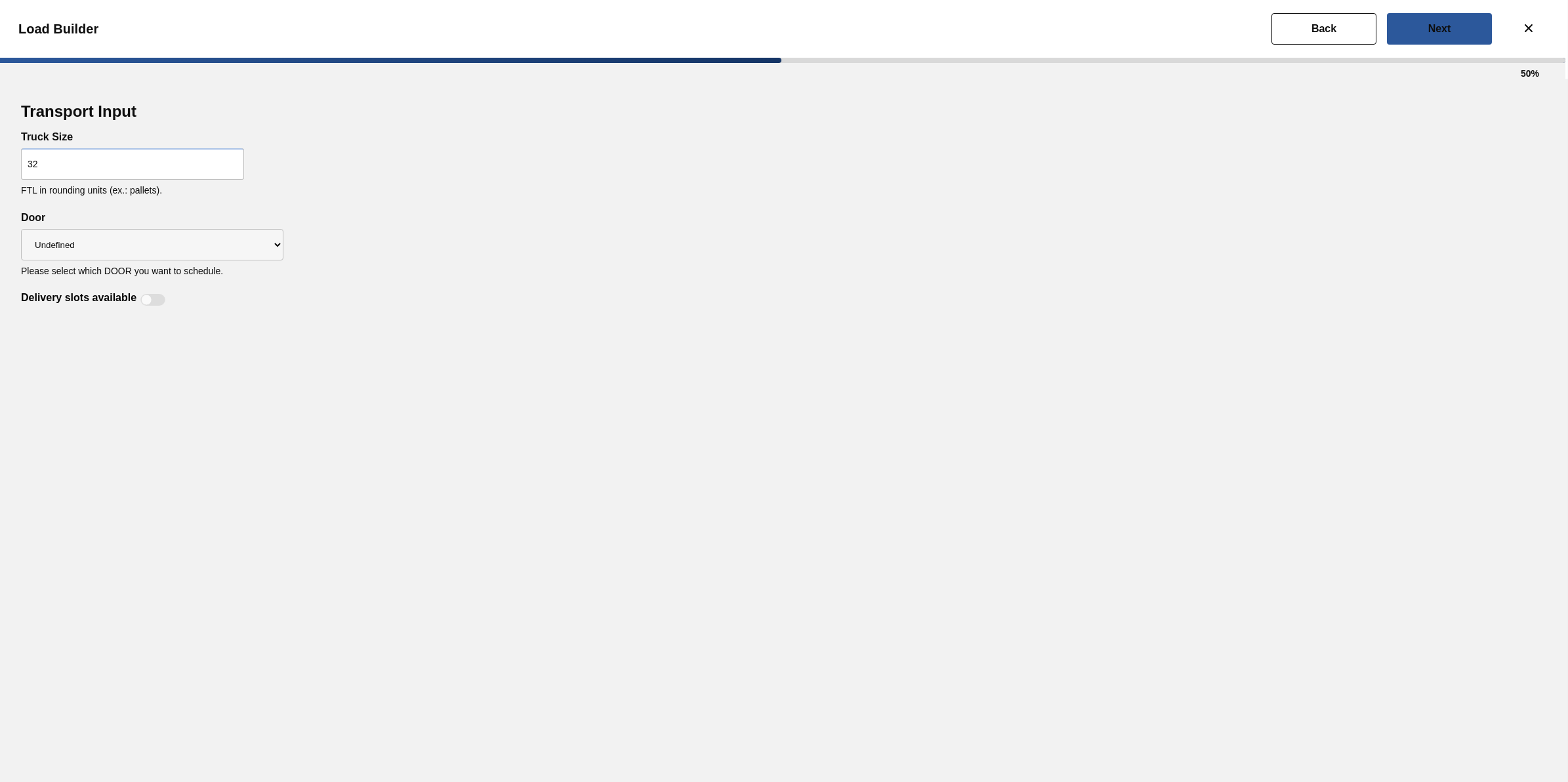
click at [297, 298] on div "Delivery slots available" at bounding box center [784, 292] width 1526 height 32
click at [160, 298] on div at bounding box center [153, 300] width 25 height 12
checkbox input "true"
click at [1475, 34] on button "Next" at bounding box center [1439, 29] width 105 height 32
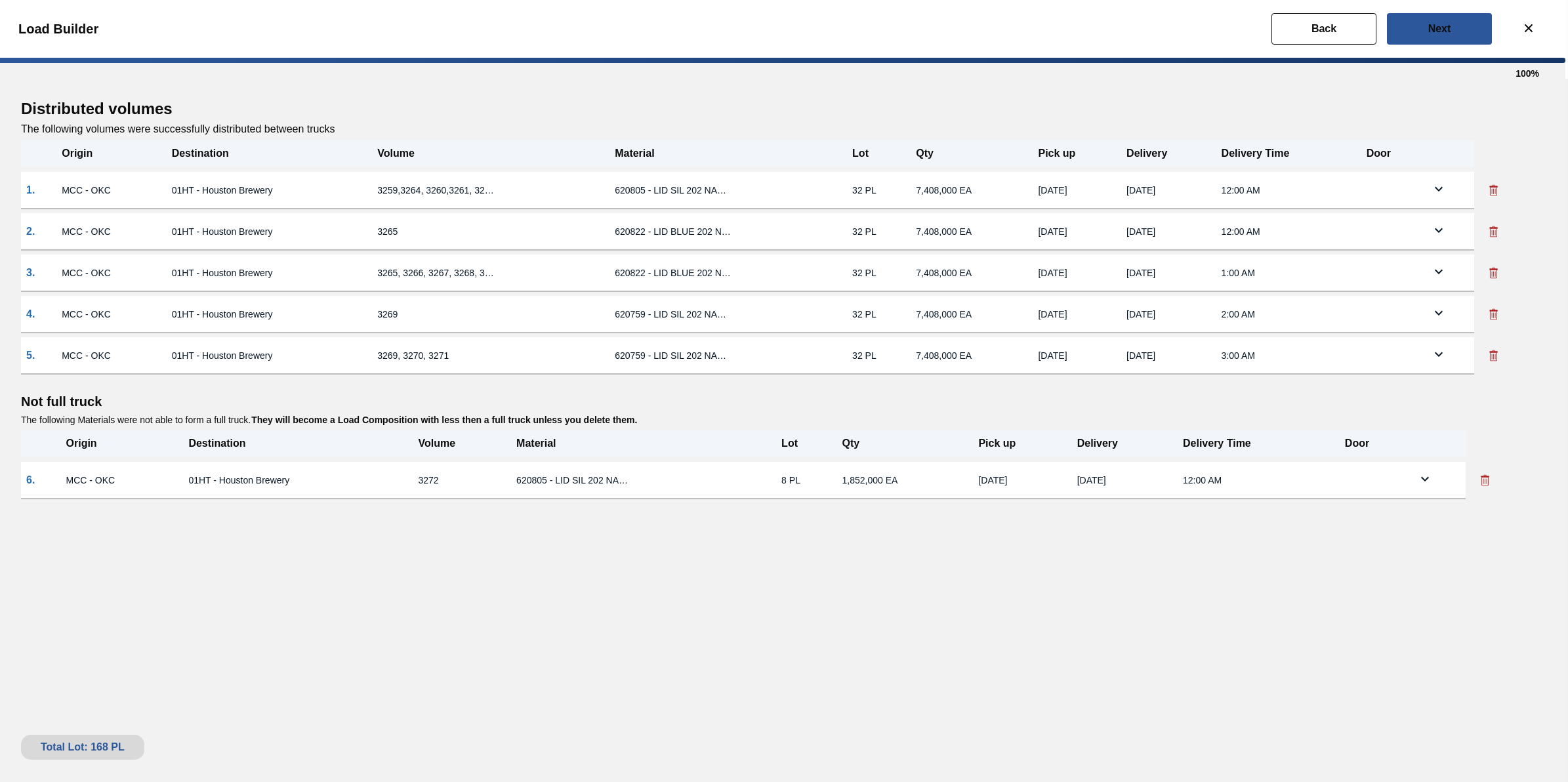
click at [1437, 187] on icon at bounding box center [1438, 189] width 15 height 15
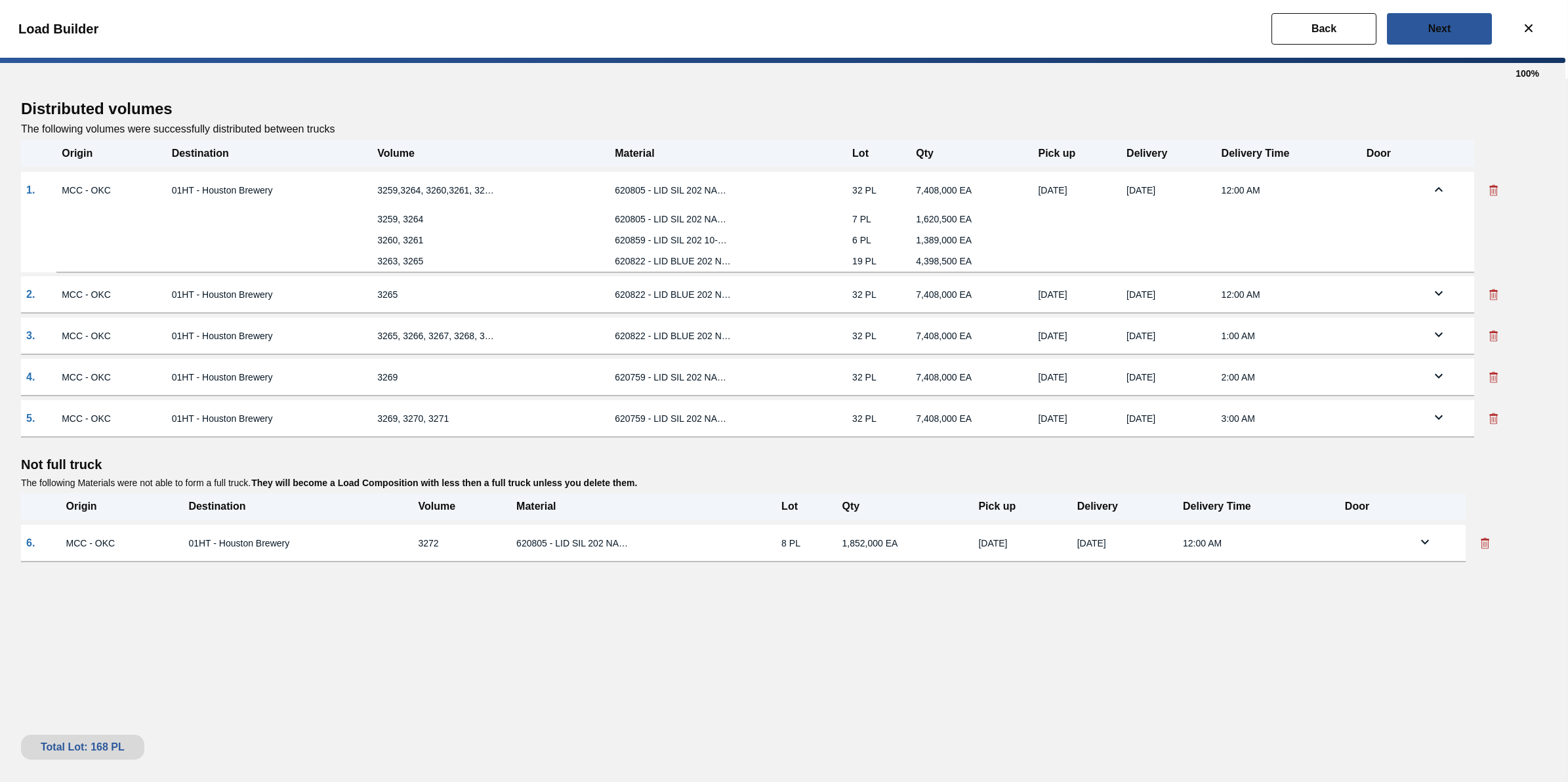
click at [1435, 188] on icon at bounding box center [1438, 190] width 15 height 15
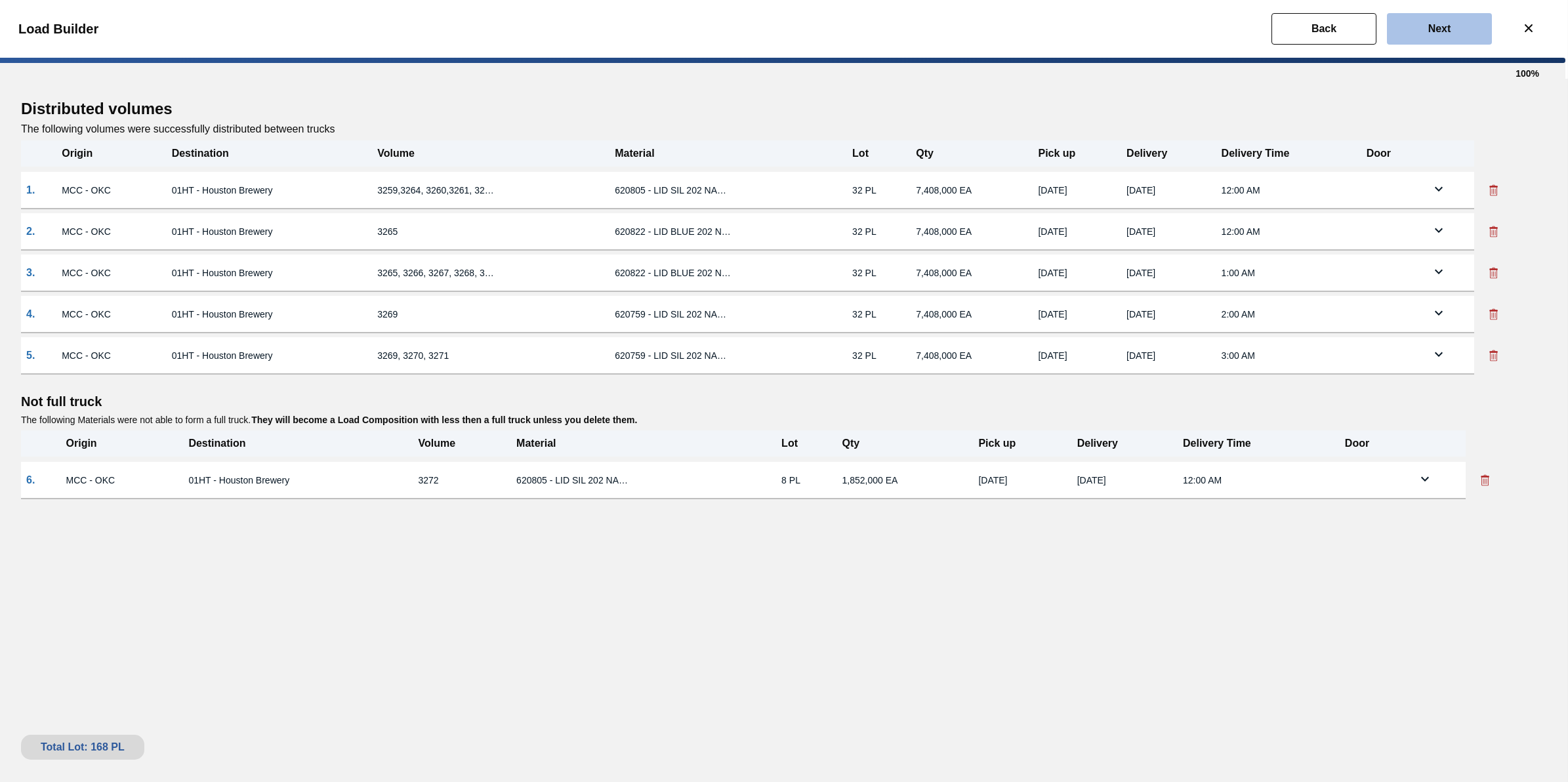
click at [1418, 40] on button "Next" at bounding box center [1439, 29] width 105 height 32
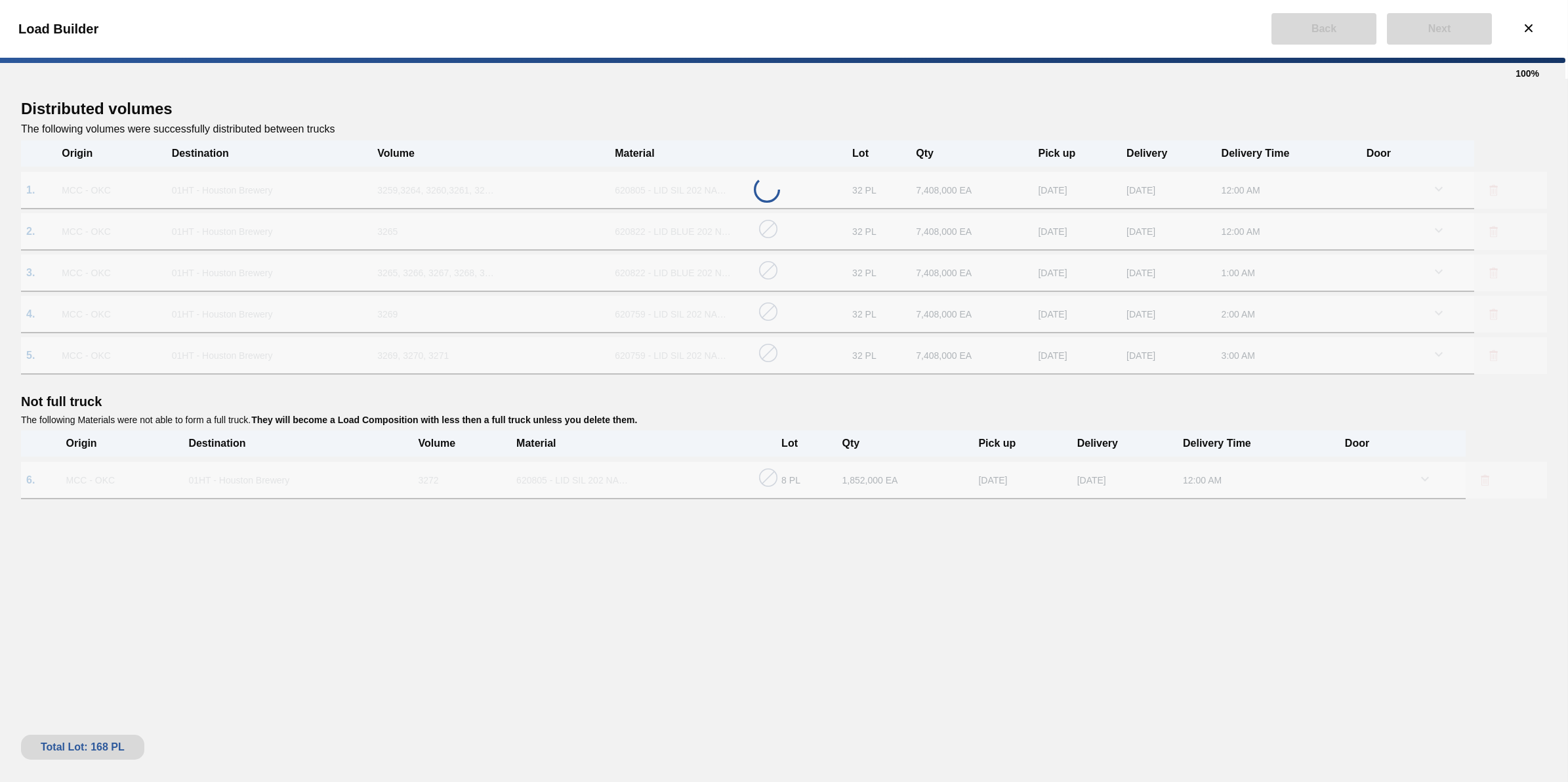
click at [995, 443] on th "Pick up" at bounding box center [1022, 443] width 98 height 26
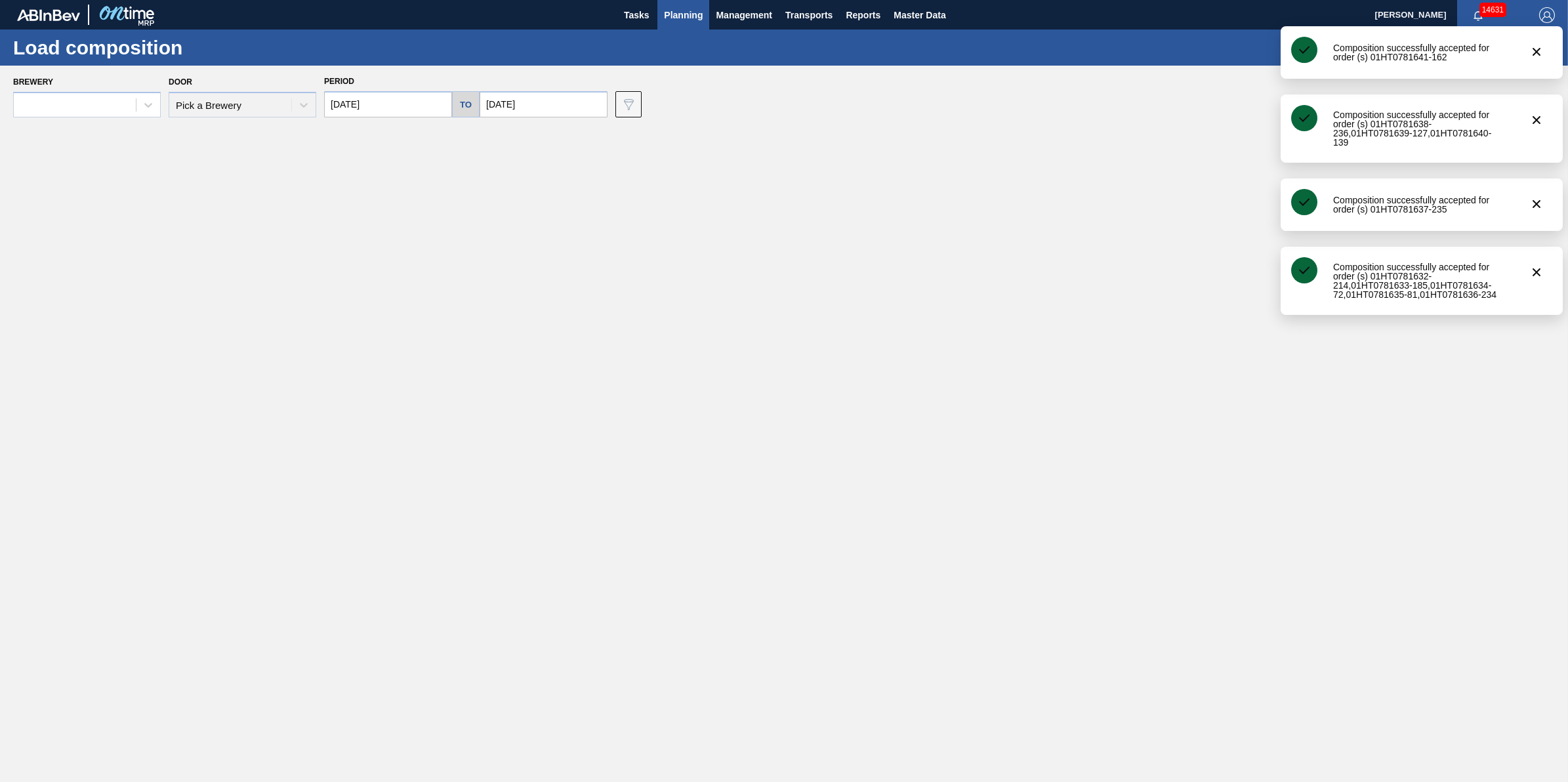
type input "[DATE]"
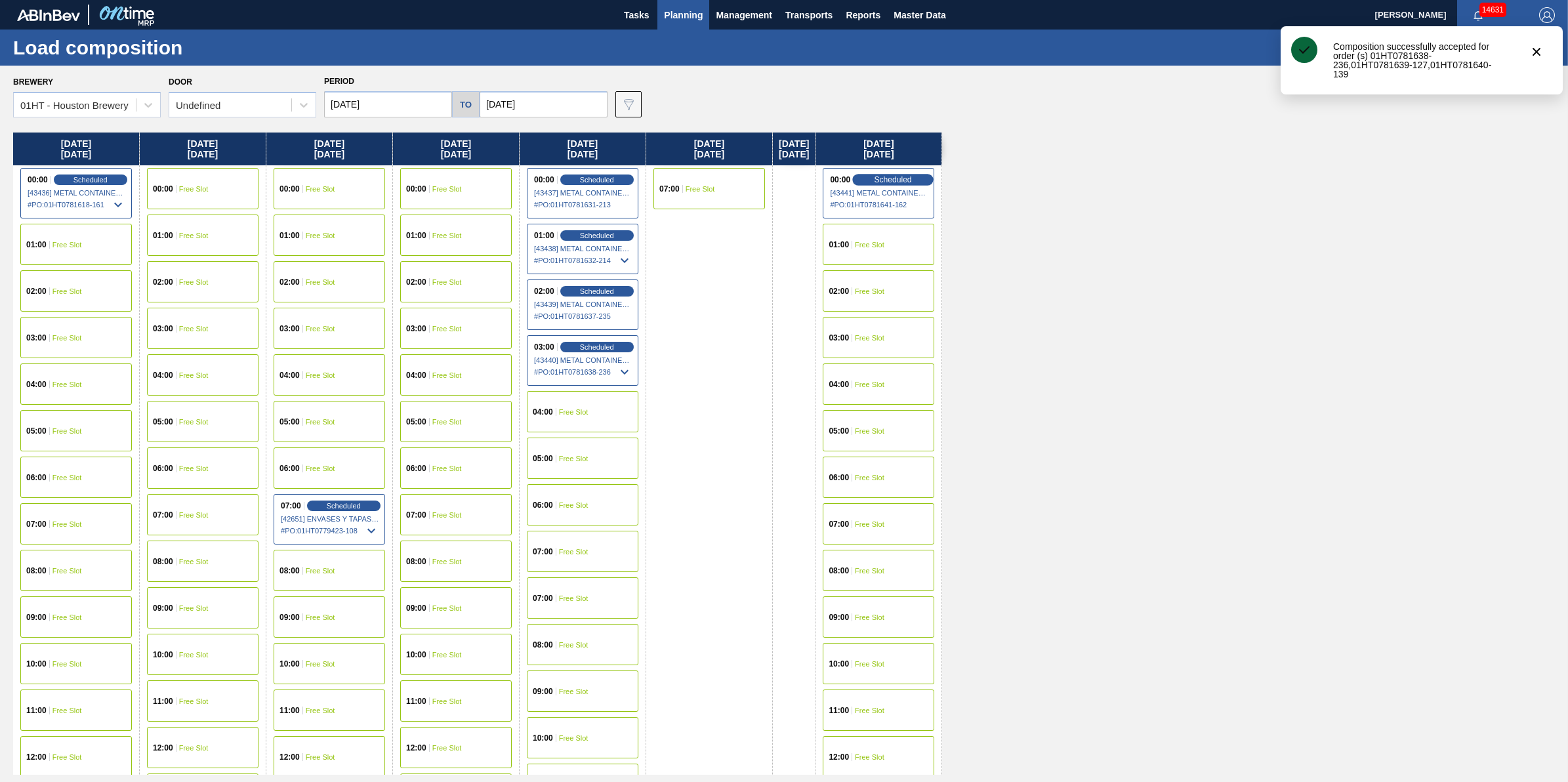
click at [912, 179] on span "Scheduled" at bounding box center [893, 179] width 38 height 9
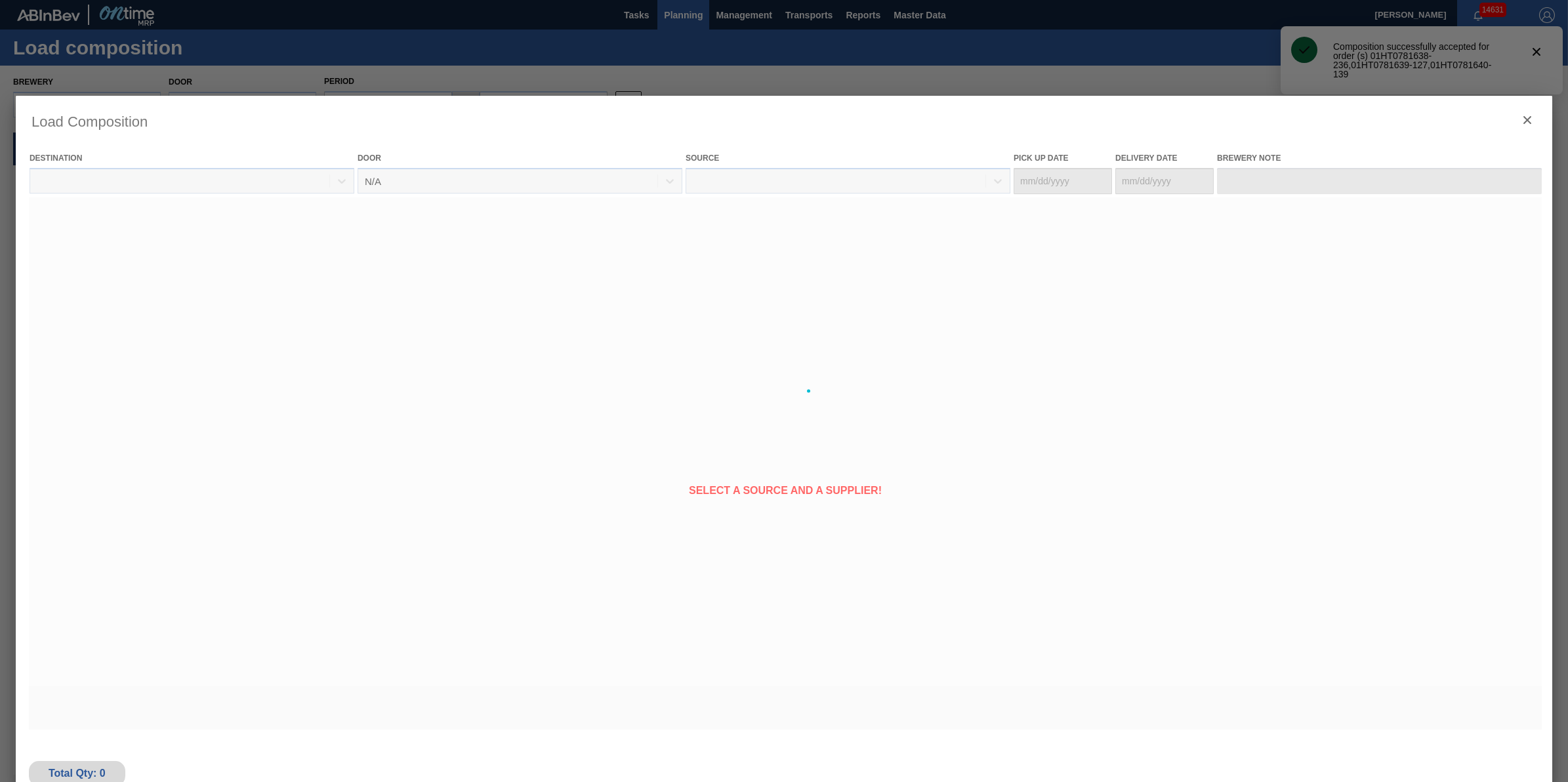
type Date "[DATE]"
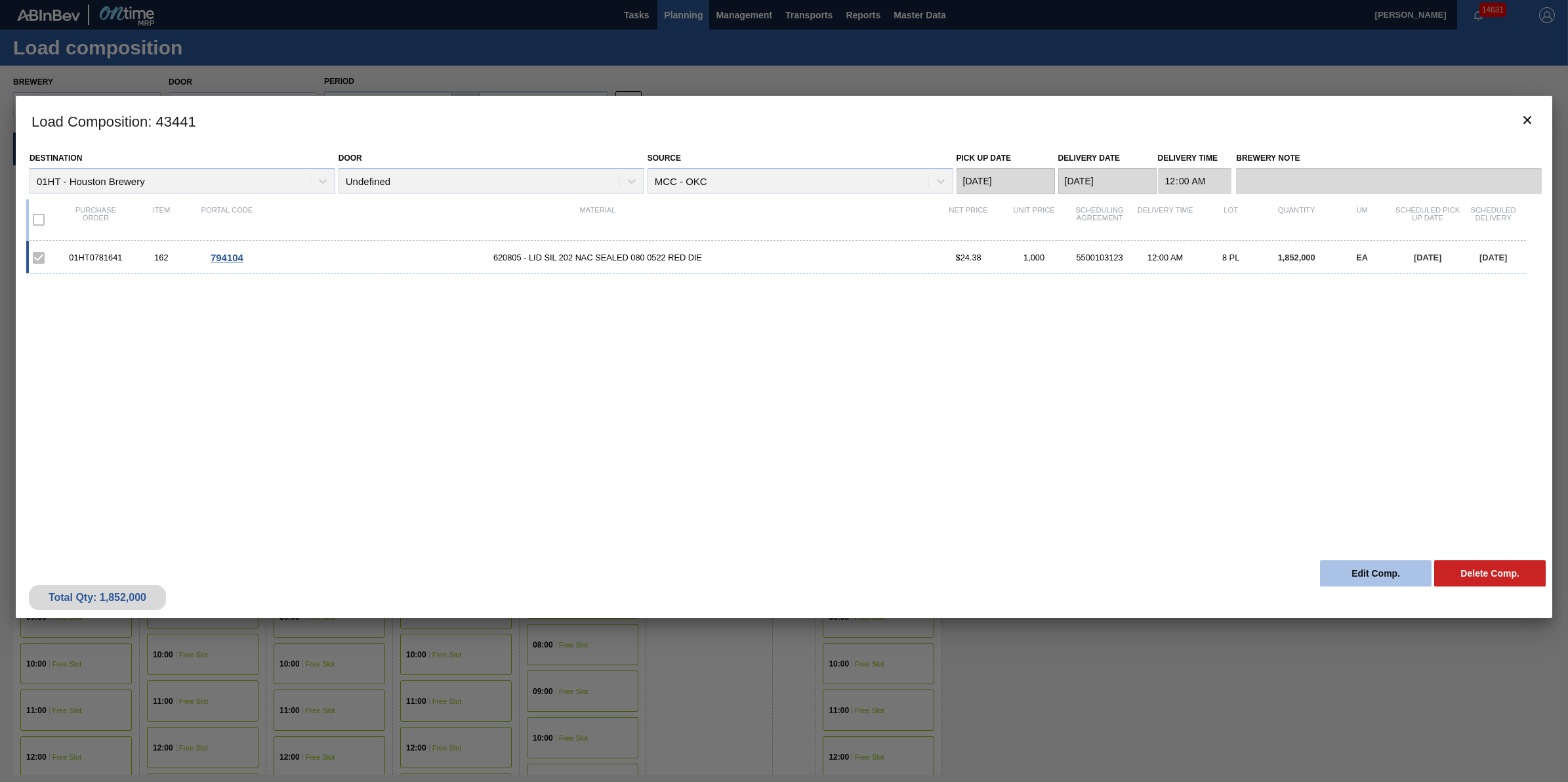
click at [1365, 567] on button "Edit Comp." at bounding box center [1375, 573] width 112 height 26
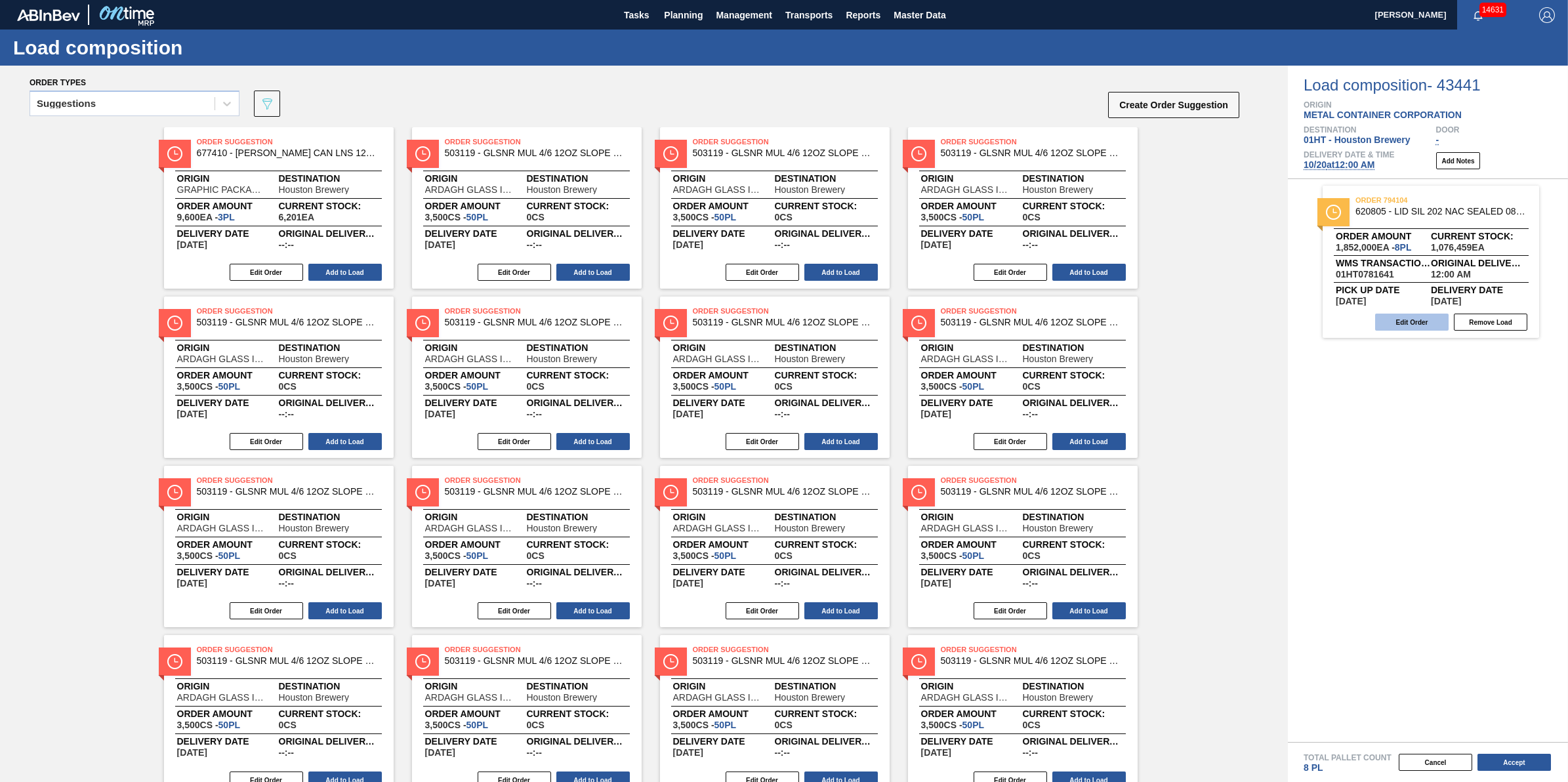
click at [1414, 328] on button "Edit Order" at bounding box center [1412, 323] width 73 height 17
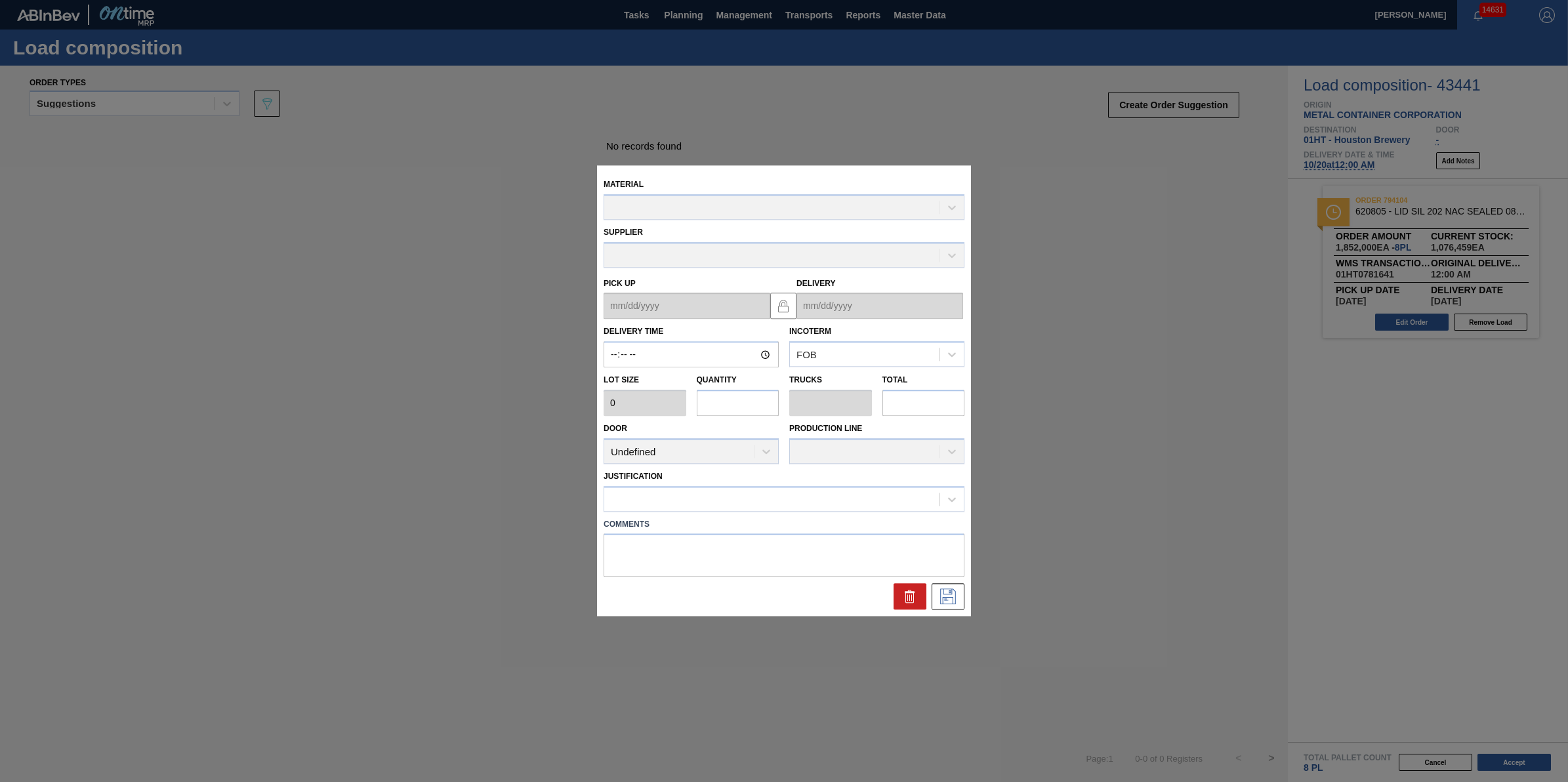
type input "00:00:00"
type input "231,500"
type input "8"
type input "0.25"
type input "1,852,000"
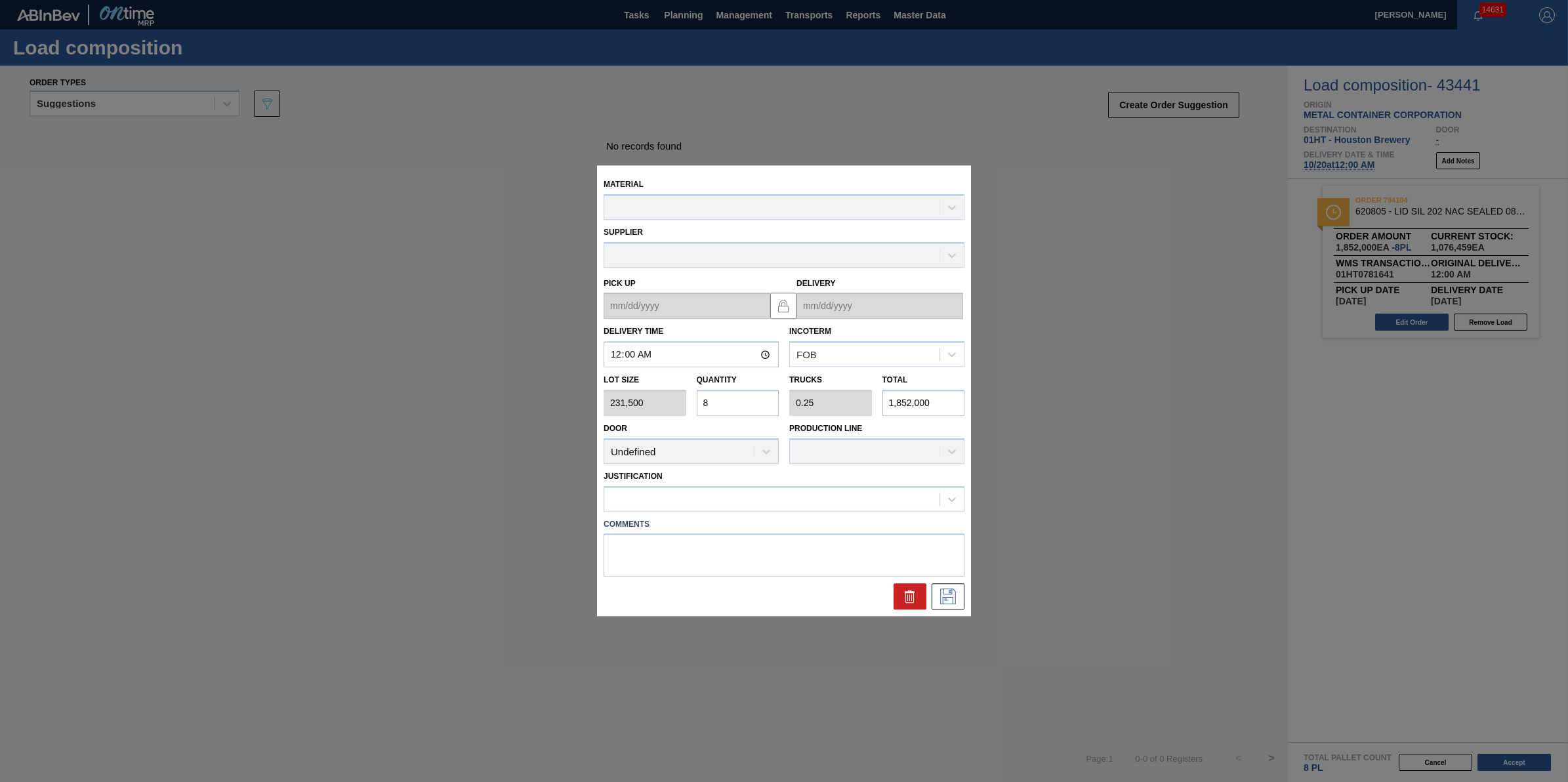
type up "[DATE]"
type input "[DATE]"
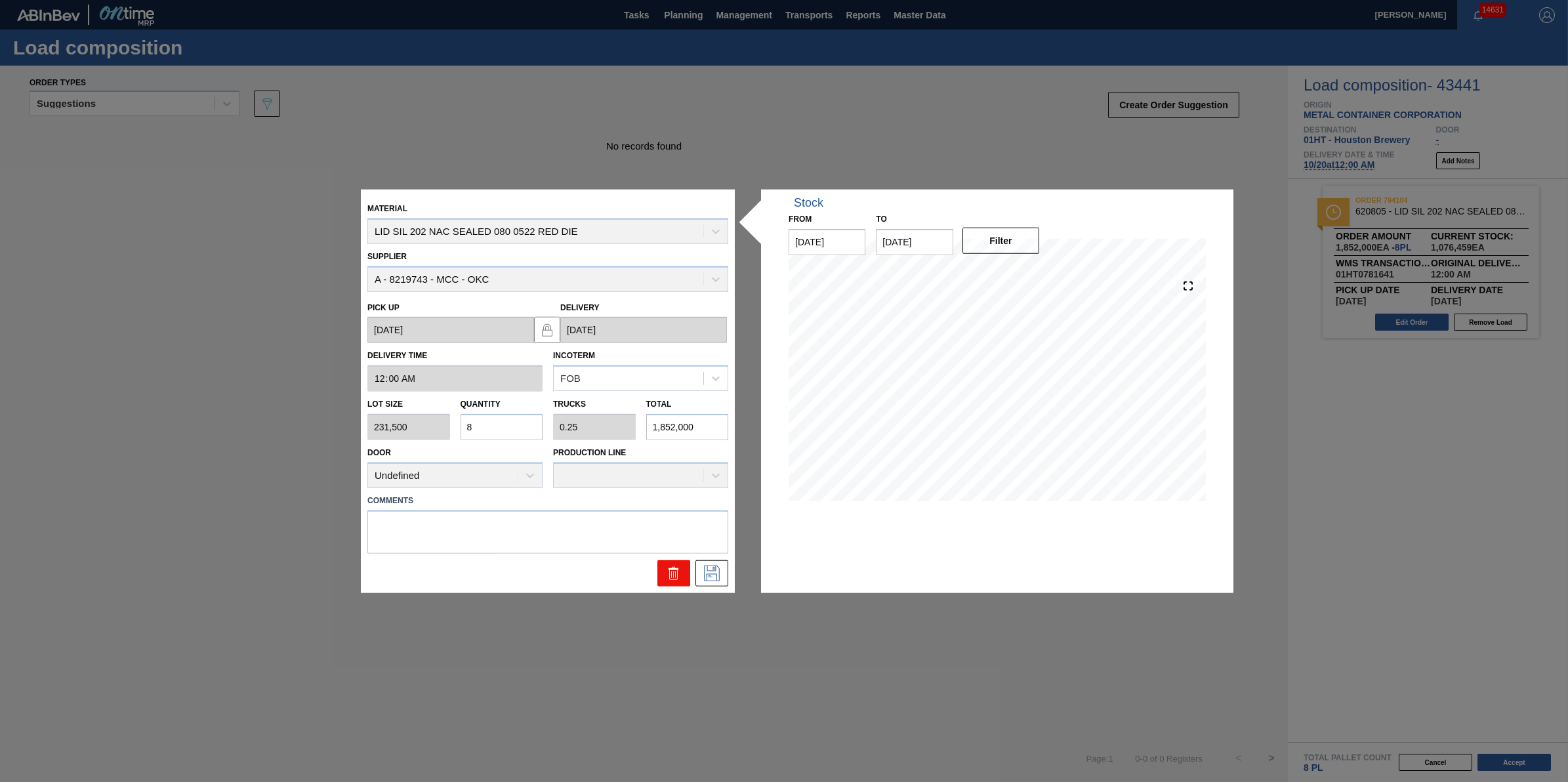
click at [670, 568] on icon at bounding box center [673, 568] width 10 height 2
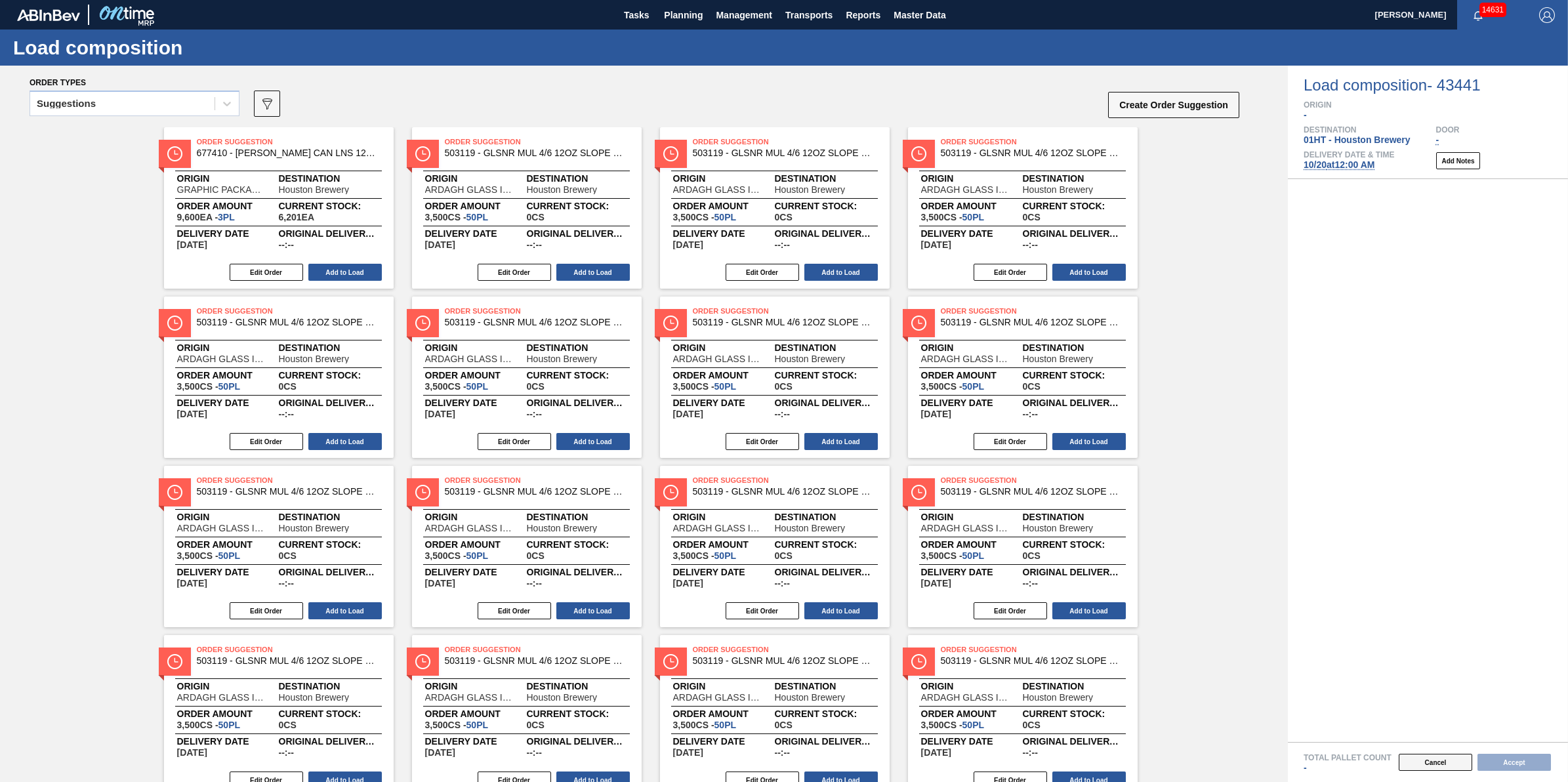
click at [1424, 767] on button "Cancel" at bounding box center [1435, 763] width 73 height 17
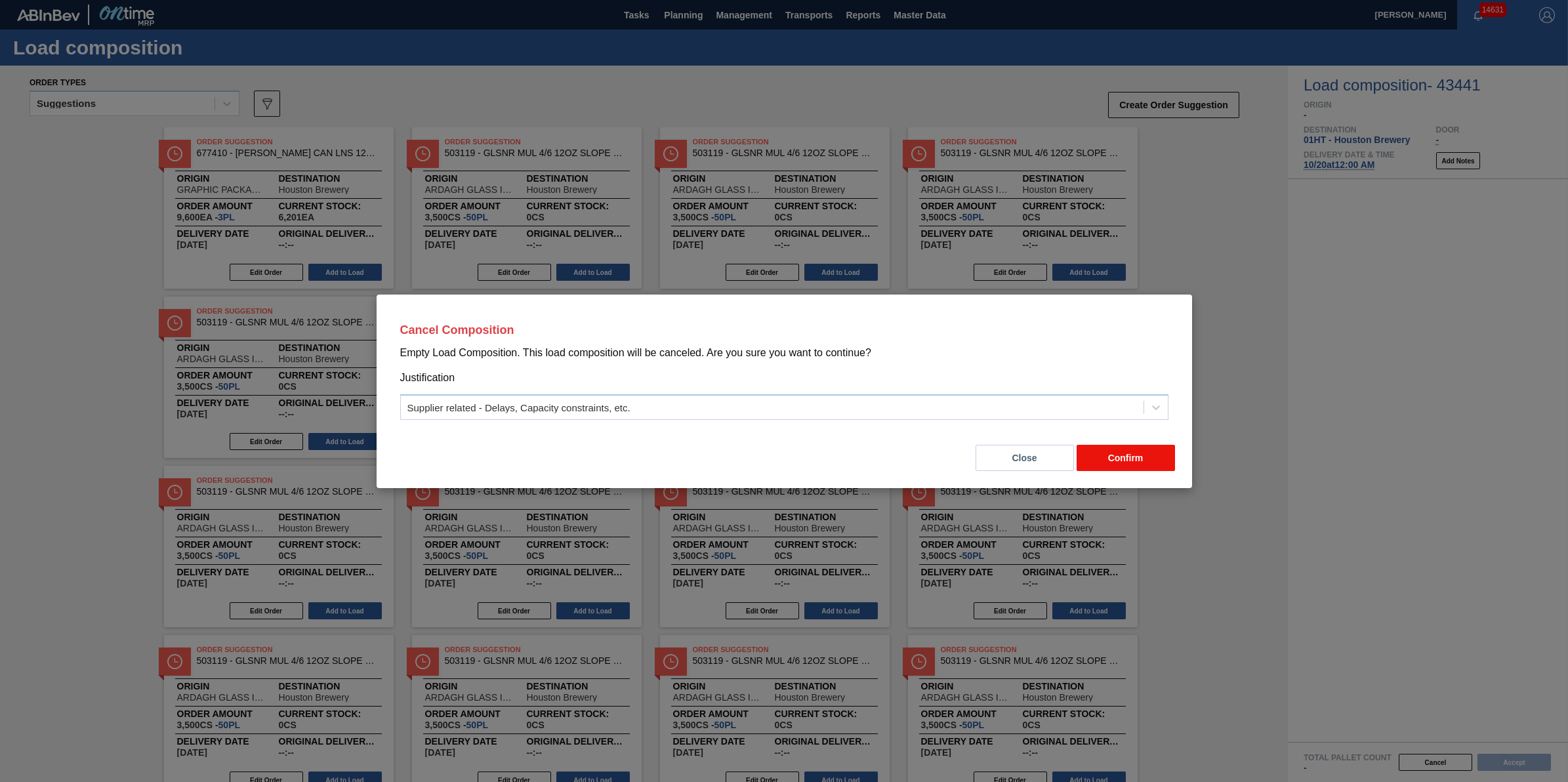
click at [1116, 462] on button "Confirm" at bounding box center [1126, 457] width 98 height 26
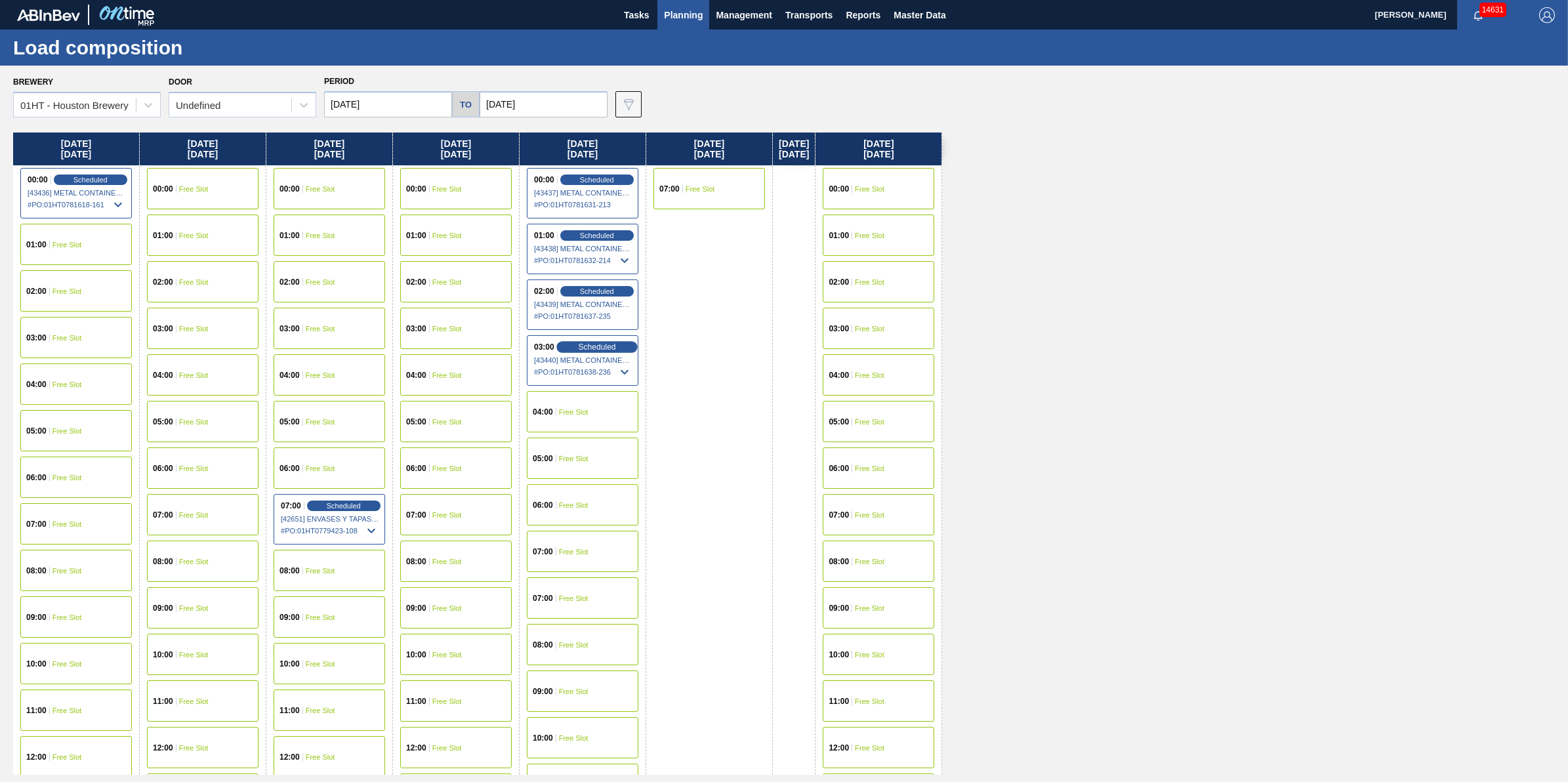
click at [611, 348] on span "Scheduled" at bounding box center [596, 347] width 38 height 9
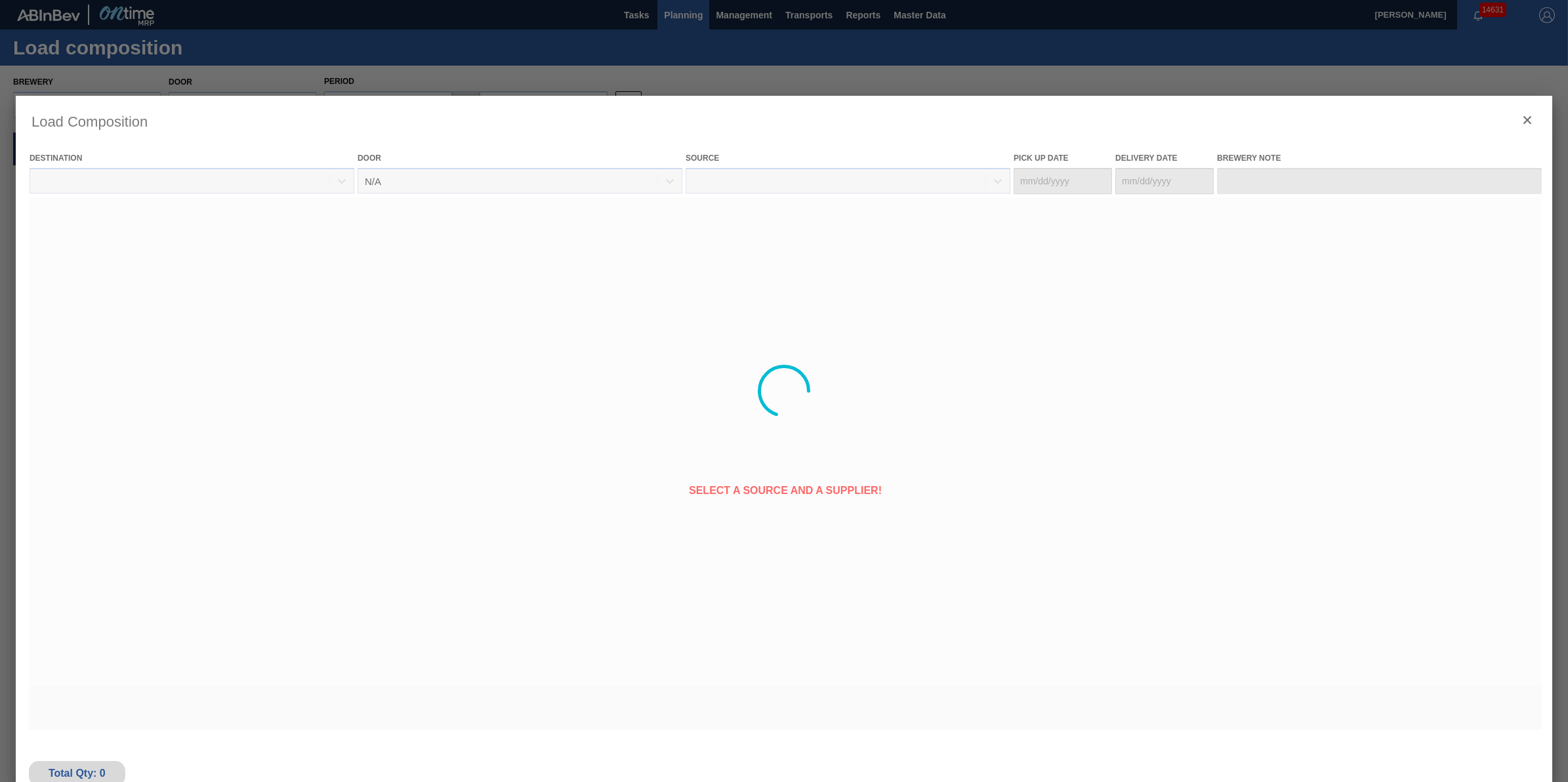
type Date "[DATE]"
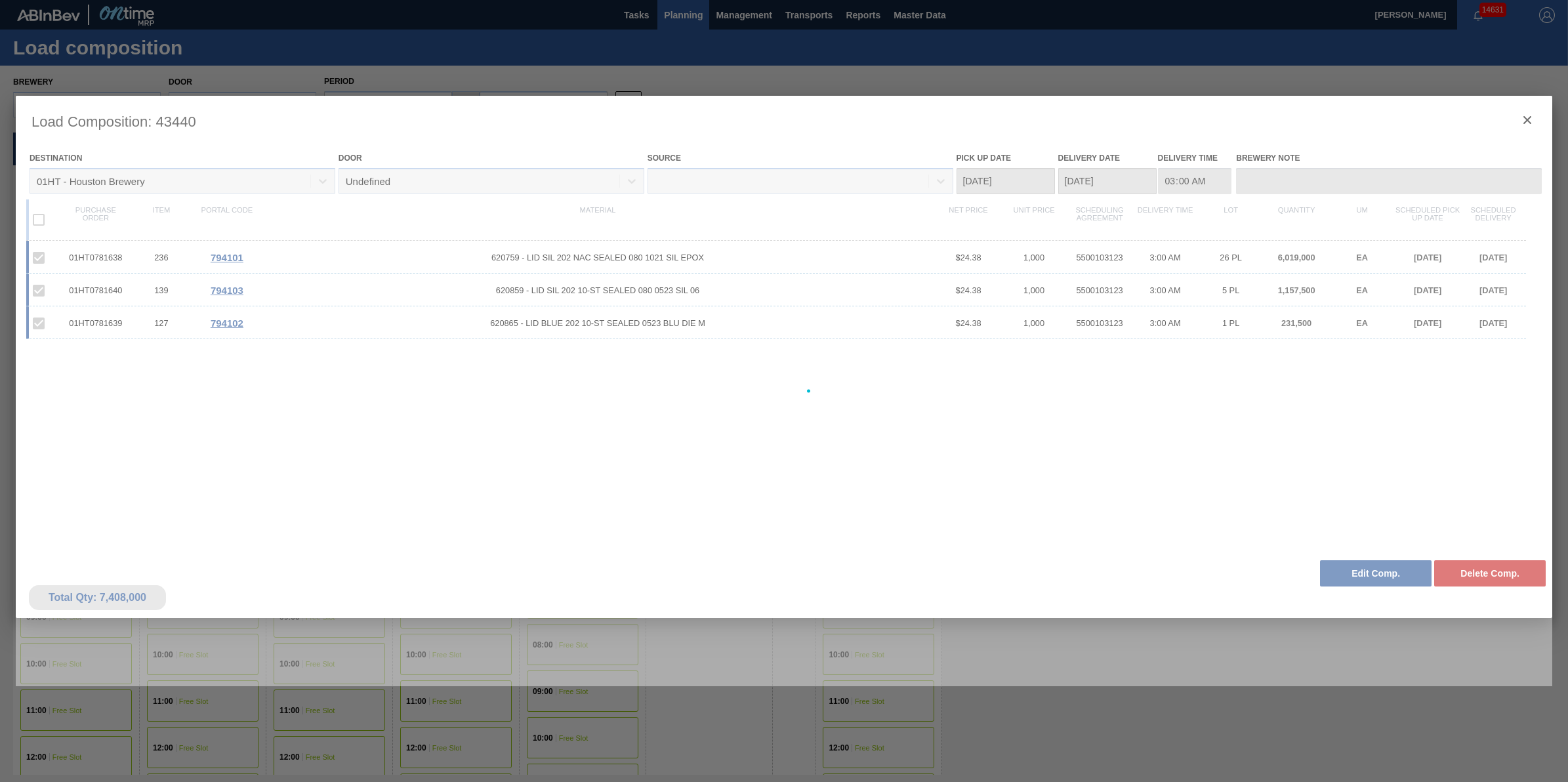
click at [720, 717] on div at bounding box center [784, 391] width 1568 height 782
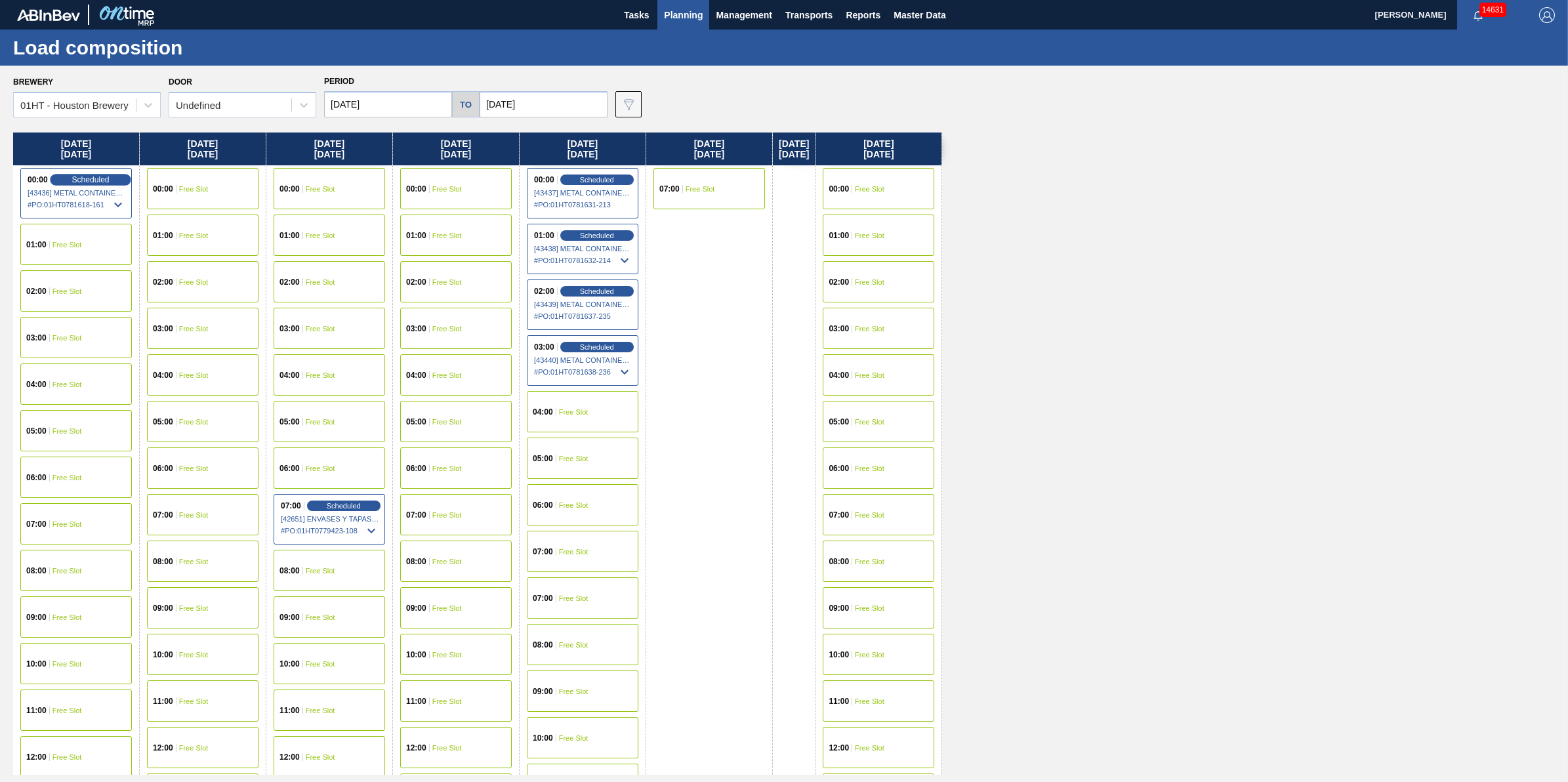
click at [88, 175] on span "Scheduled" at bounding box center [90, 179] width 38 height 9
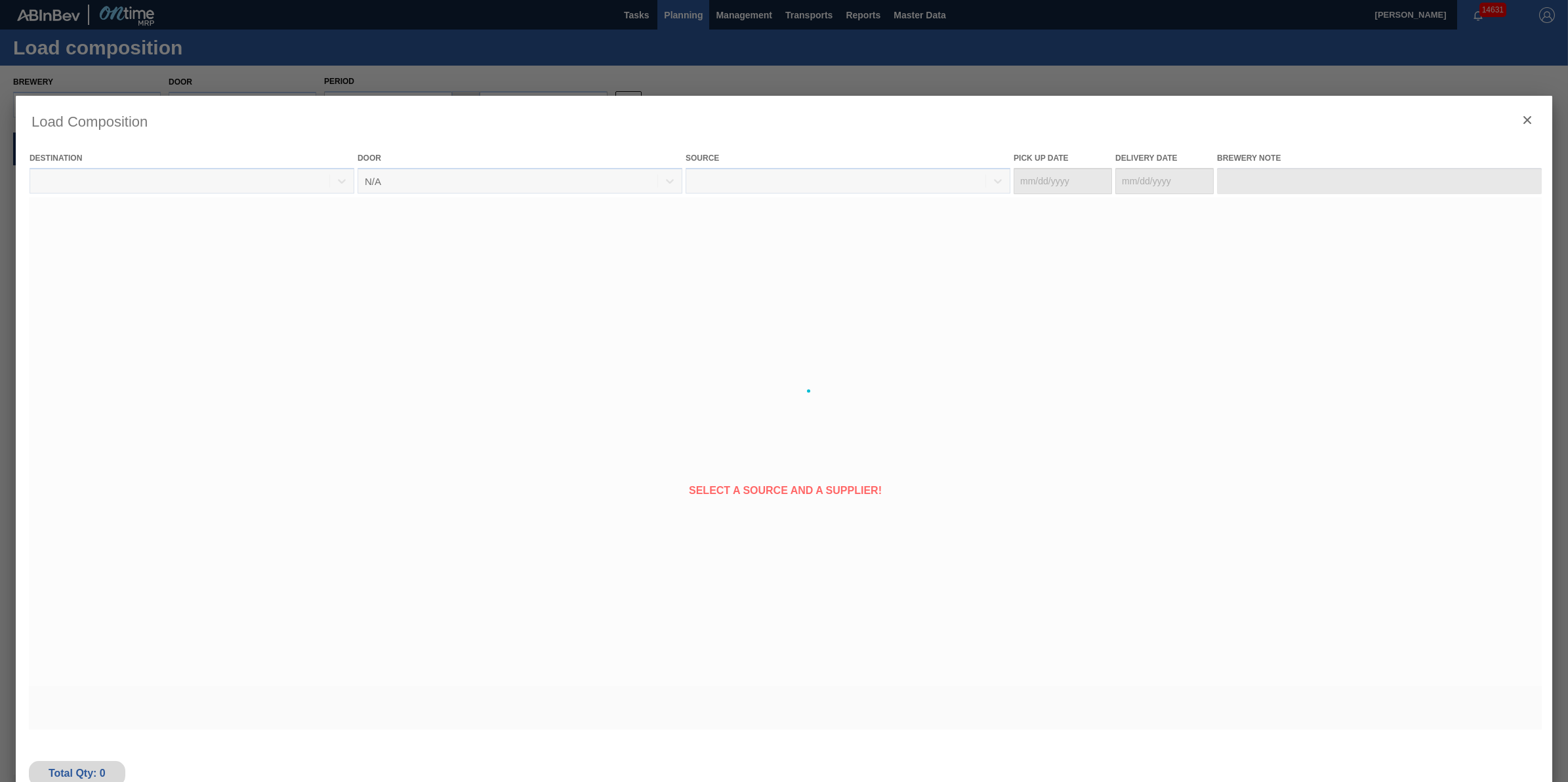
type Date "[DATE]"
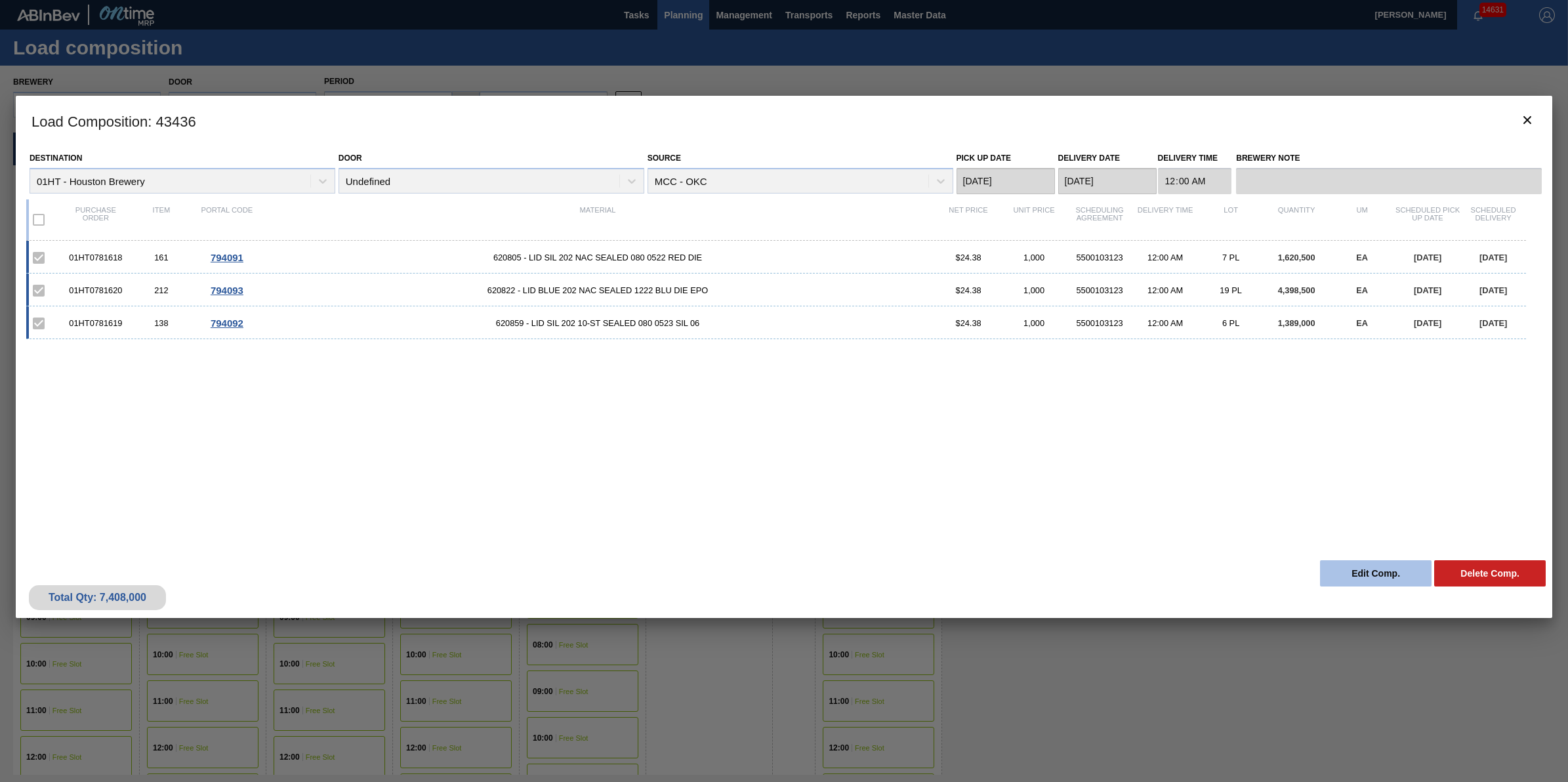
click at [1352, 560] on button "Edit Comp." at bounding box center [1375, 573] width 112 height 26
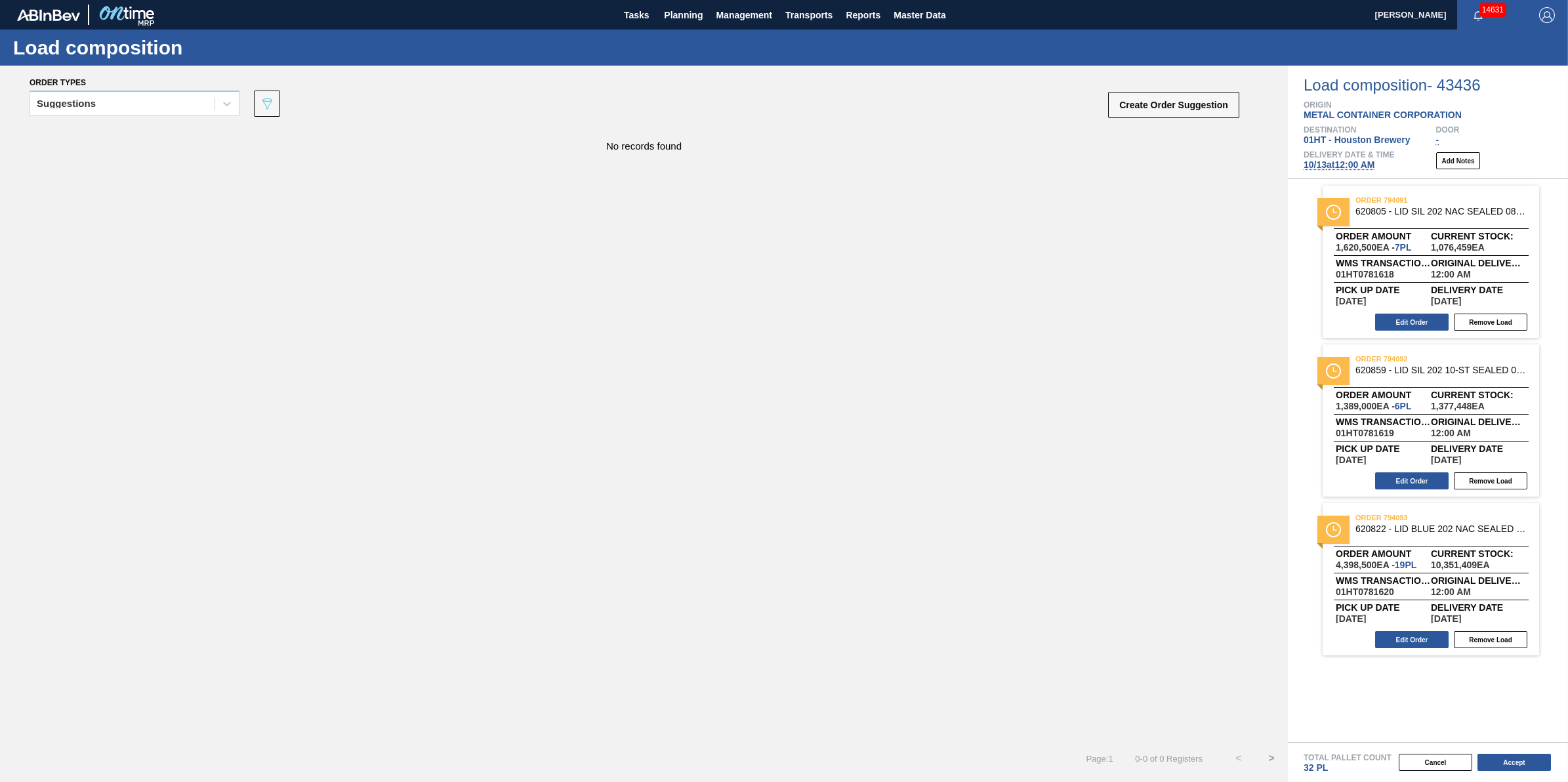
click at [1369, 161] on span "[DATE] 12:00 AM" at bounding box center [1339, 165] width 71 height 11
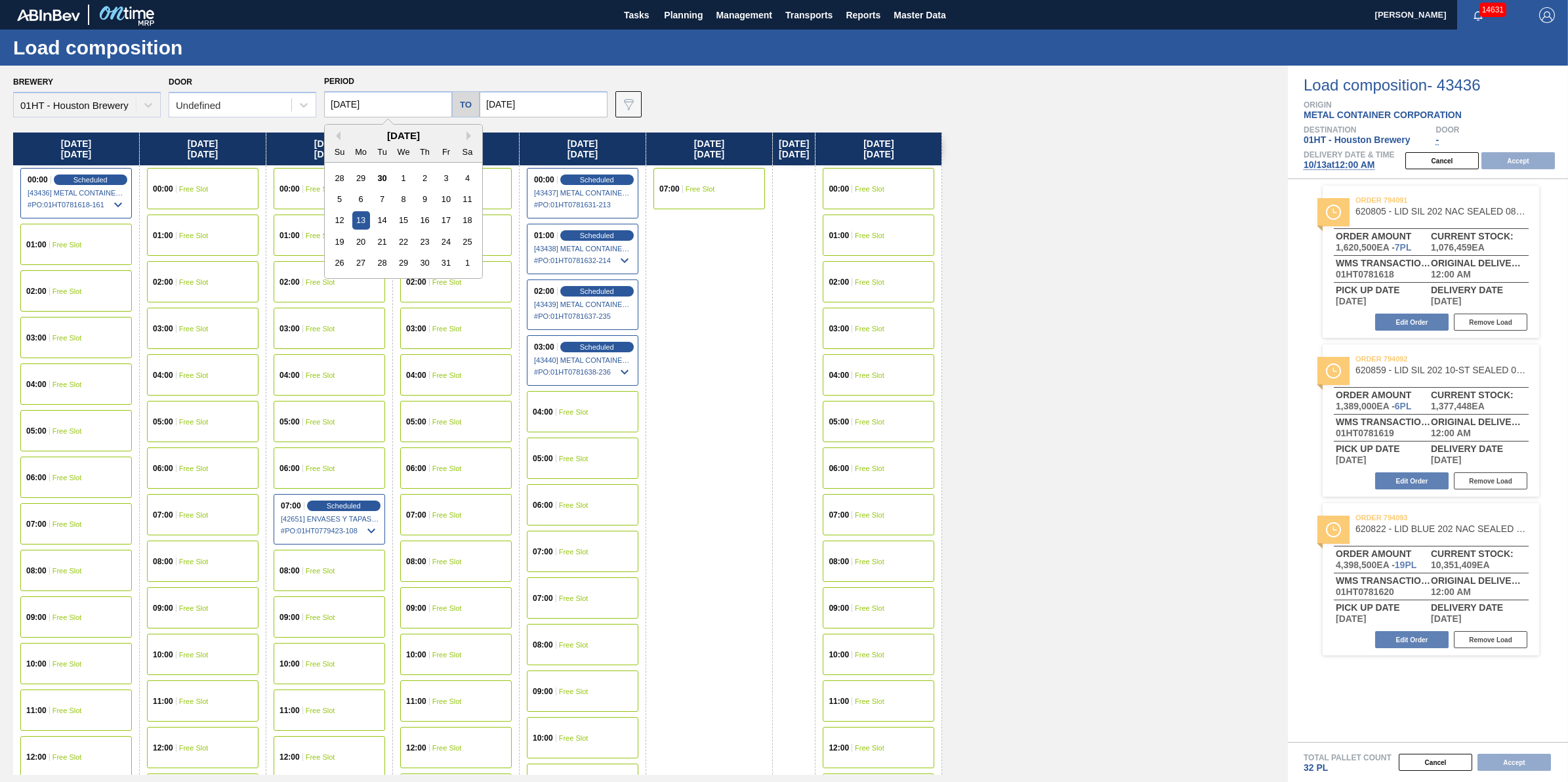
click at [417, 99] on input "[DATE]" at bounding box center [387, 104] width 128 height 26
click at [405, 202] on div "8" at bounding box center [403, 199] width 17 height 17
type input "[DATE]"
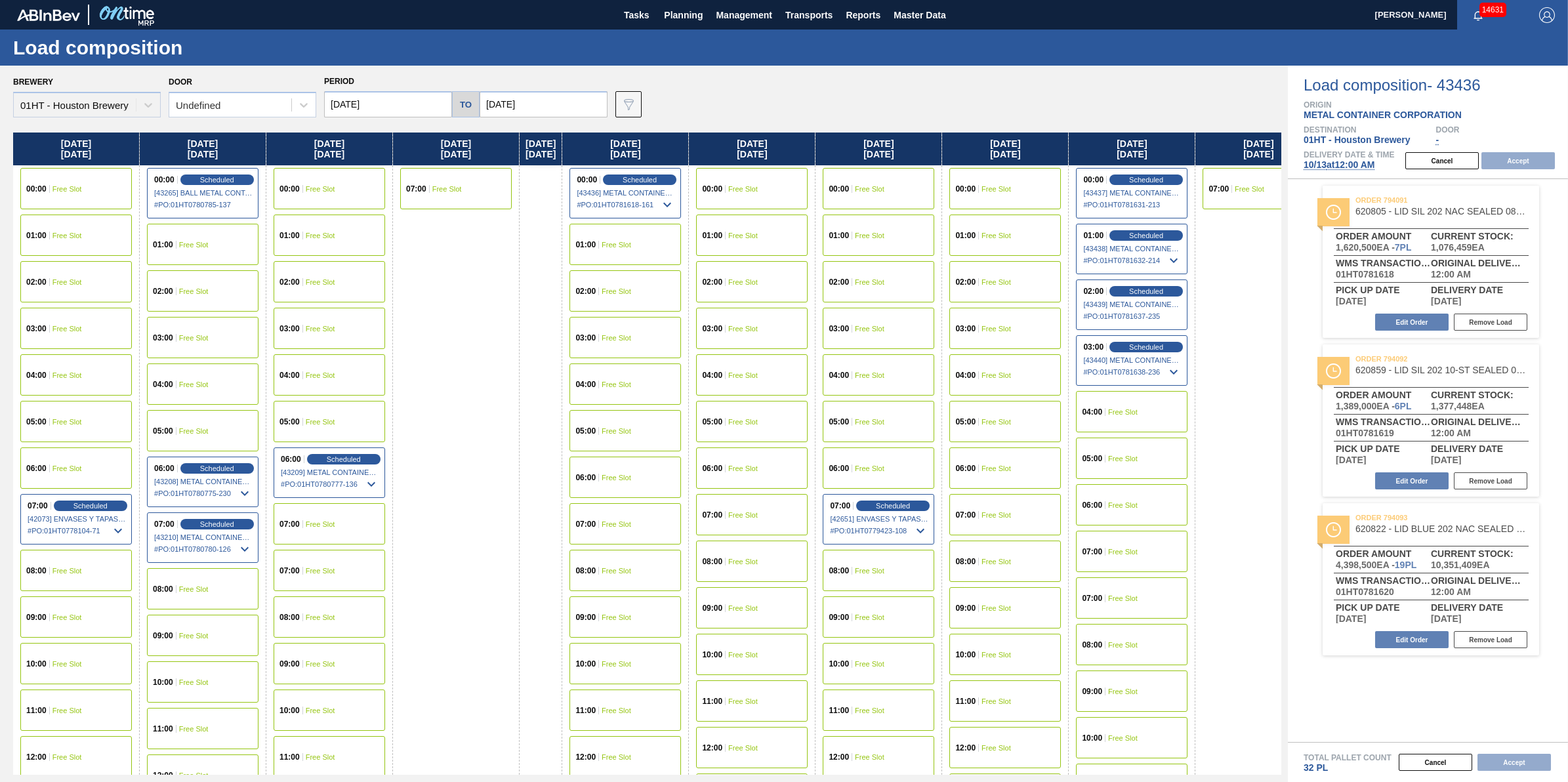
click at [92, 575] on div "08:00 Free Slot" at bounding box center [76, 570] width 112 height 41
click at [1530, 166] on button "Accept" at bounding box center [1518, 161] width 73 height 17
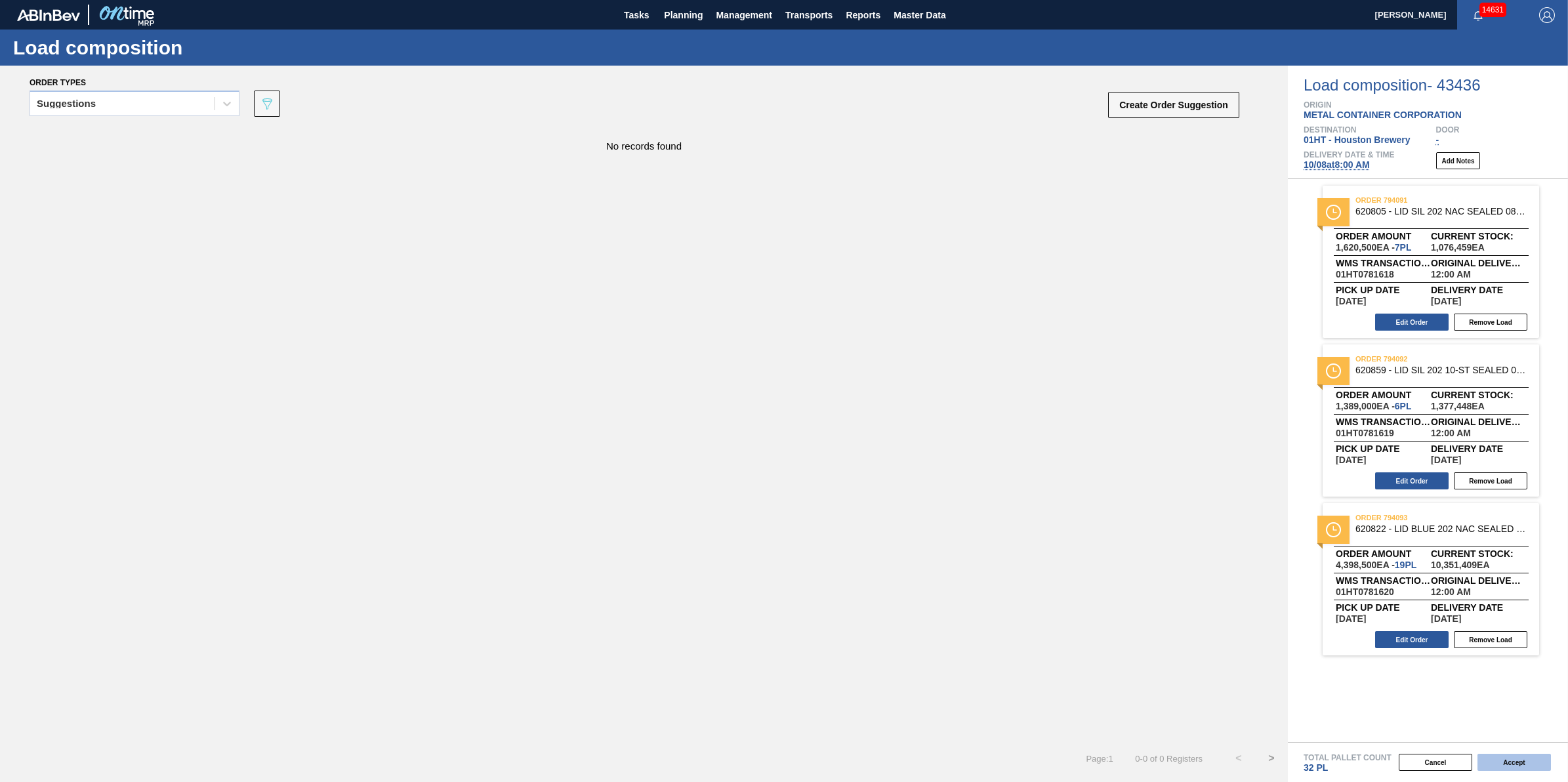
click at [1508, 756] on button "Accept" at bounding box center [1514, 763] width 73 height 17
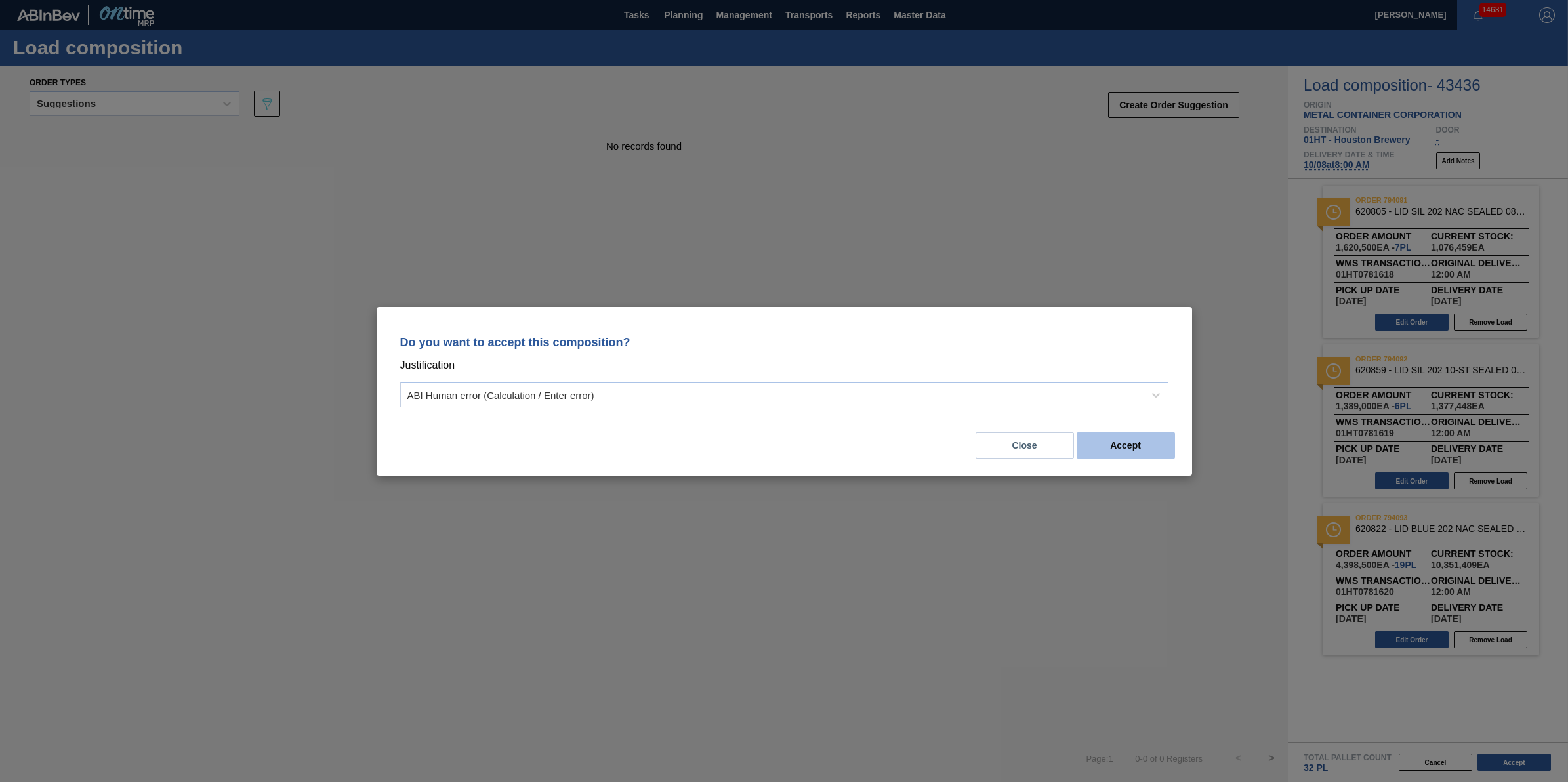
click at [1153, 453] on button "Accept" at bounding box center [1126, 445] width 98 height 26
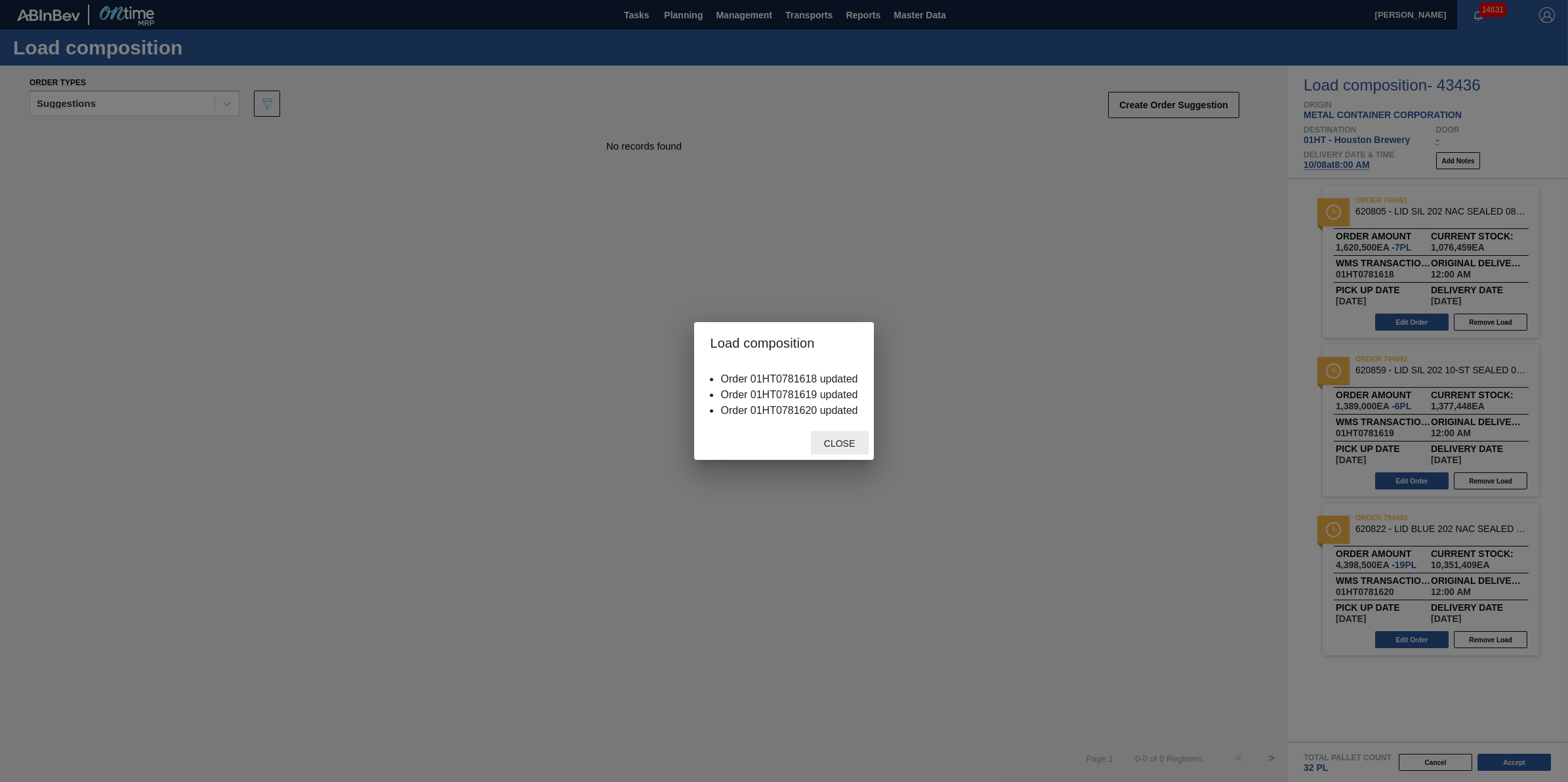
click at [845, 444] on span "Close" at bounding box center [840, 443] width 52 height 11
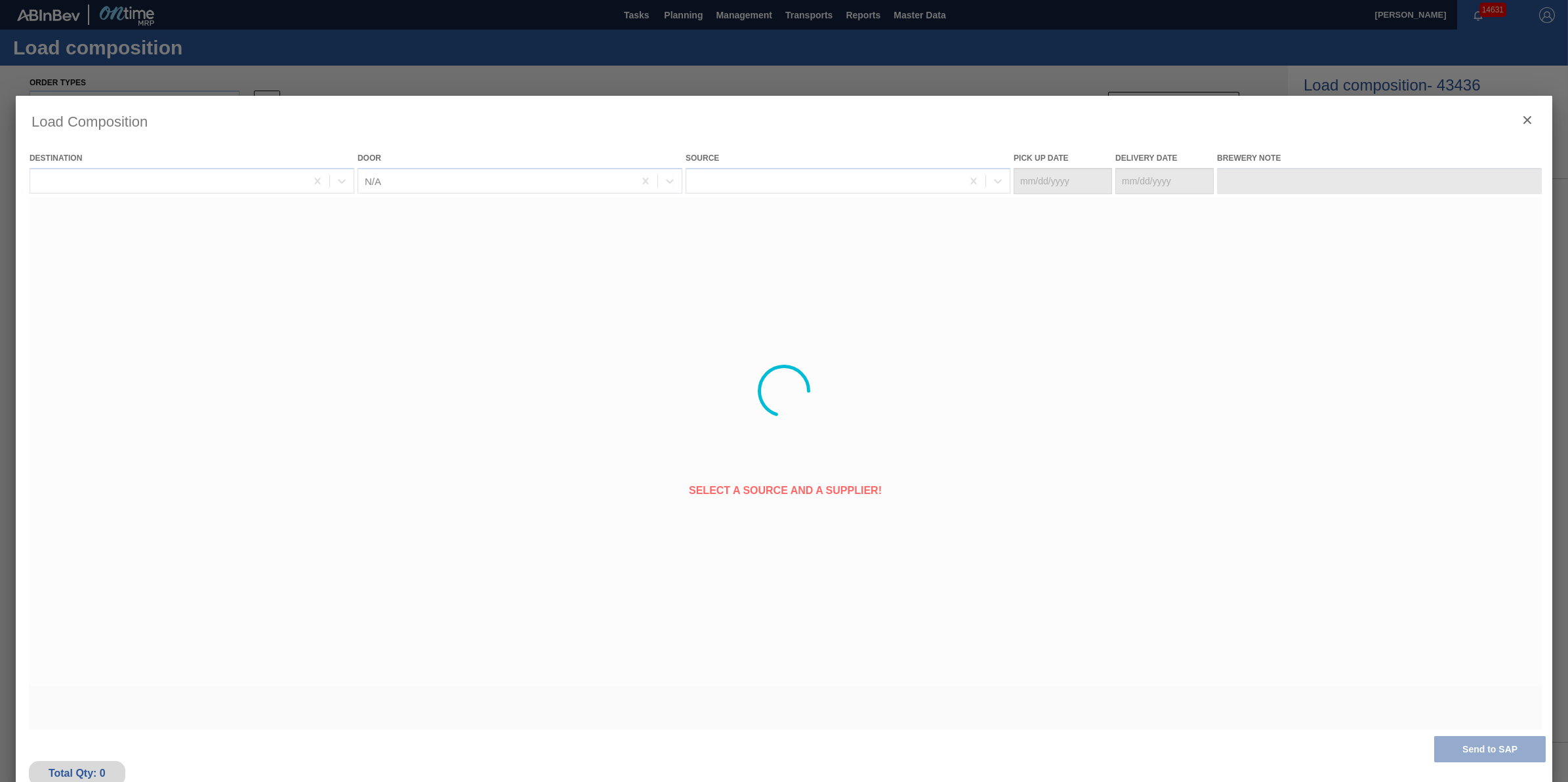
type Date "[DATE]"
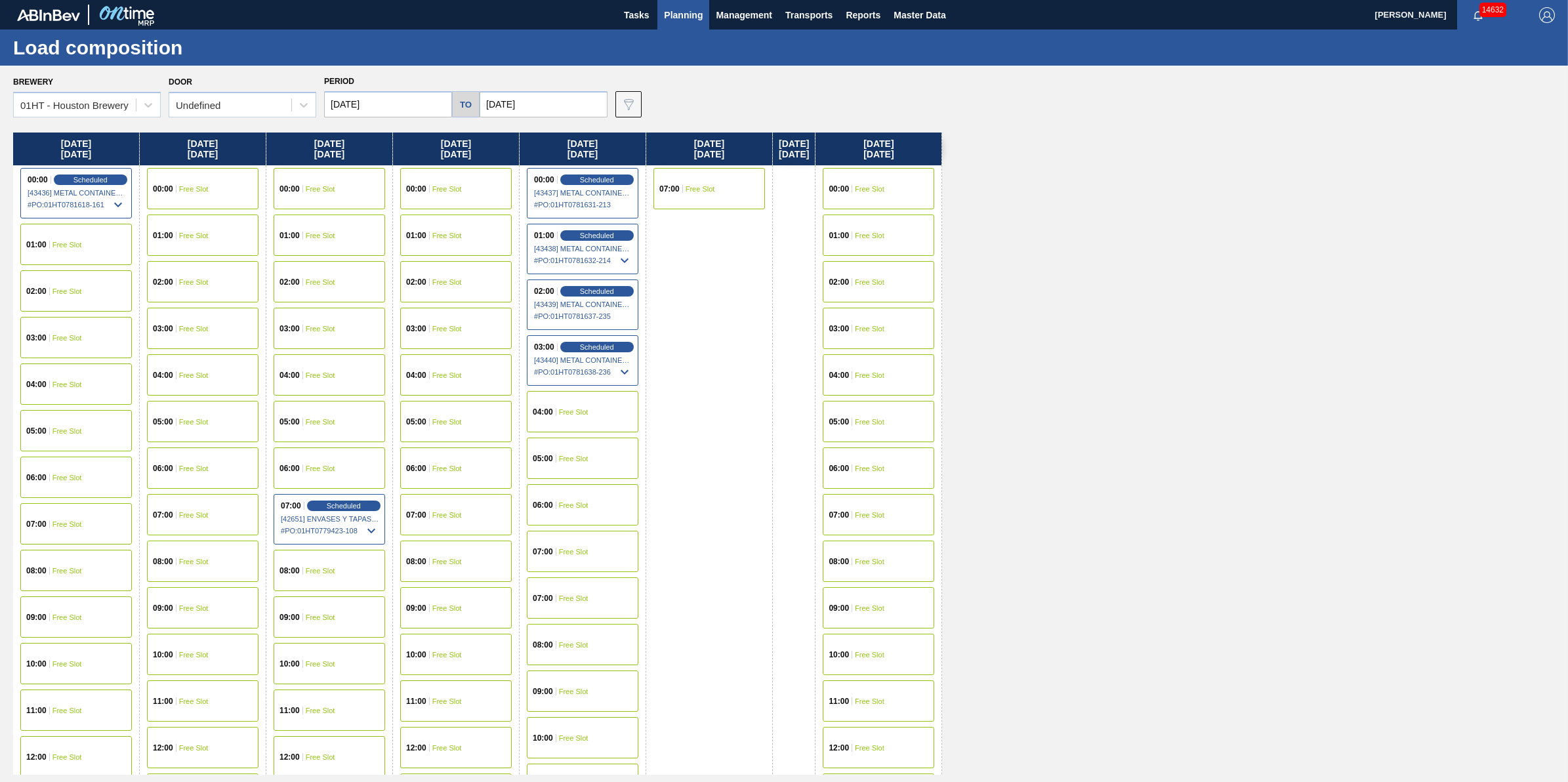
drag, startPoint x: 683, startPoint y: 17, endPoint x: 671, endPoint y: 39, distance: 25.1
click at [683, 17] on span "Planning" at bounding box center [683, 14] width 39 height 15
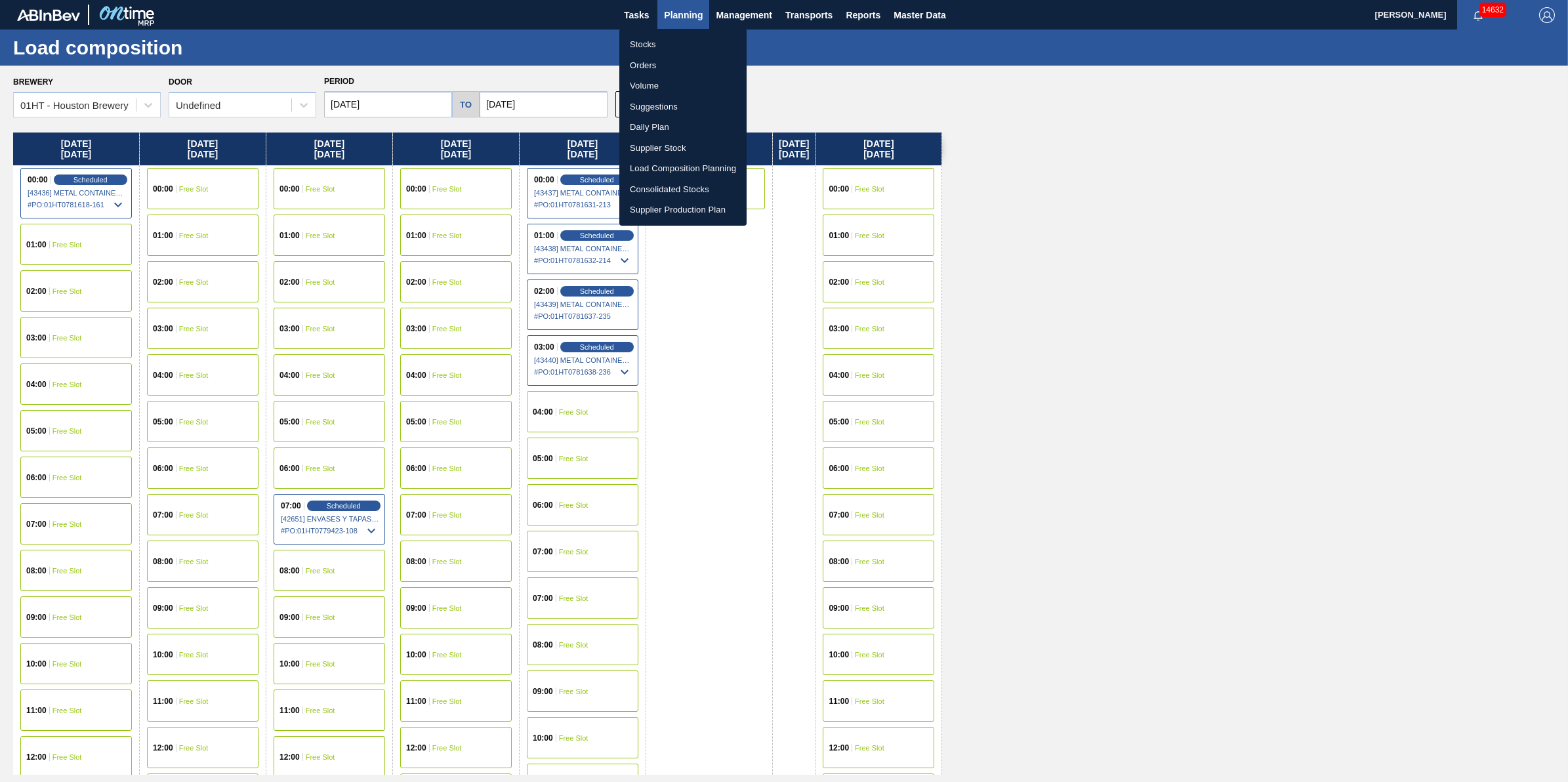
click at [667, 44] on li "Stocks" at bounding box center [683, 44] width 127 height 21
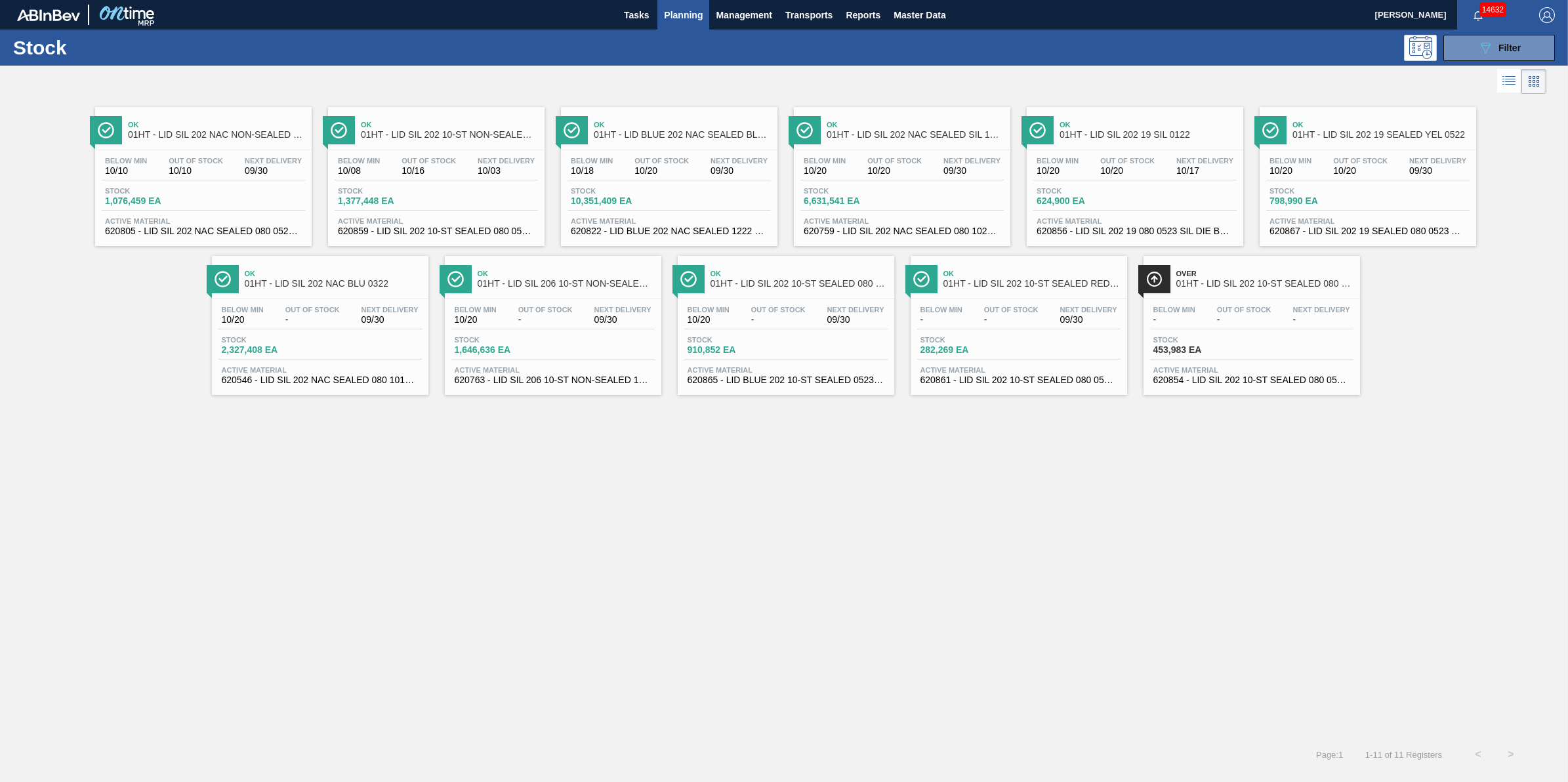
click at [200, 180] on div "Below Min 10/10 Out Of Stock 10/10 Next Delivery 09/30" at bounding box center [203, 169] width 203 height 24
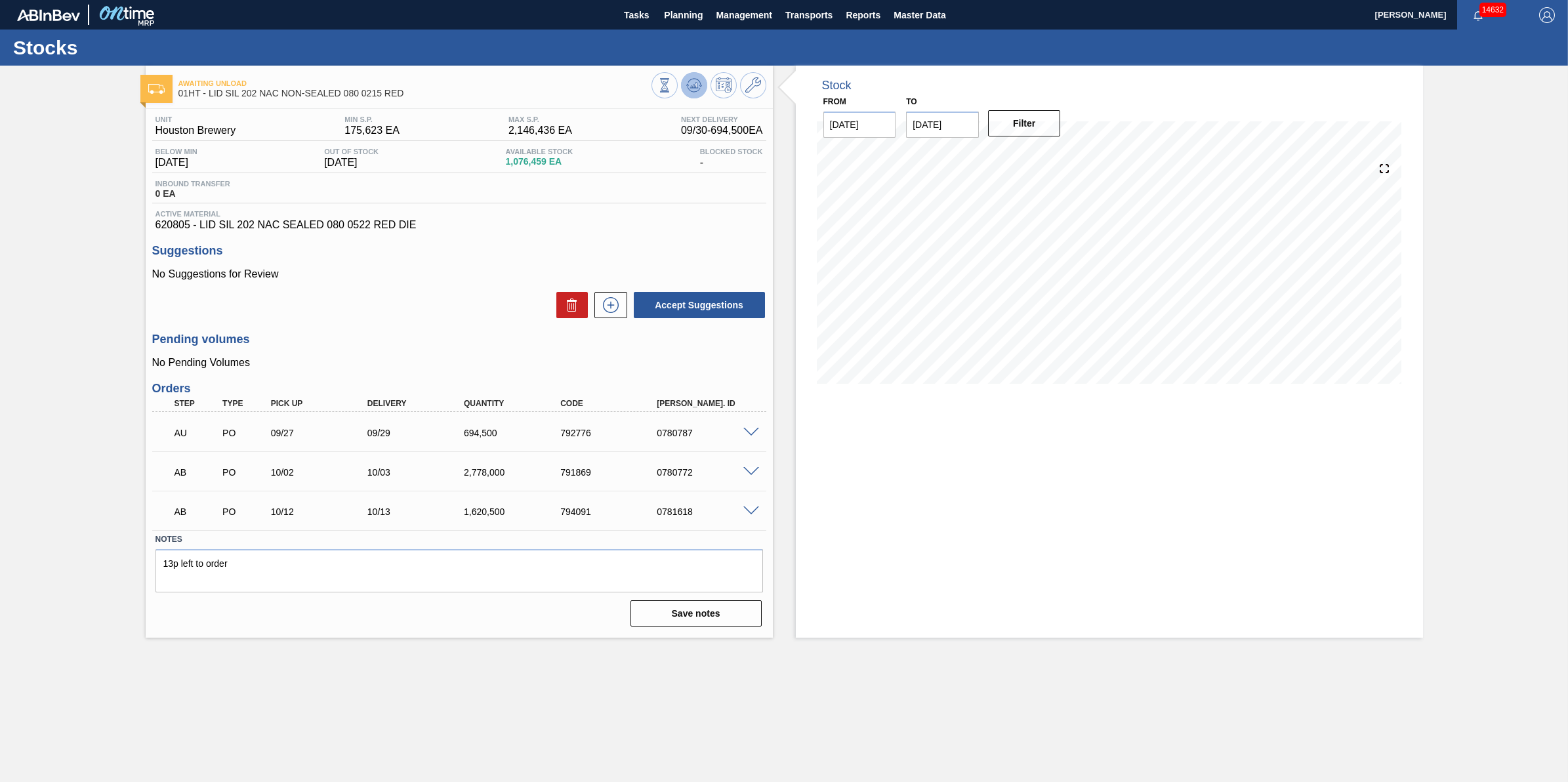
click at [698, 90] on icon at bounding box center [693, 89] width 13 height 7
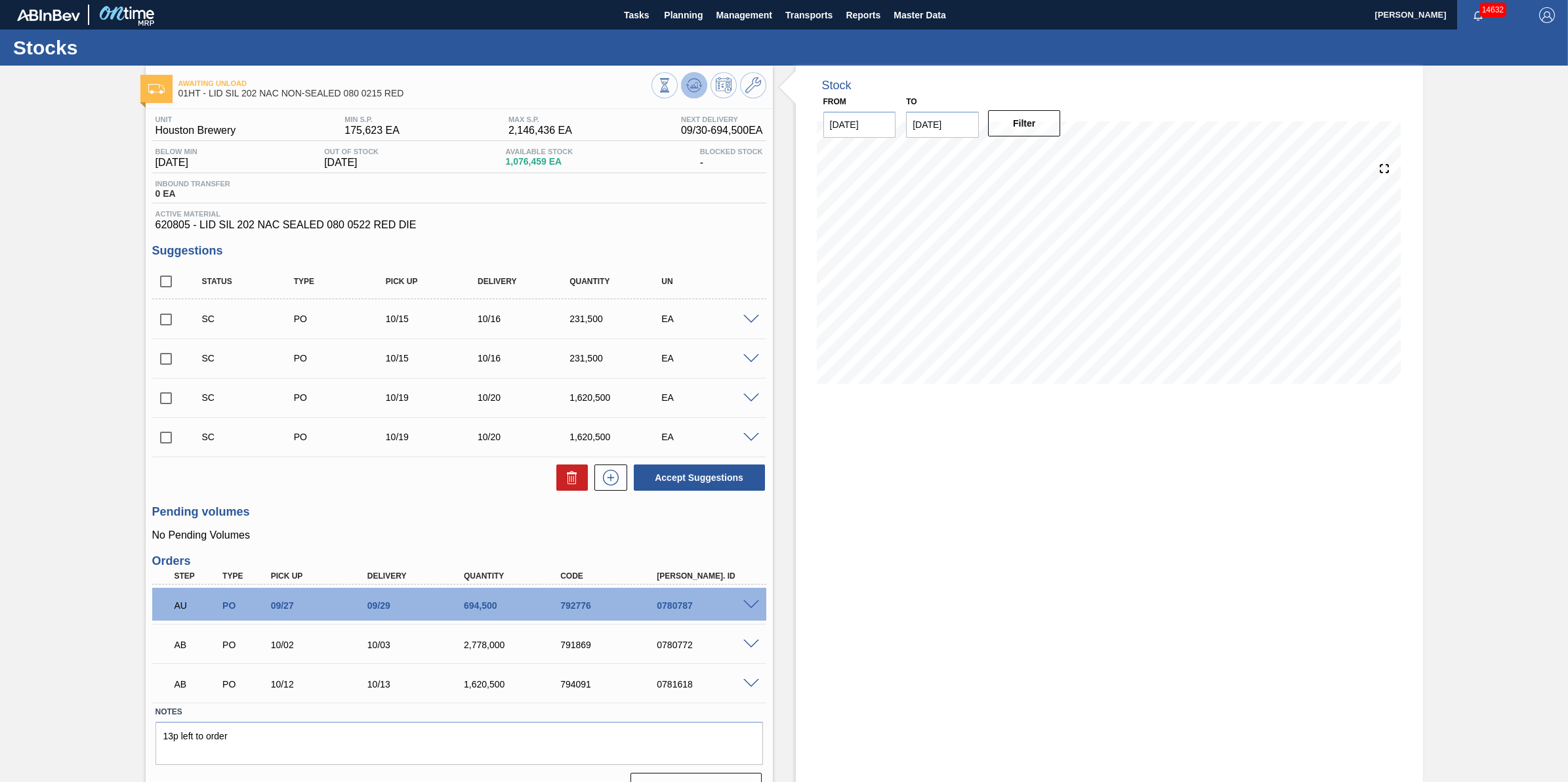
click at [690, 83] on icon at bounding box center [693, 85] width 15 height 15
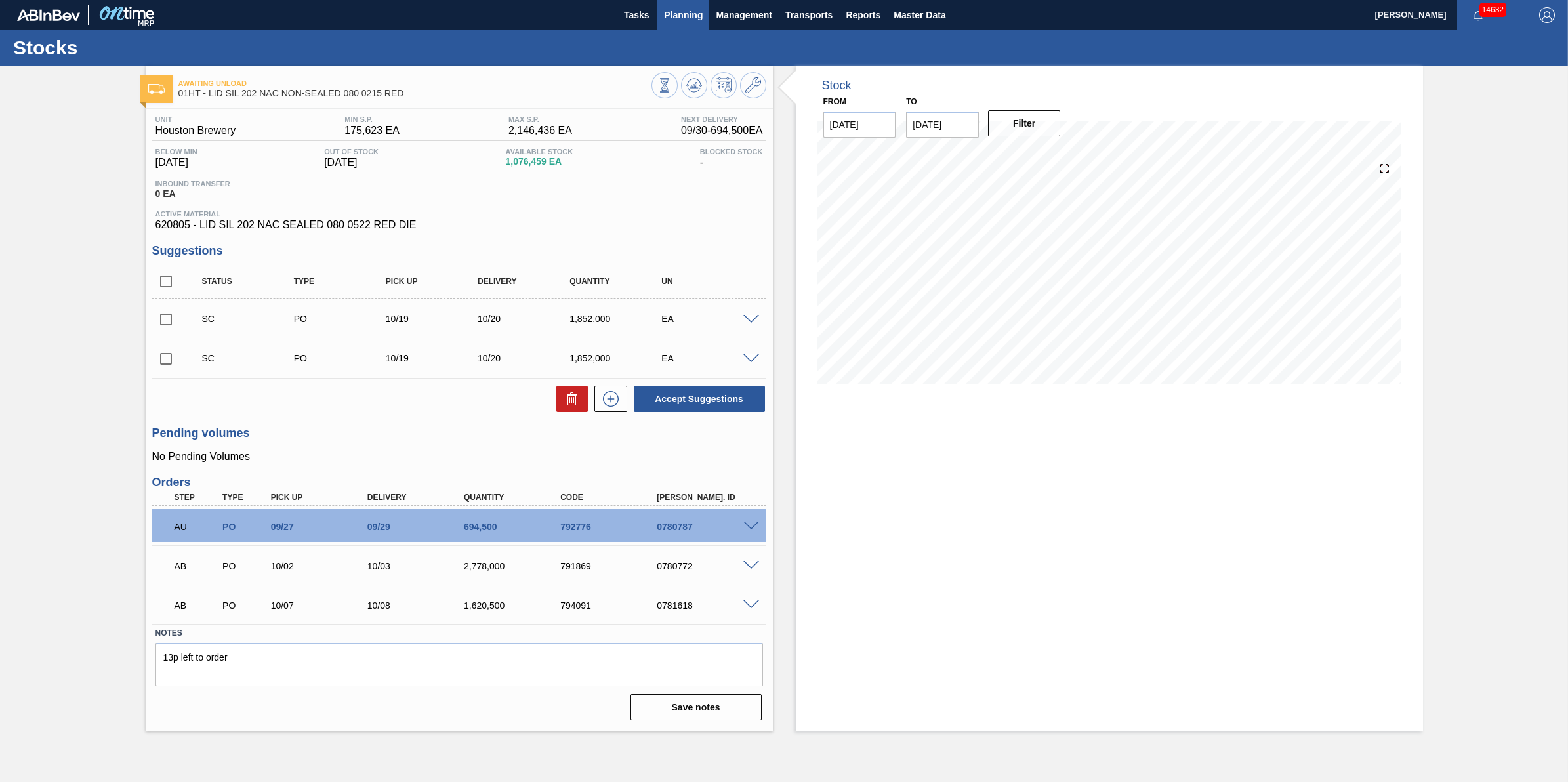
click at [682, 21] on span "Planning" at bounding box center [683, 14] width 39 height 15
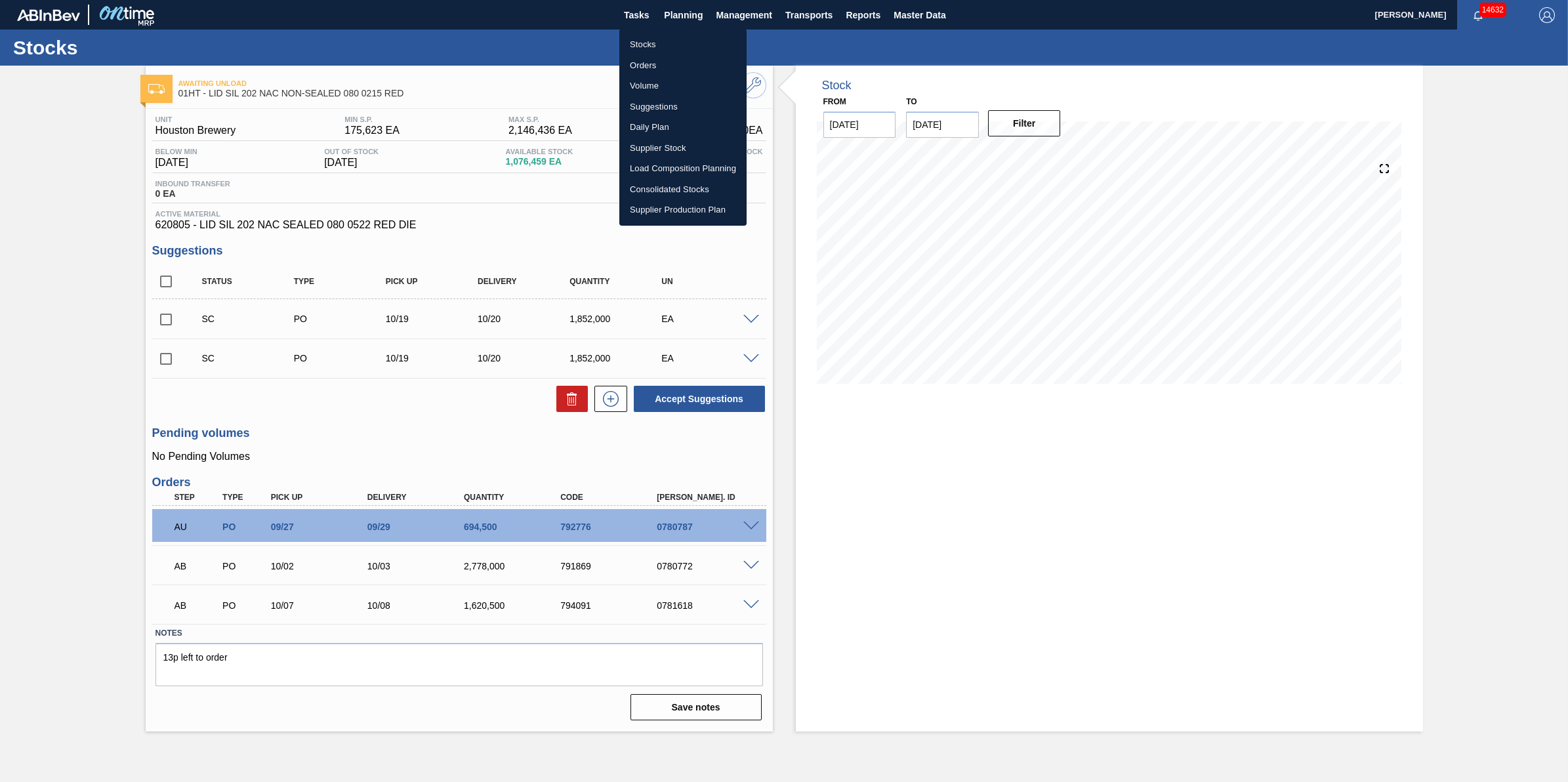
click at [684, 44] on li "Stocks" at bounding box center [683, 44] width 127 height 21
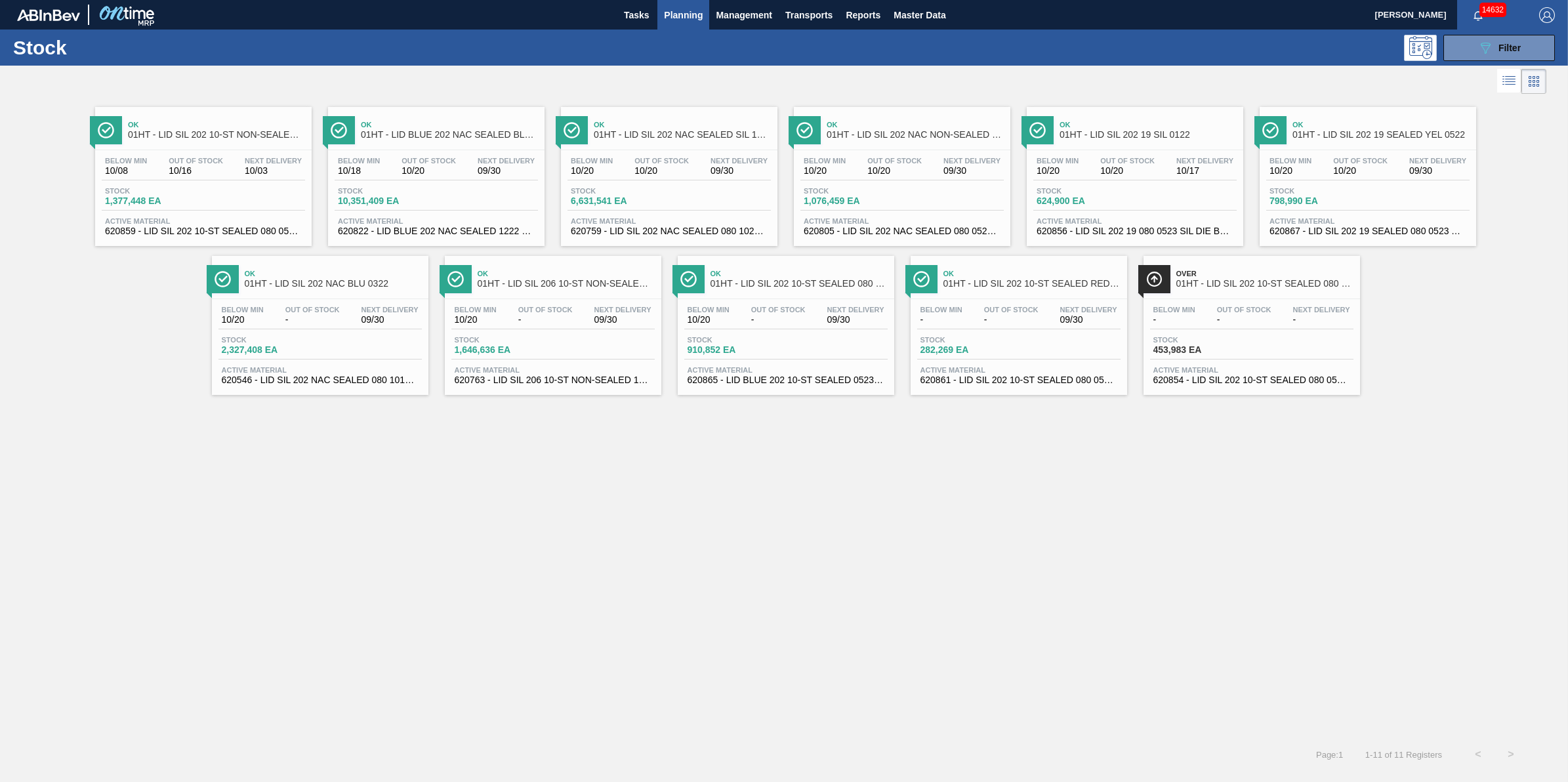
click at [1005, 464] on div "Ok 01HT - LID SIL 202 10-ST NON-SEALED 088 0824 SI Below Min 10/08 Out Of Stock…" at bounding box center [784, 417] width 1568 height 640
click at [680, 17] on span "Planning" at bounding box center [683, 14] width 39 height 15
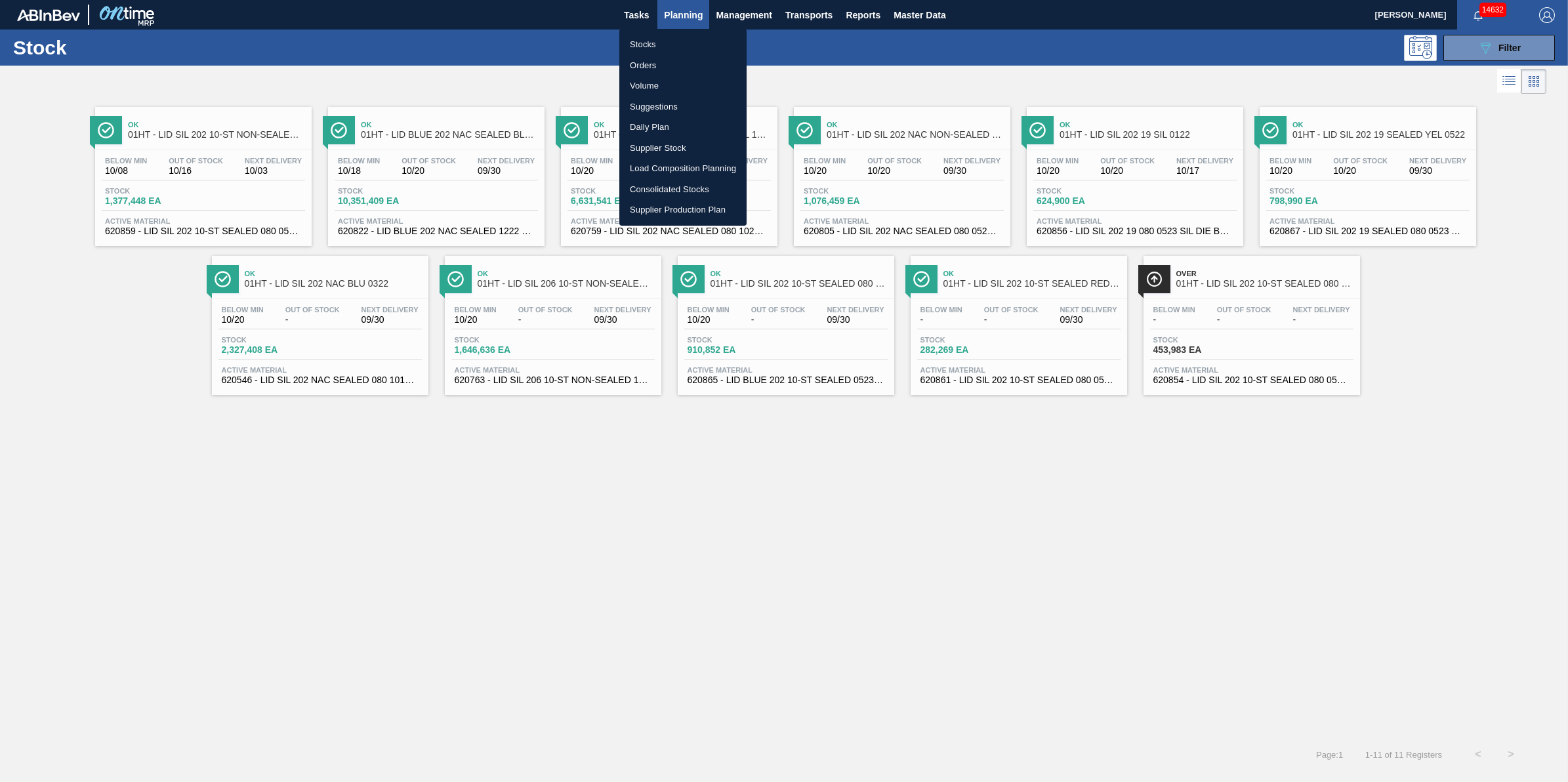
click at [678, 39] on li "Stocks" at bounding box center [683, 44] width 127 height 21
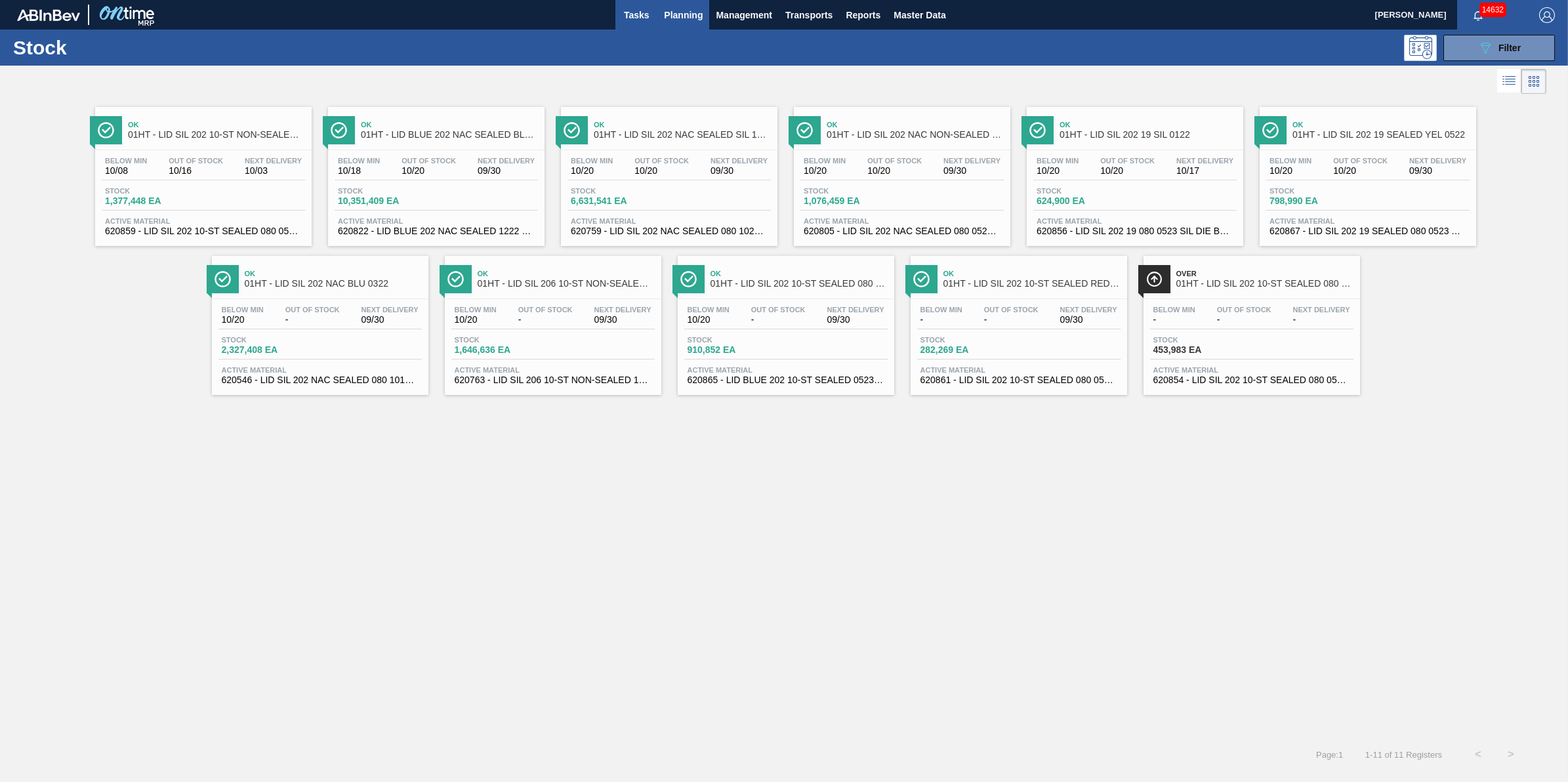
click at [628, 11] on span "Tasks" at bounding box center [637, 14] width 29 height 15
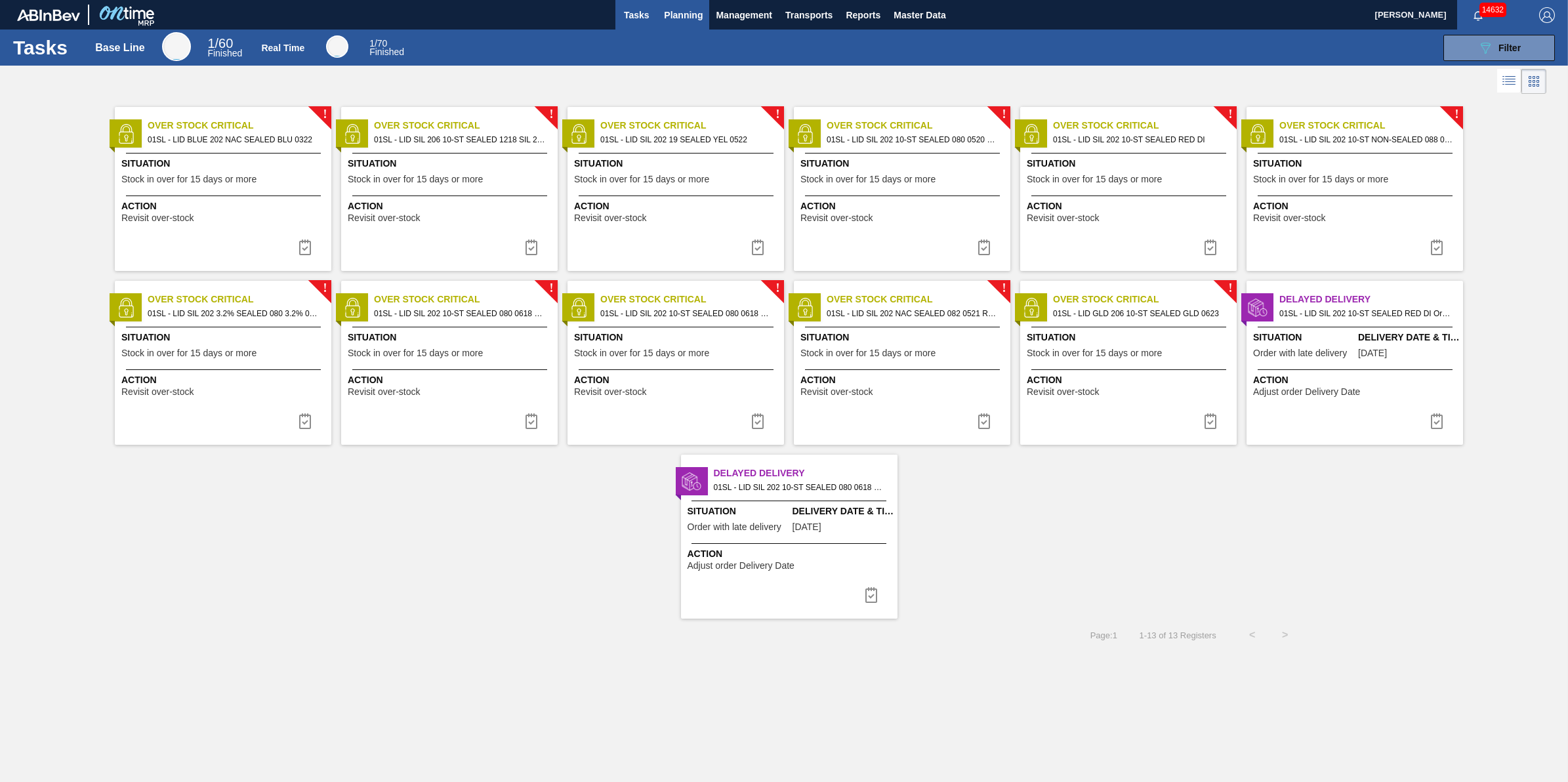
click at [682, 7] on span "Planning" at bounding box center [683, 14] width 39 height 15
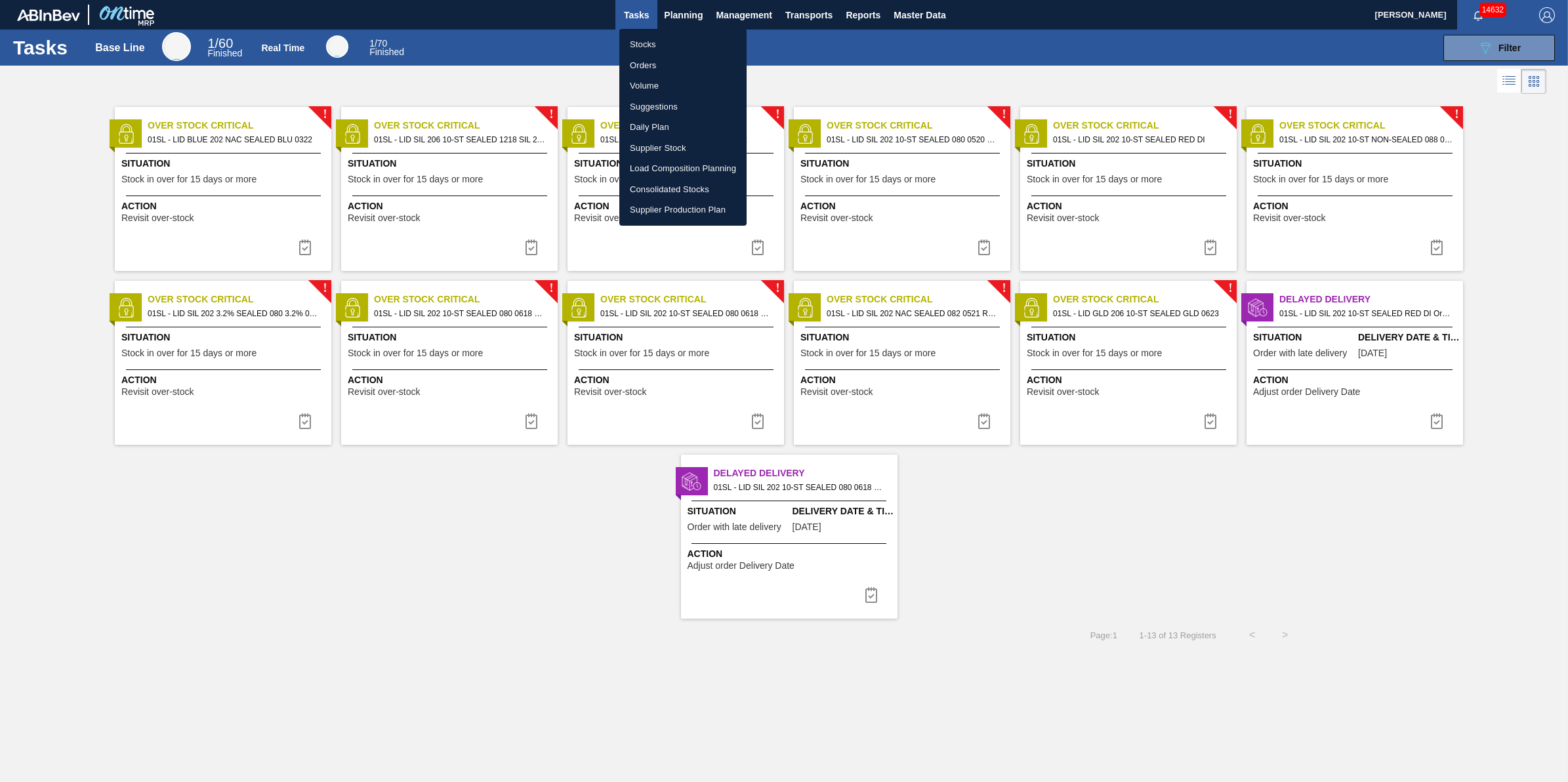
click at [684, 37] on li "Stocks" at bounding box center [683, 44] width 127 height 21
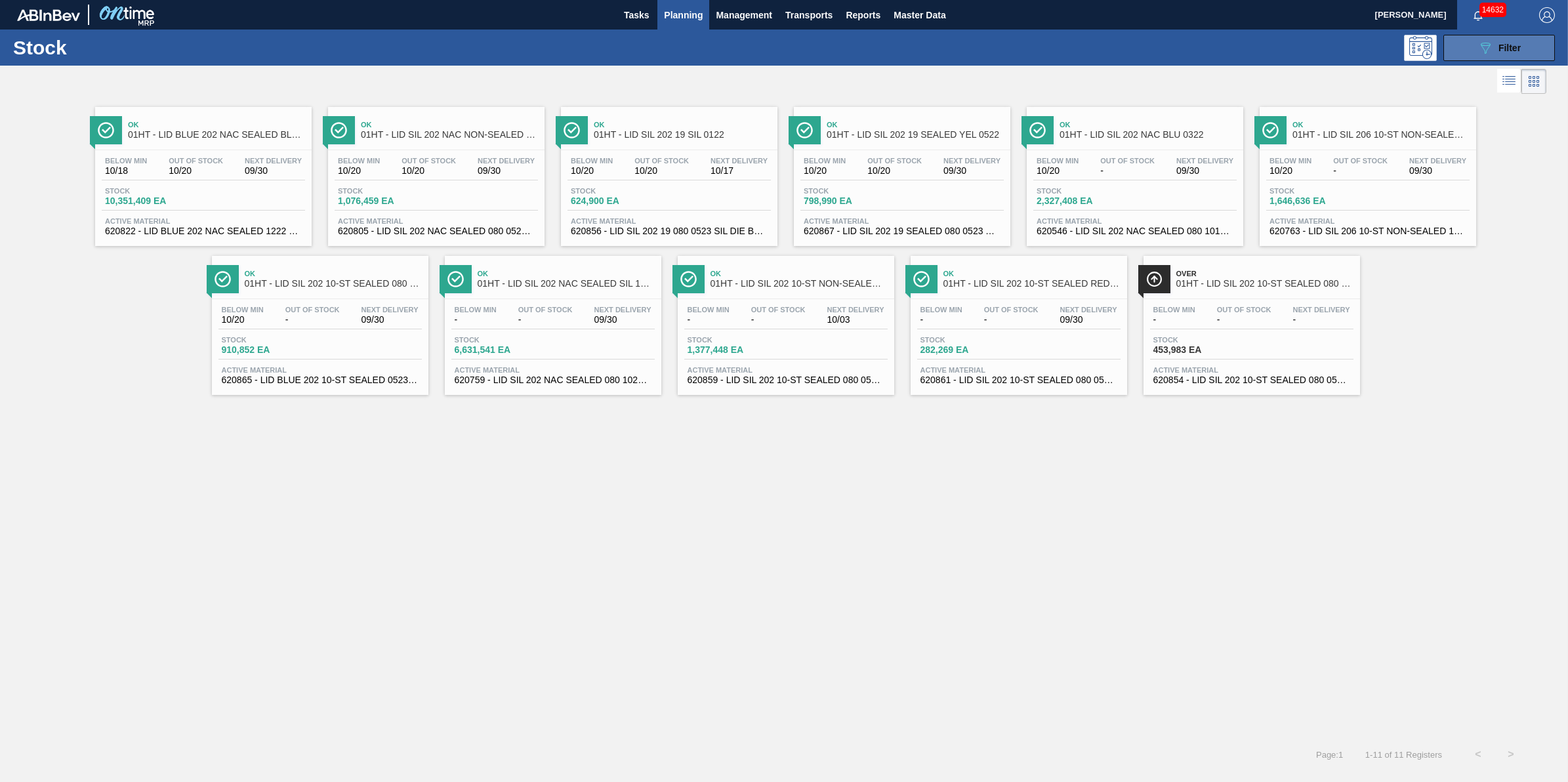
click at [1526, 49] on button "089F7B8B-B2A5-4AFE-B5C0-19BA573D28AC Filter" at bounding box center [1499, 47] width 112 height 26
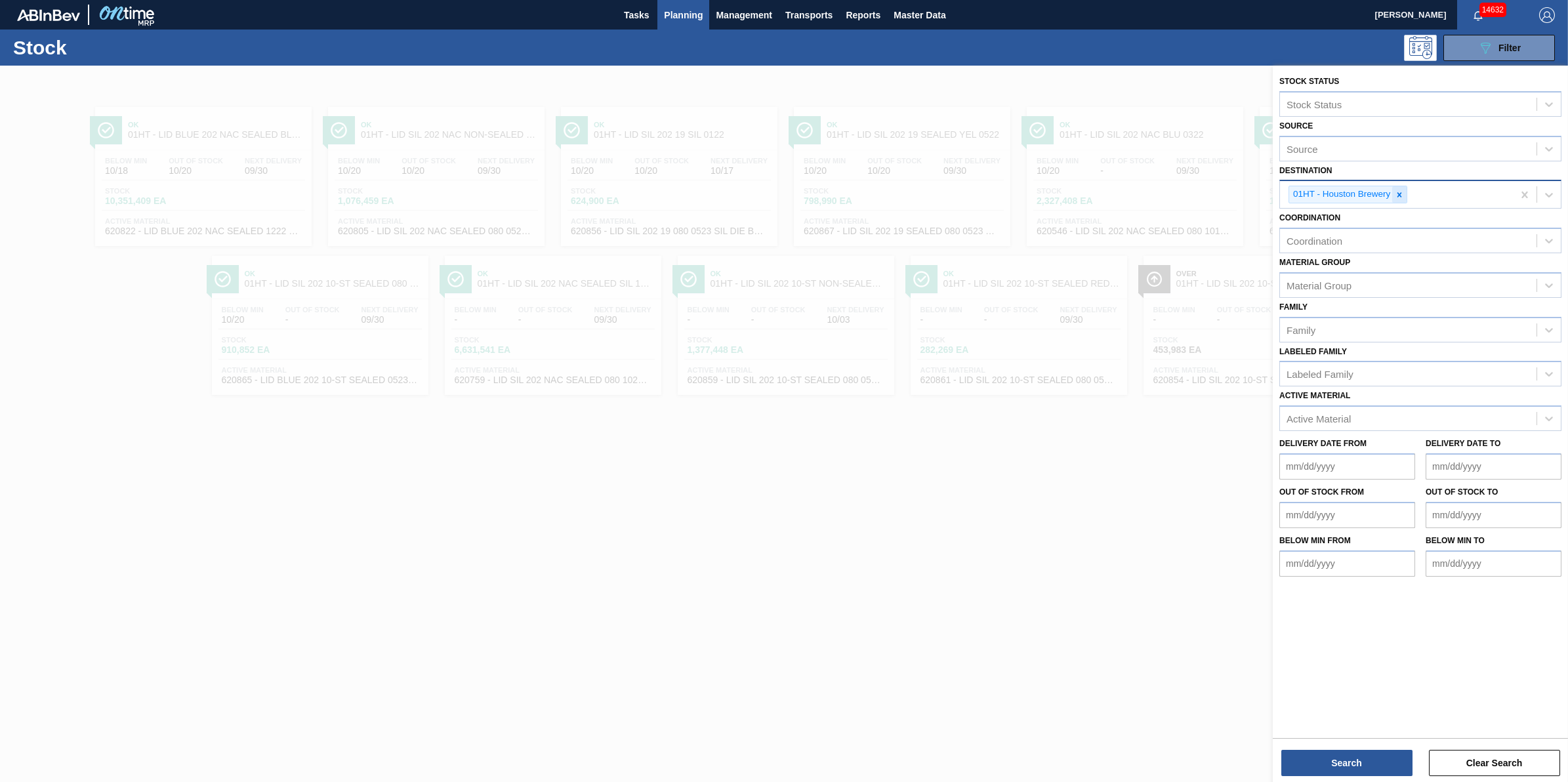
click at [1404, 192] on icon at bounding box center [1399, 196] width 10 height 10
click at [1404, 192] on div "Destination" at bounding box center [1408, 194] width 256 height 19
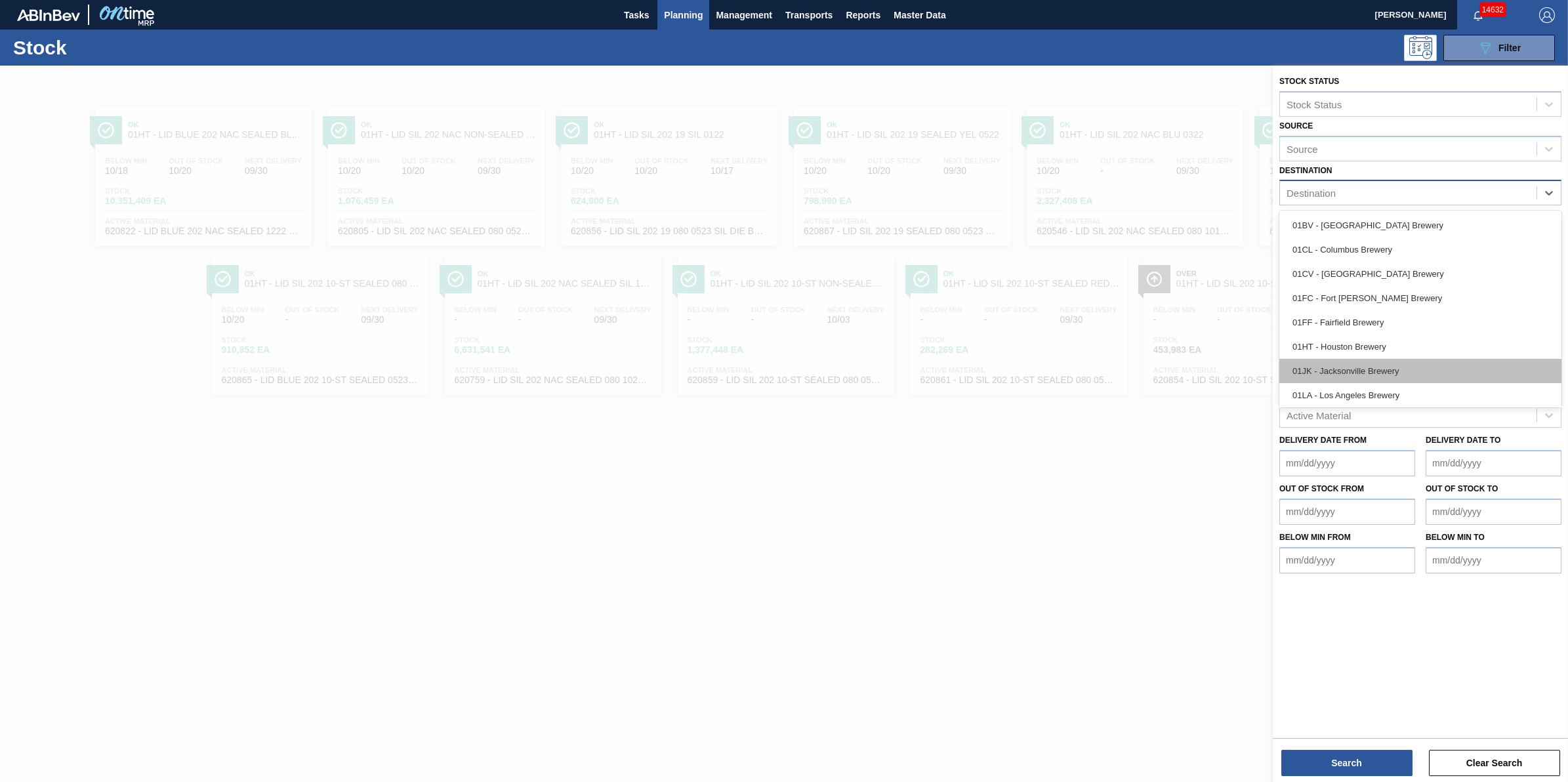
scroll to position [100, 0]
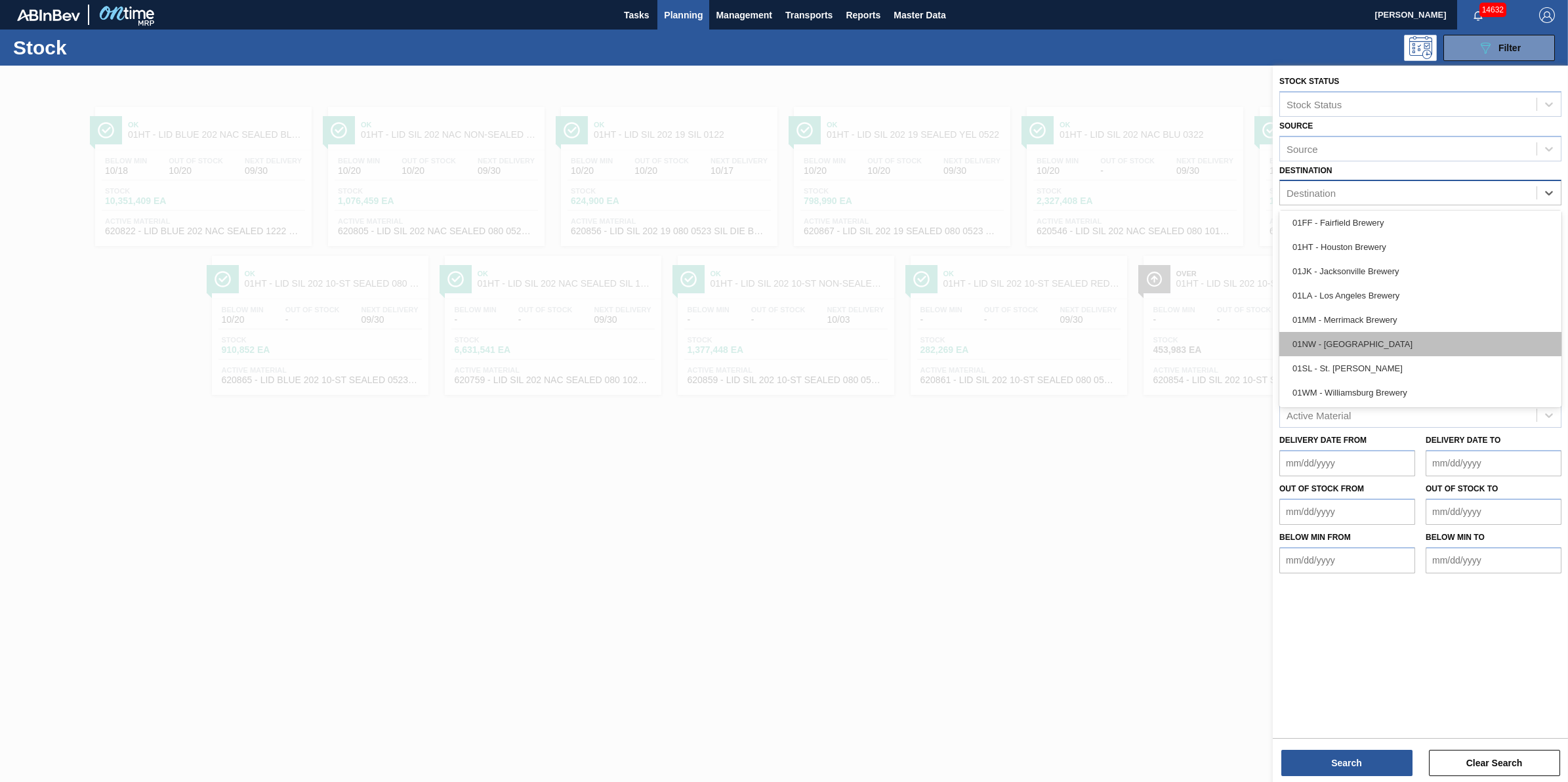
click at [1401, 352] on div "01NW - [GEOGRAPHIC_DATA]" at bounding box center [1420, 344] width 282 height 24
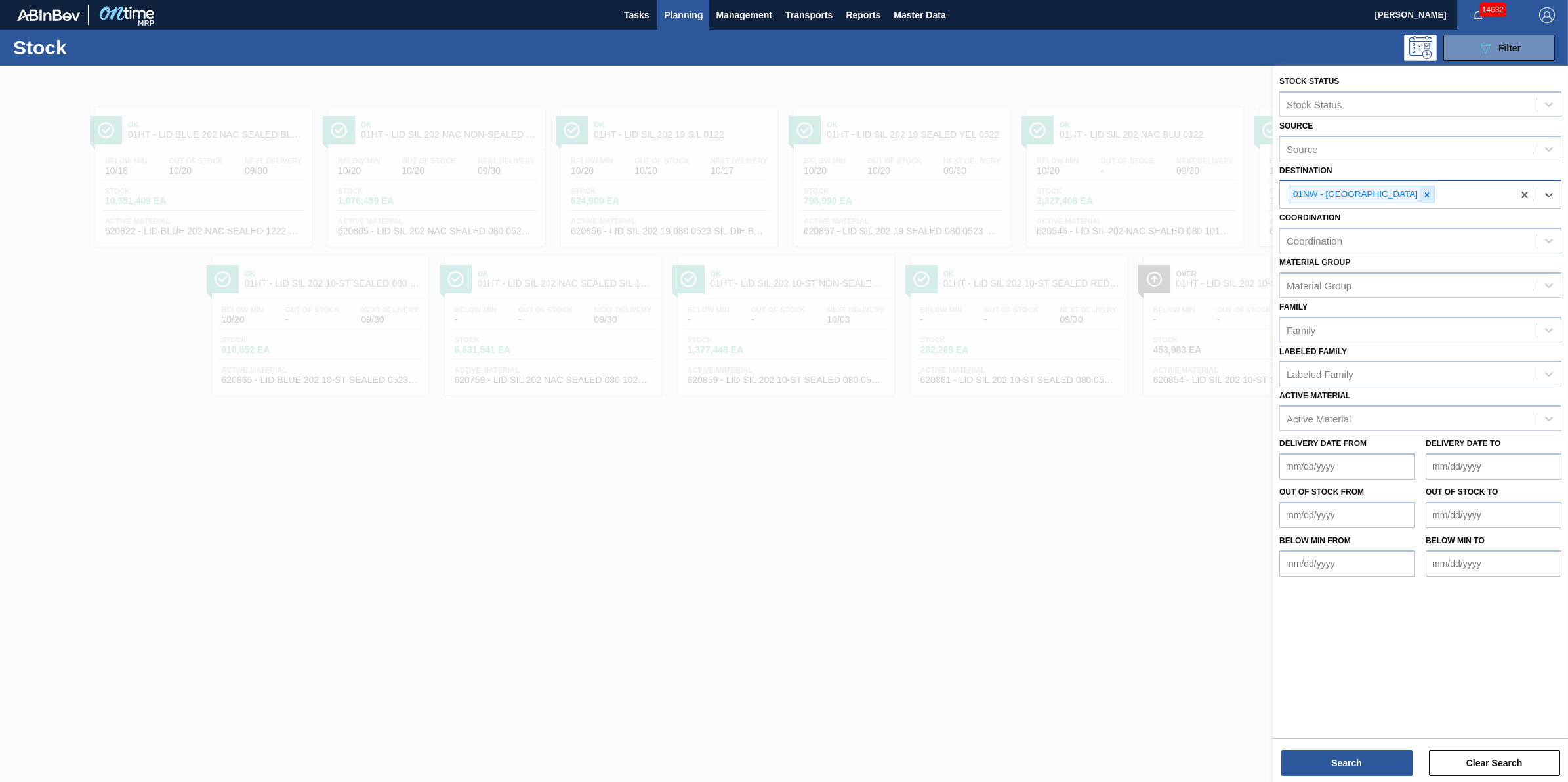
click at [1420, 195] on div at bounding box center [1426, 194] width 14 height 16
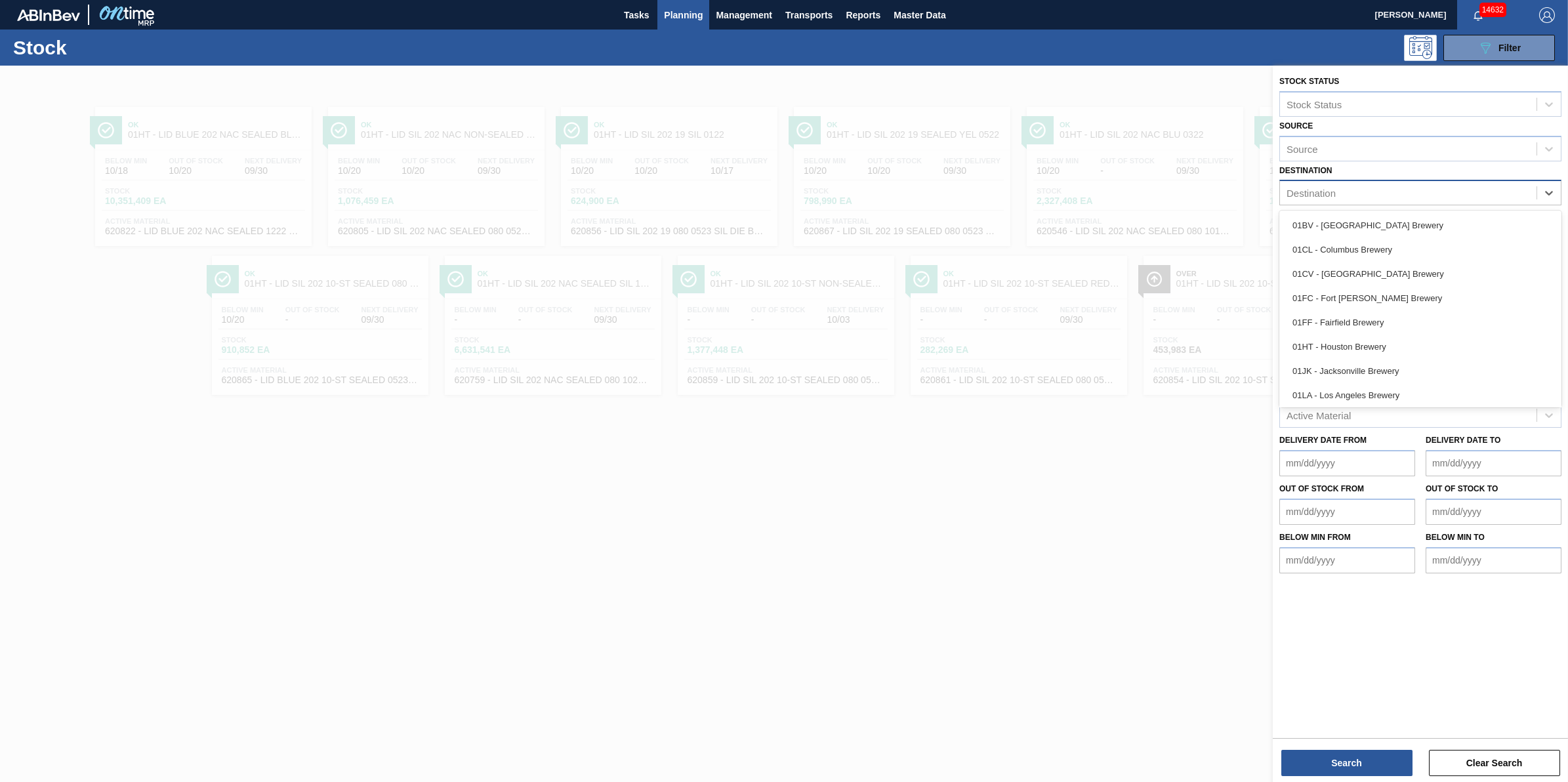
click at [1406, 195] on div "Destination" at bounding box center [1408, 194] width 256 height 19
click at [1390, 373] on div "01SL - St. [PERSON_NAME]" at bounding box center [1420, 368] width 282 height 24
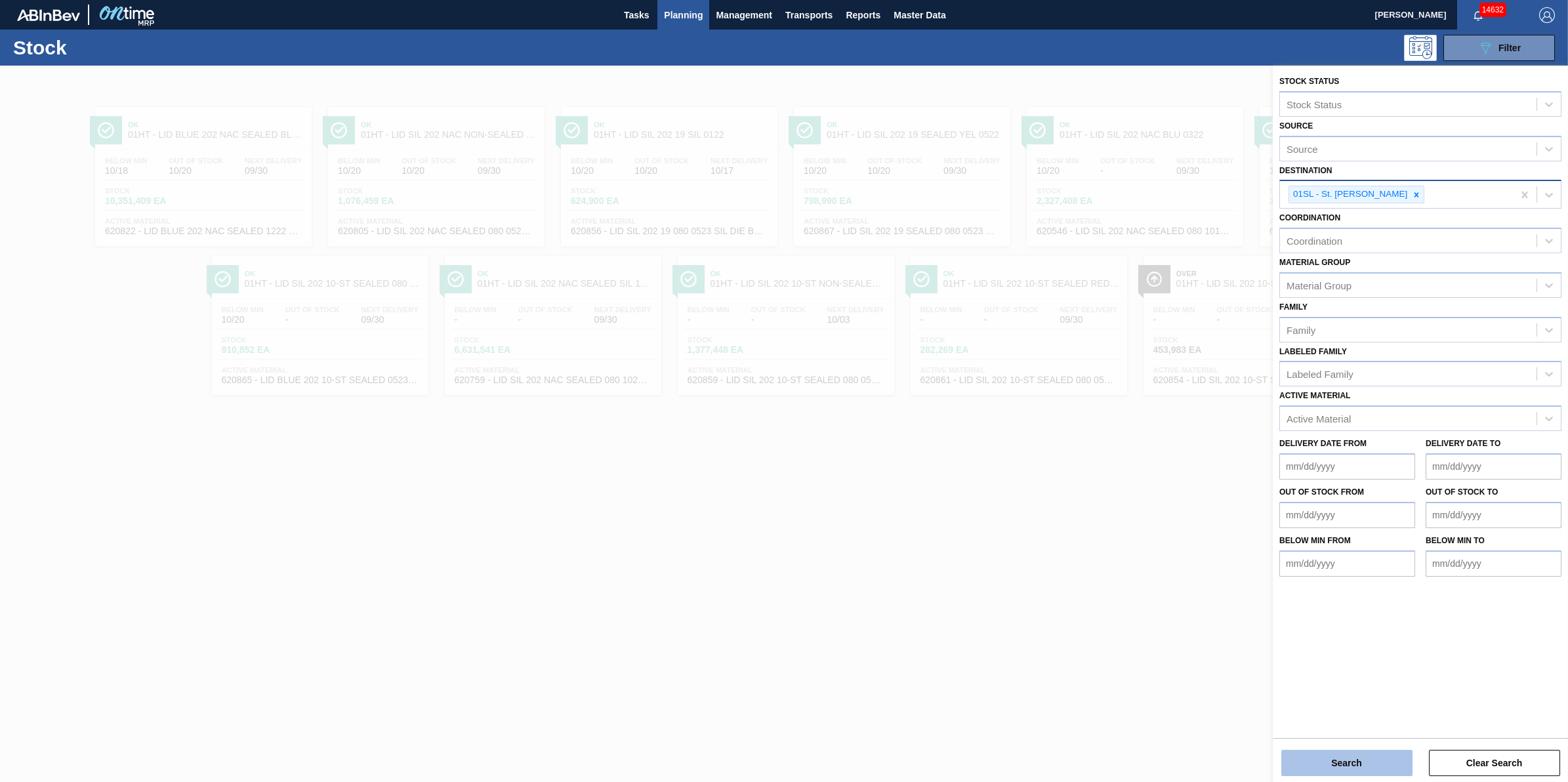
click at [1336, 756] on button "Search" at bounding box center [1346, 762] width 131 height 26
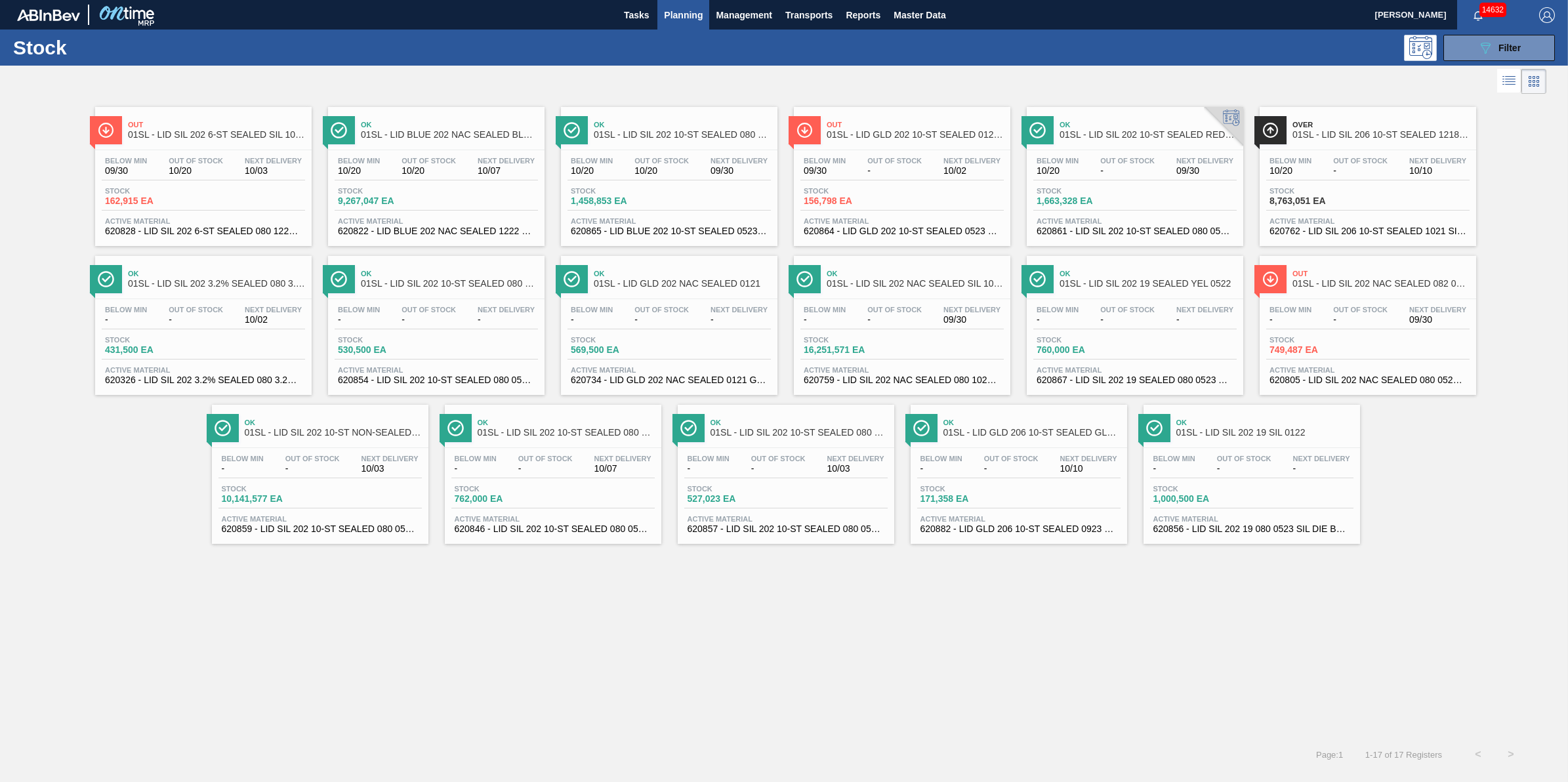
click at [923, 340] on div "Stock 16,251,571 EA" at bounding box center [902, 348] width 203 height 24
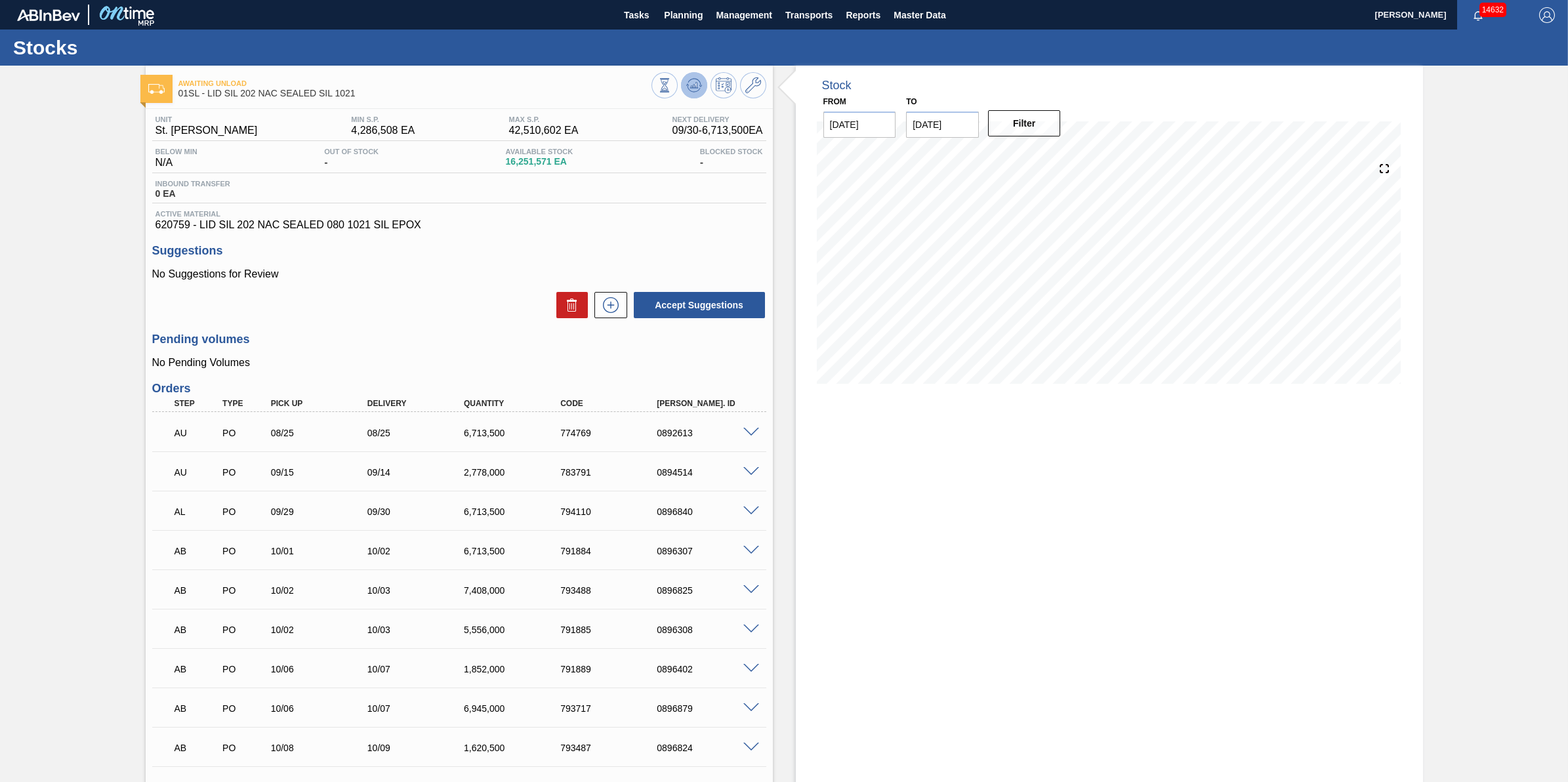
click at [693, 80] on icon at bounding box center [693, 85] width 15 height 15
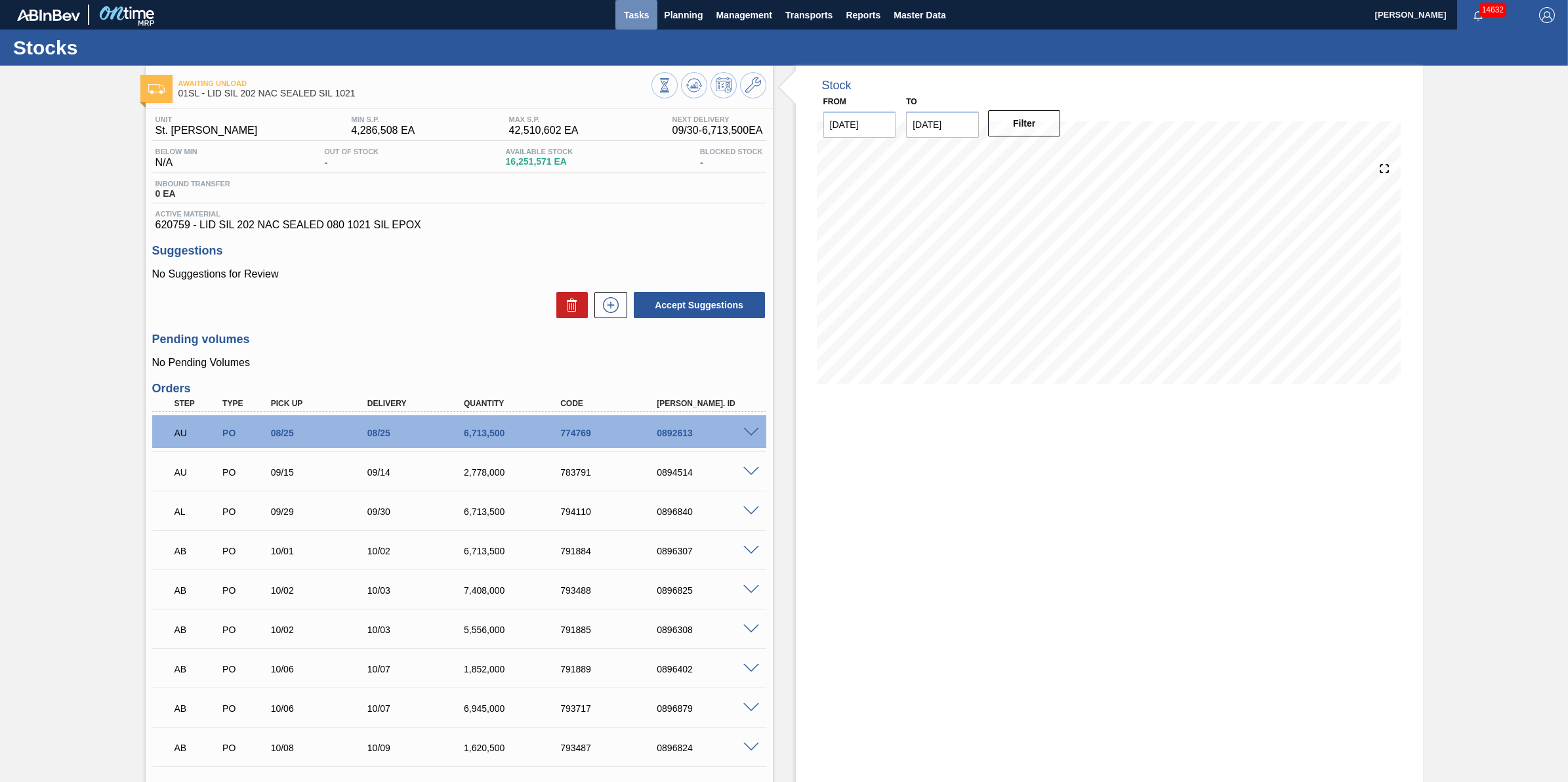
click at [649, 24] on button "Tasks" at bounding box center [637, 14] width 42 height 30
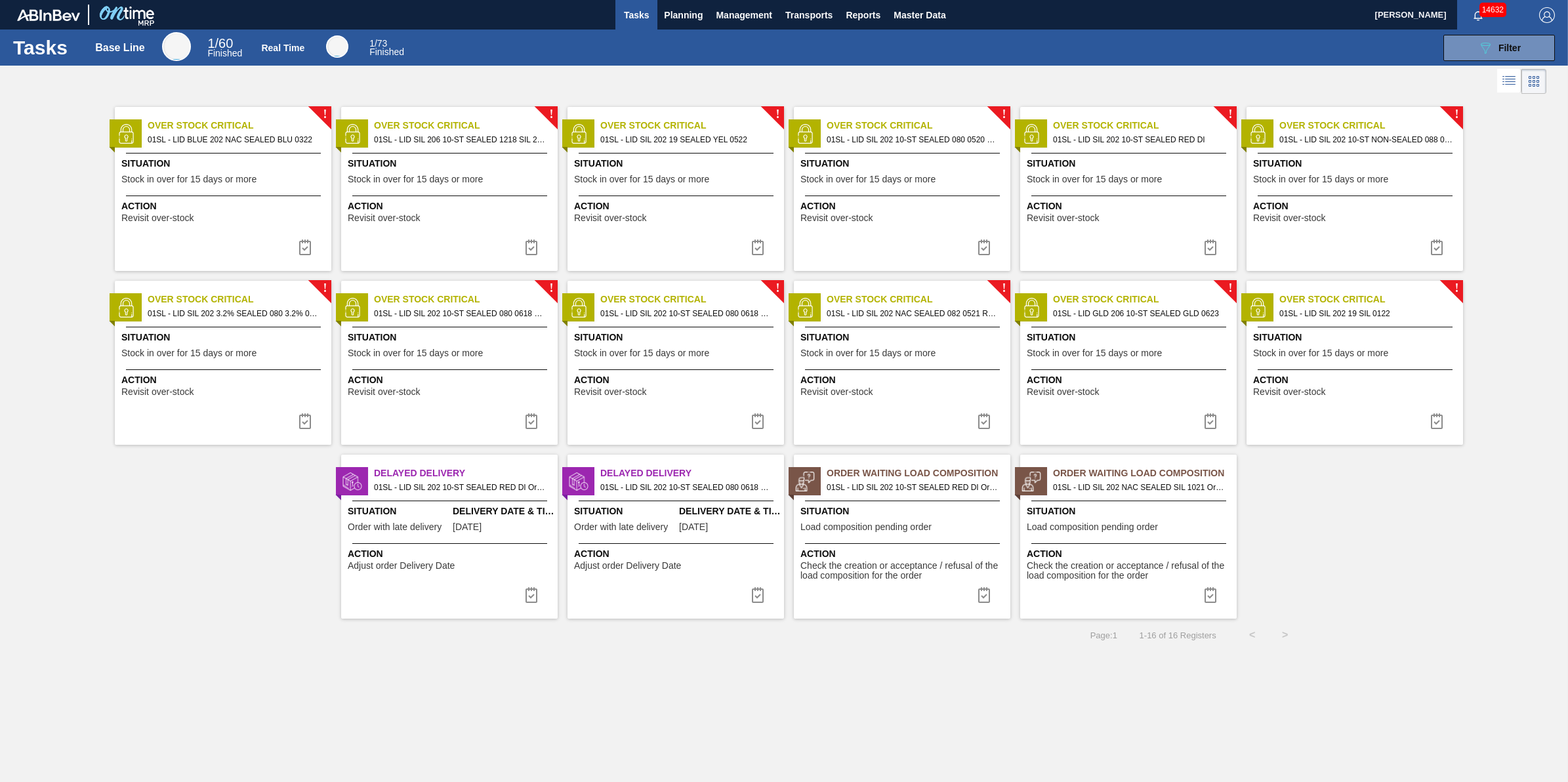
click at [633, 18] on span "Tasks" at bounding box center [637, 14] width 29 height 15
click at [651, 27] on button "Tasks" at bounding box center [637, 14] width 42 height 30
click at [682, 21] on button "Planning" at bounding box center [683, 14] width 52 height 30
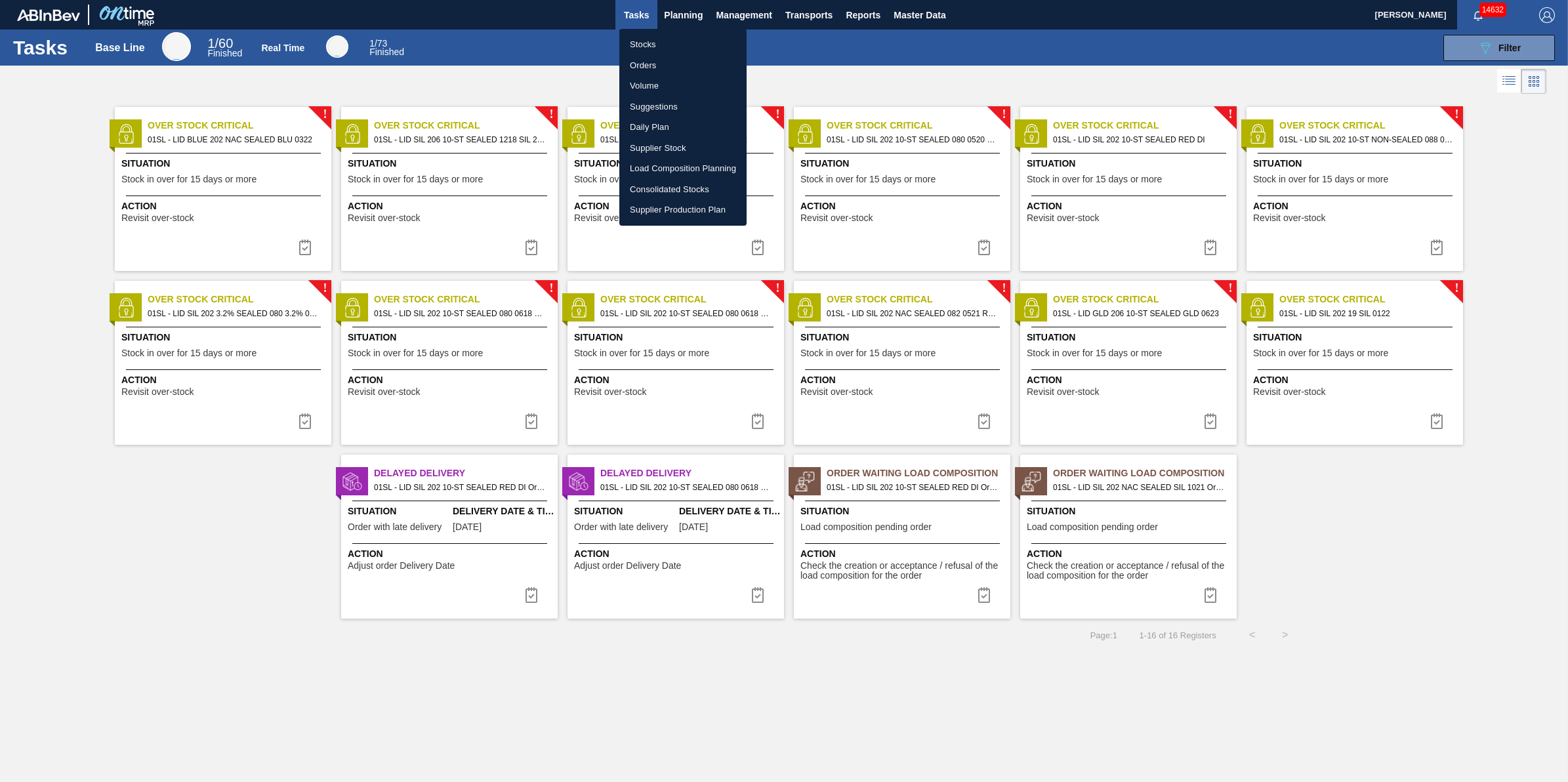
click at [676, 43] on li "Stocks" at bounding box center [683, 44] width 127 height 21
